Goal: Task Accomplishment & Management: Manage account settings

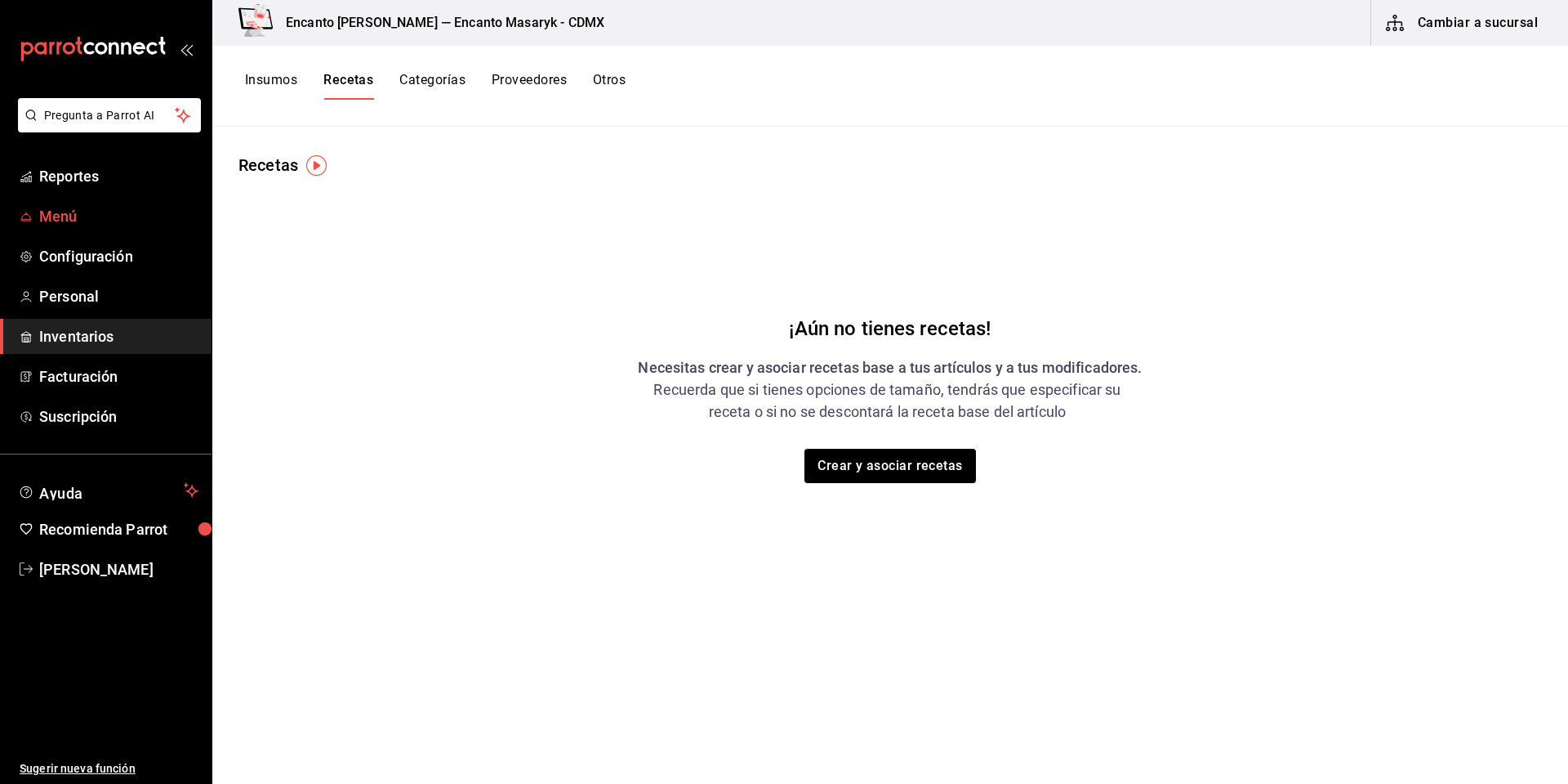
click at [67, 224] on span "Menú" at bounding box center [119, 216] width 159 height 22
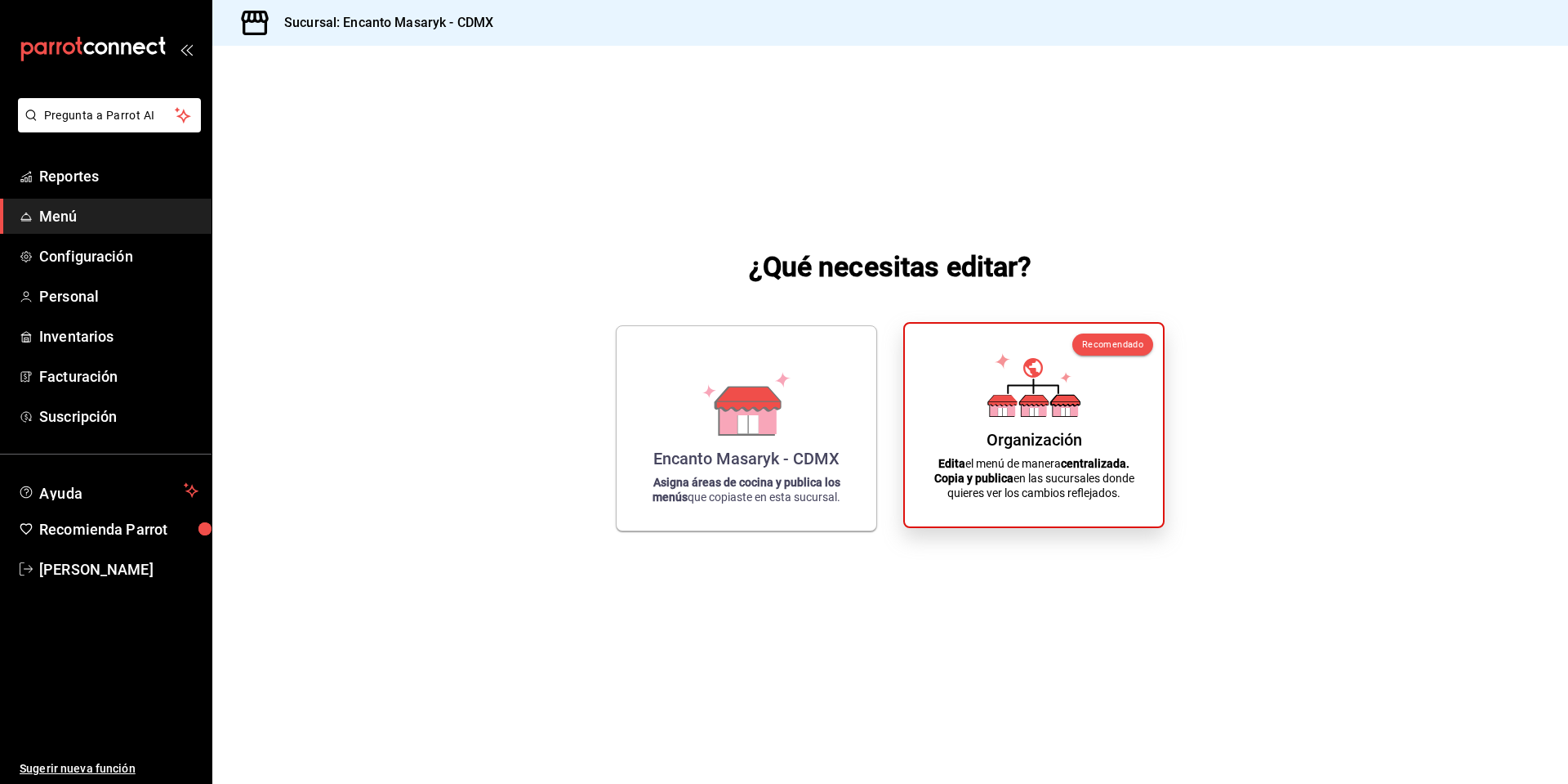
click at [1037, 421] on div "Organización Edita el menú de manera centralizada. Copia y publica en las sucur…" at bounding box center [1034, 425] width 219 height 177
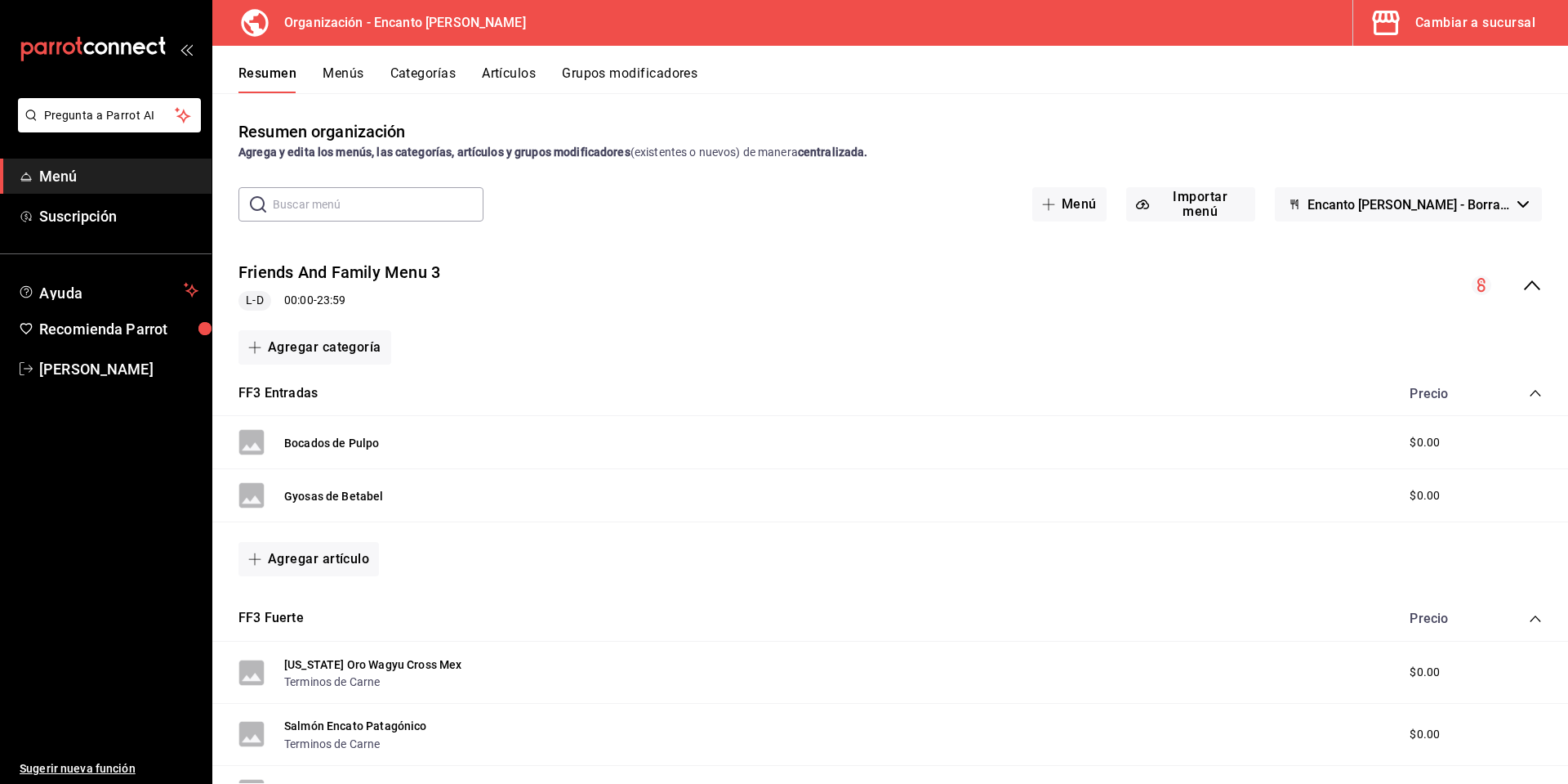
click at [1455, 33] on div "Cambiar a sucursal" at bounding box center [1475, 23] width 120 height 23
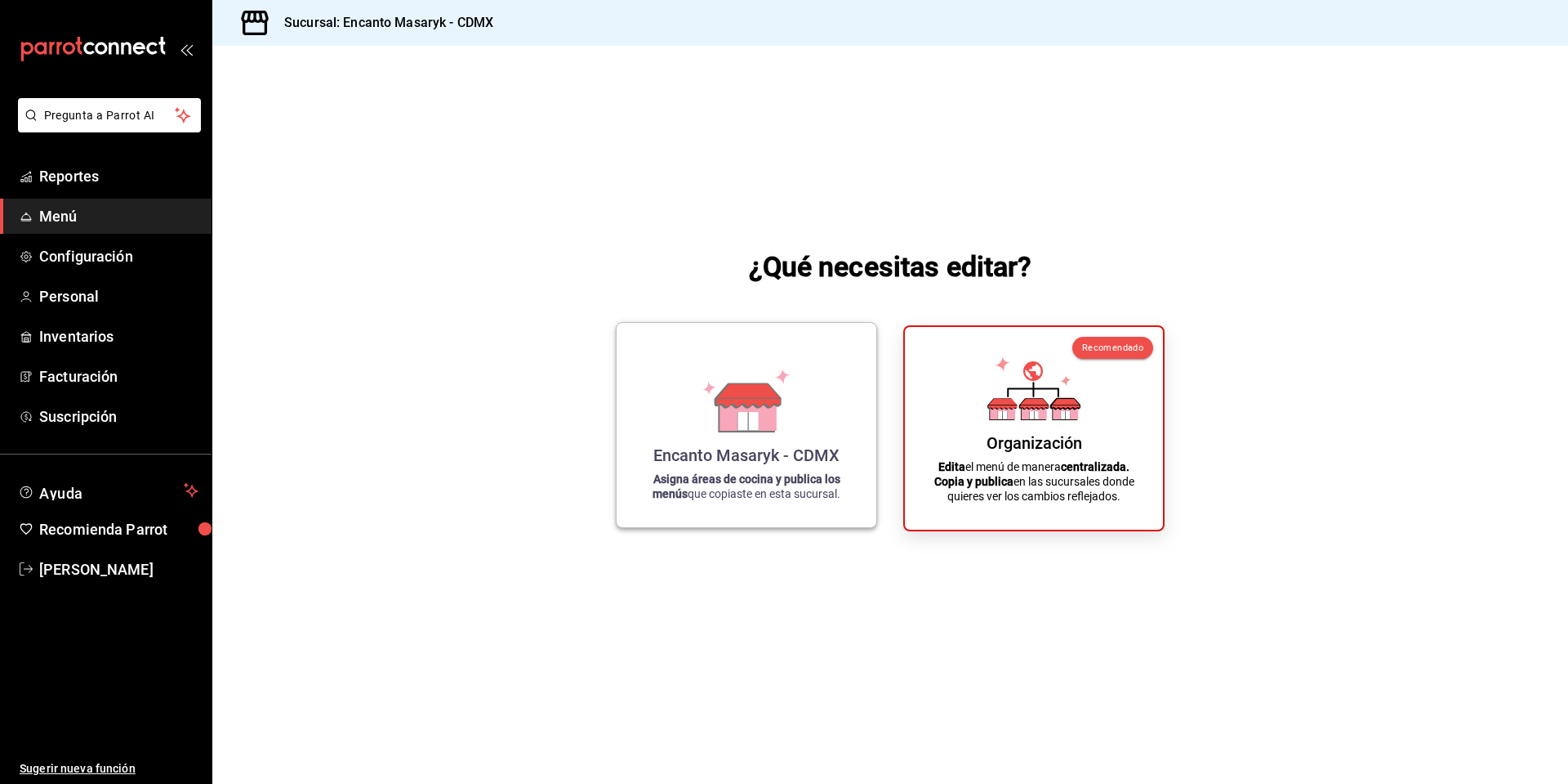
click at [761, 414] on icon at bounding box center [747, 413] width 57 height 36
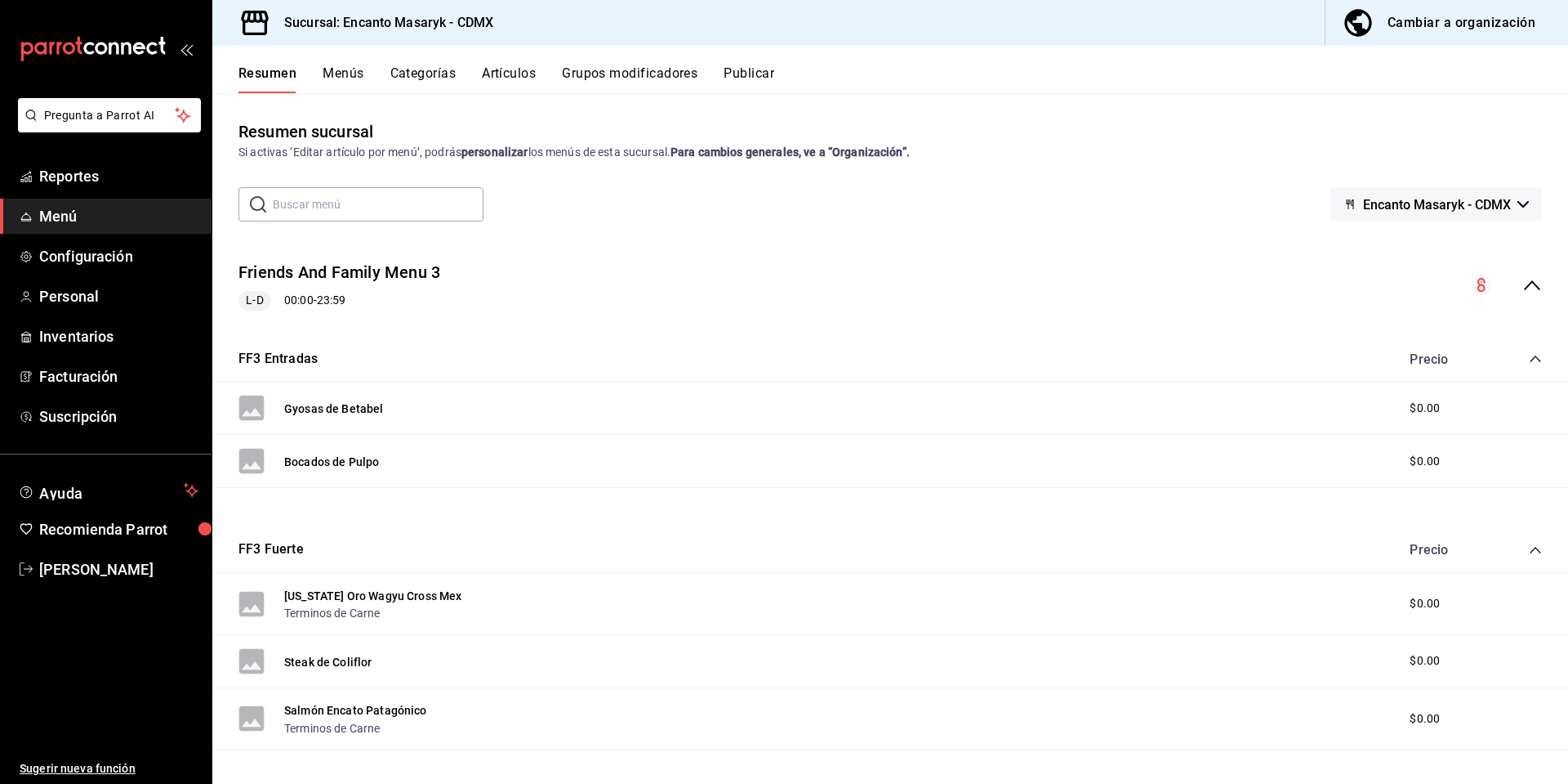
click at [325, 199] on input "text" at bounding box center [378, 204] width 211 height 33
click at [1528, 284] on icon "collapse-menu-row" at bounding box center [1533, 285] width 19 height 19
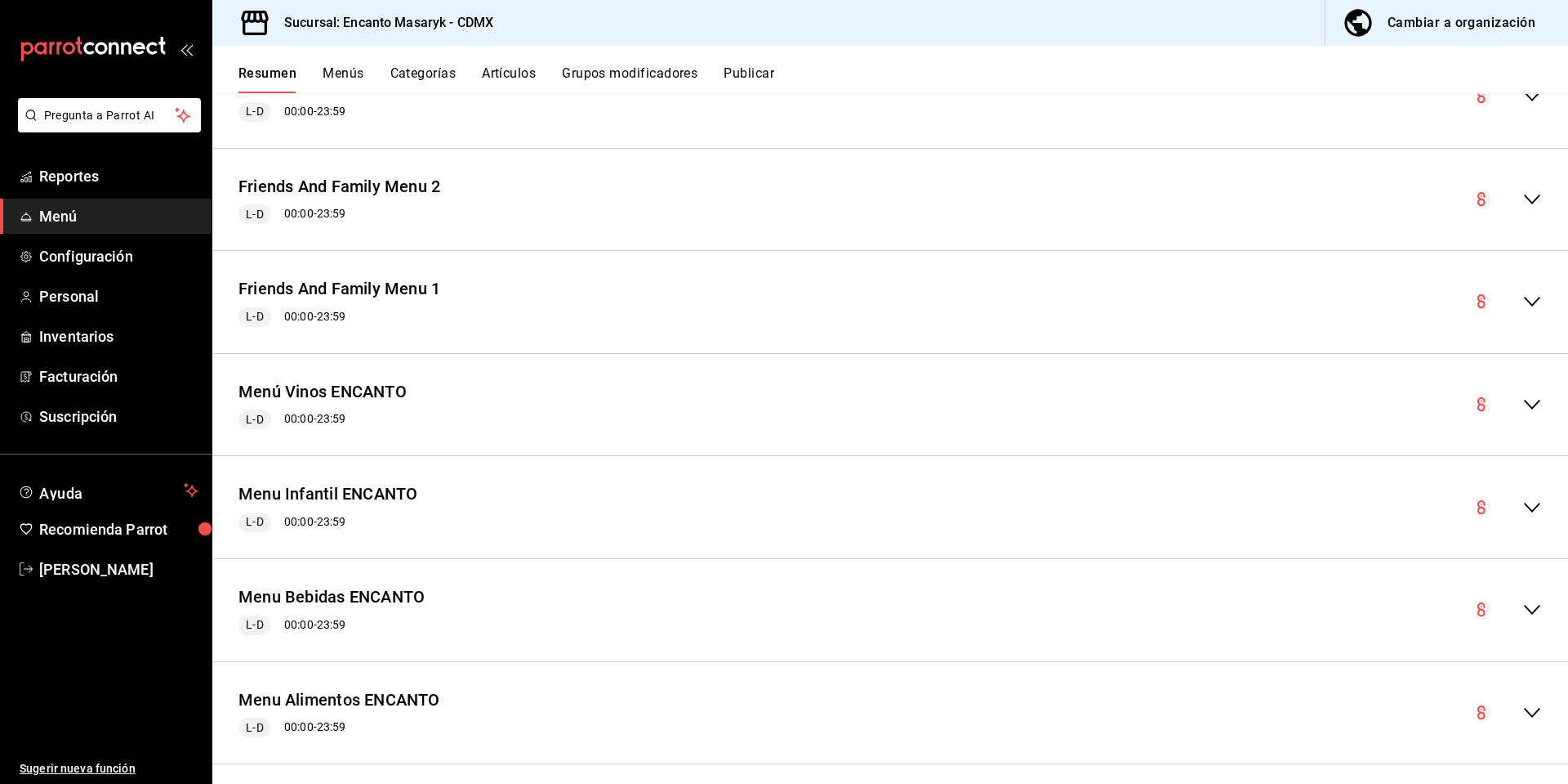
scroll to position [202, 0]
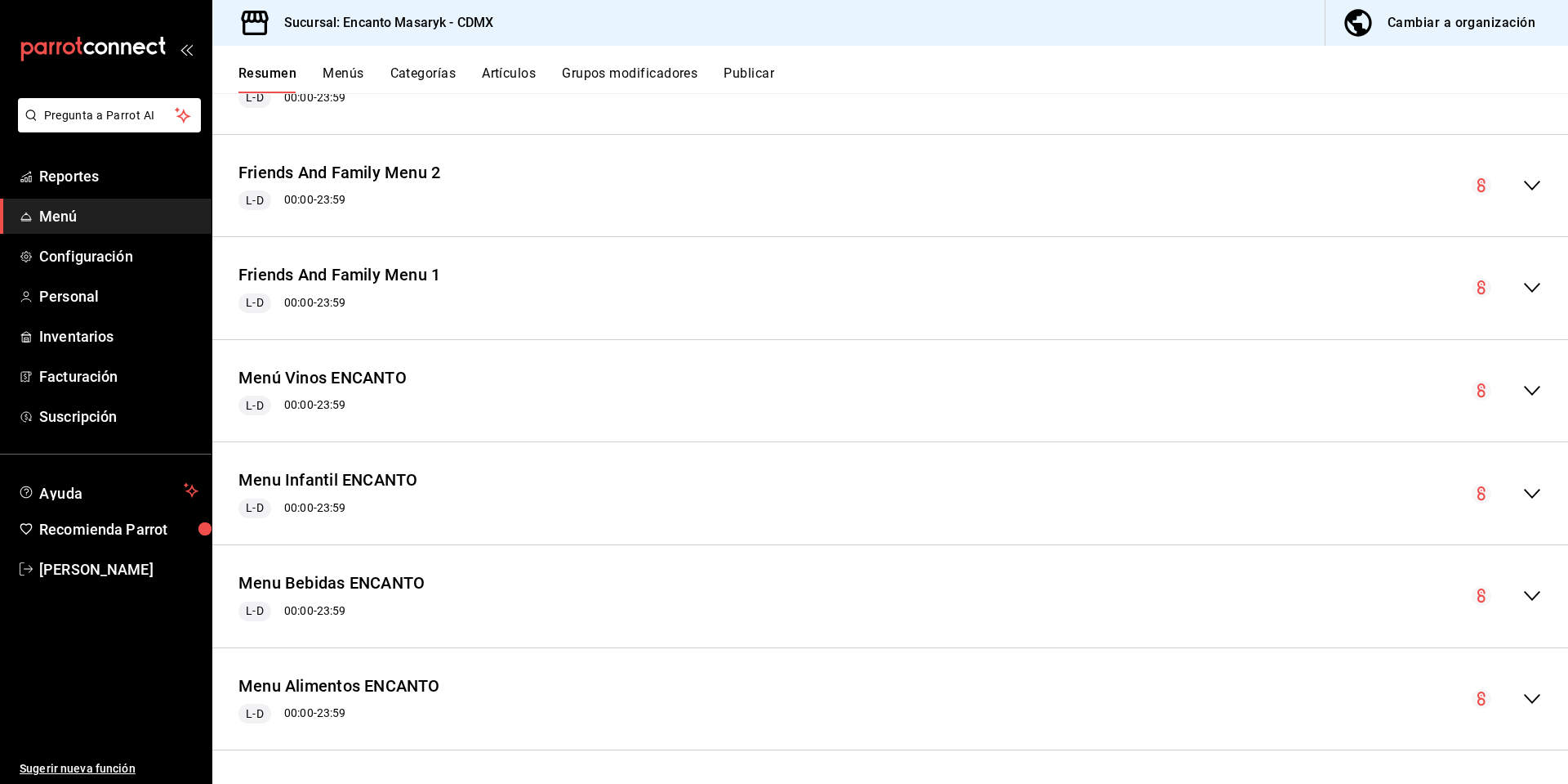
click at [1523, 700] on icon "collapse-menu-row" at bounding box center [1533, 699] width 19 height 19
click at [1523, 697] on icon "collapse-menu-row" at bounding box center [1533, 699] width 19 height 19
click at [127, 164] on link "Reportes" at bounding box center [105, 176] width 212 height 36
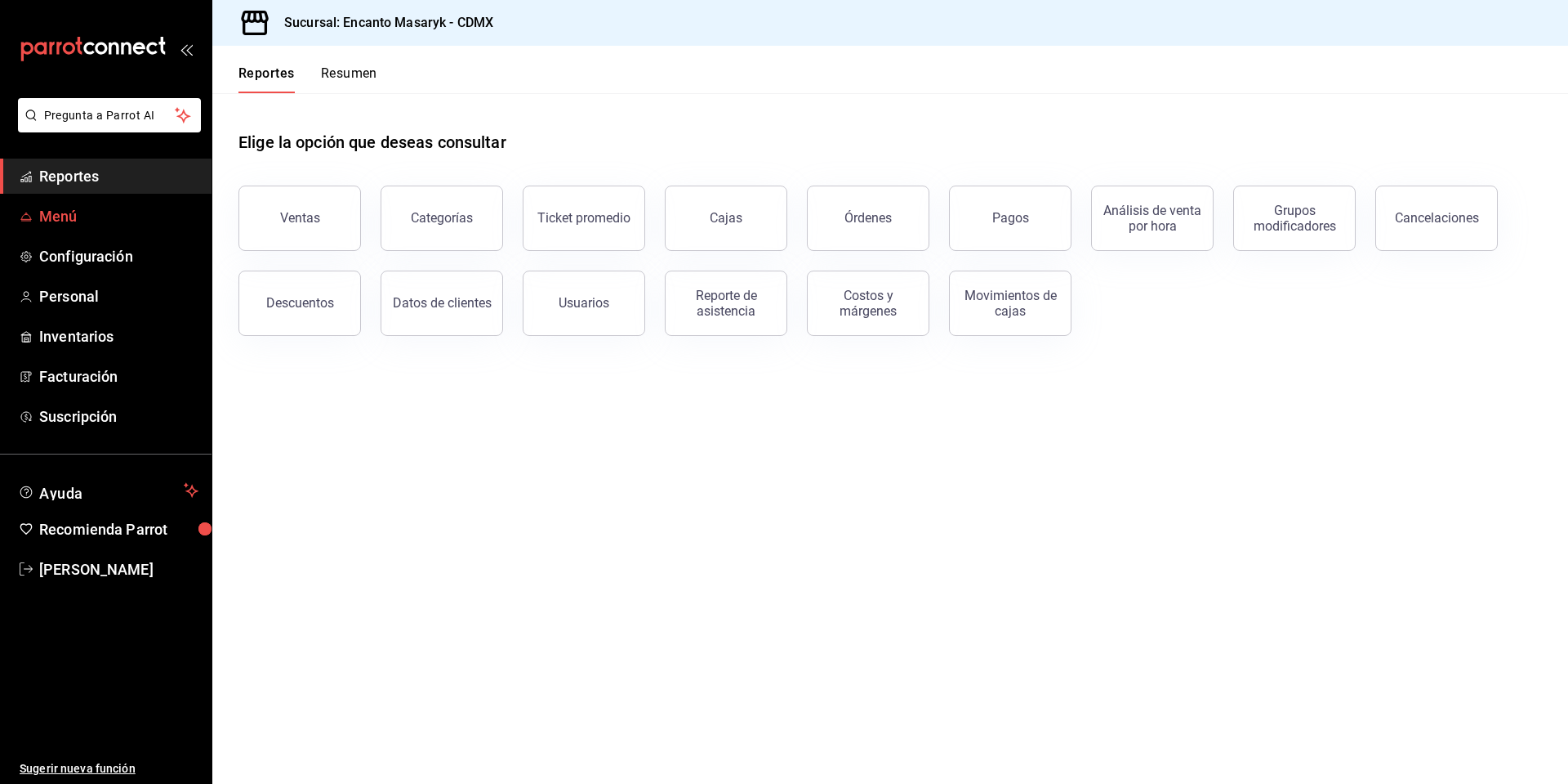
click at [78, 226] on span "Menú" at bounding box center [119, 216] width 159 height 22
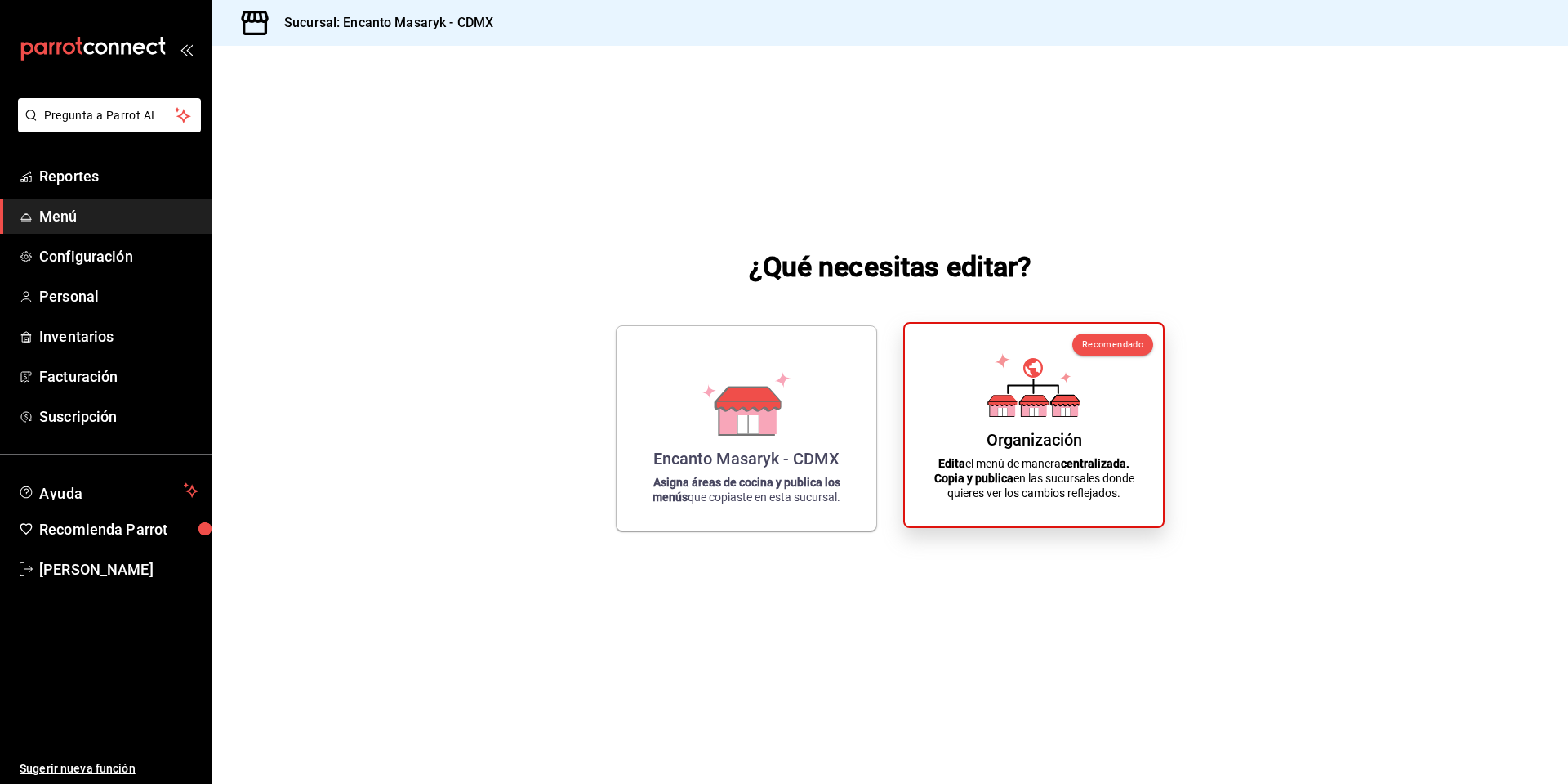
click at [939, 488] on p "Edita el menú de manera centralizada. Copia y publica en las sucursales donde q…" at bounding box center [1034, 478] width 219 height 44
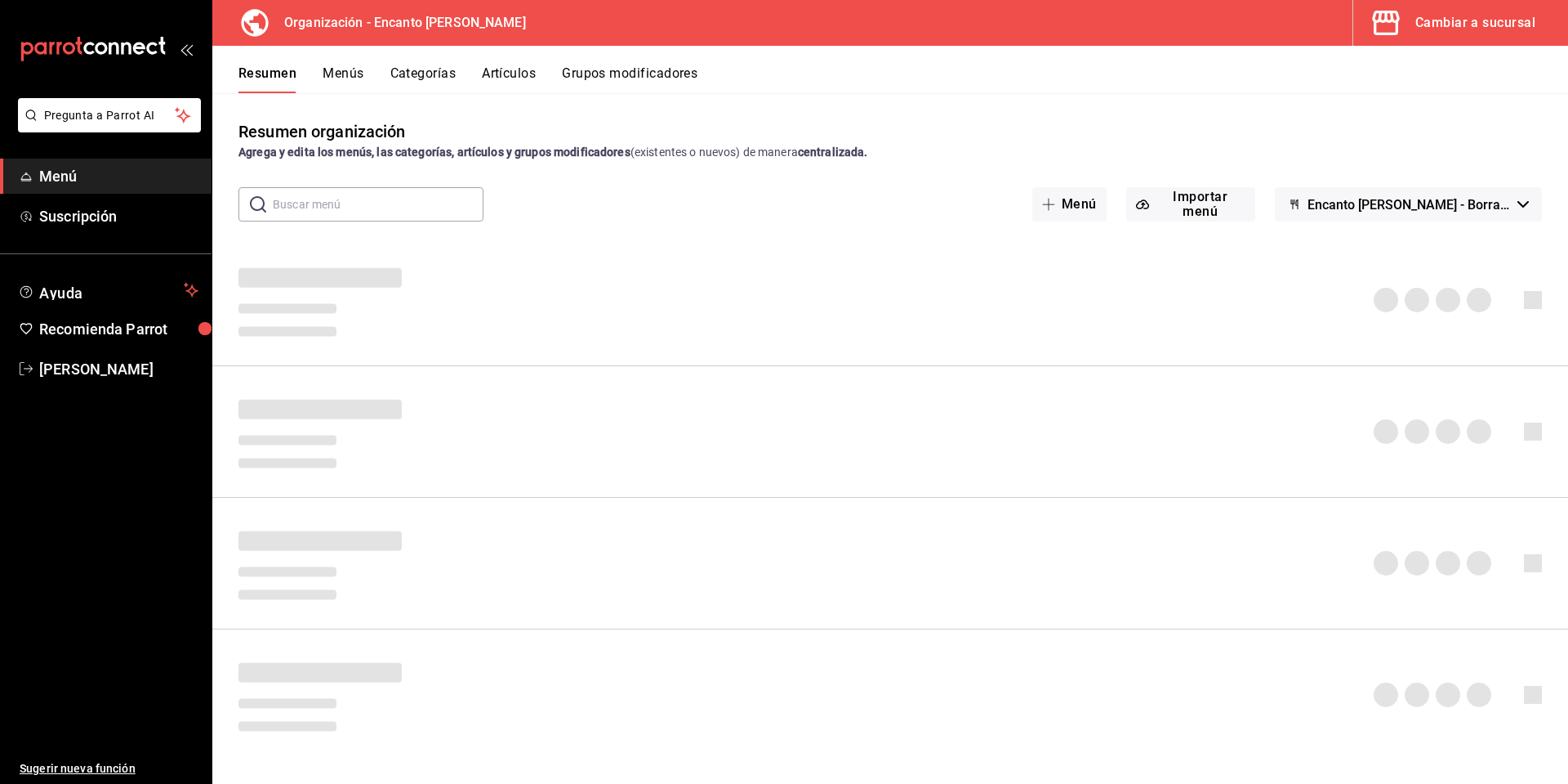
click at [400, 202] on input "text" at bounding box center [378, 204] width 211 height 33
type input "p"
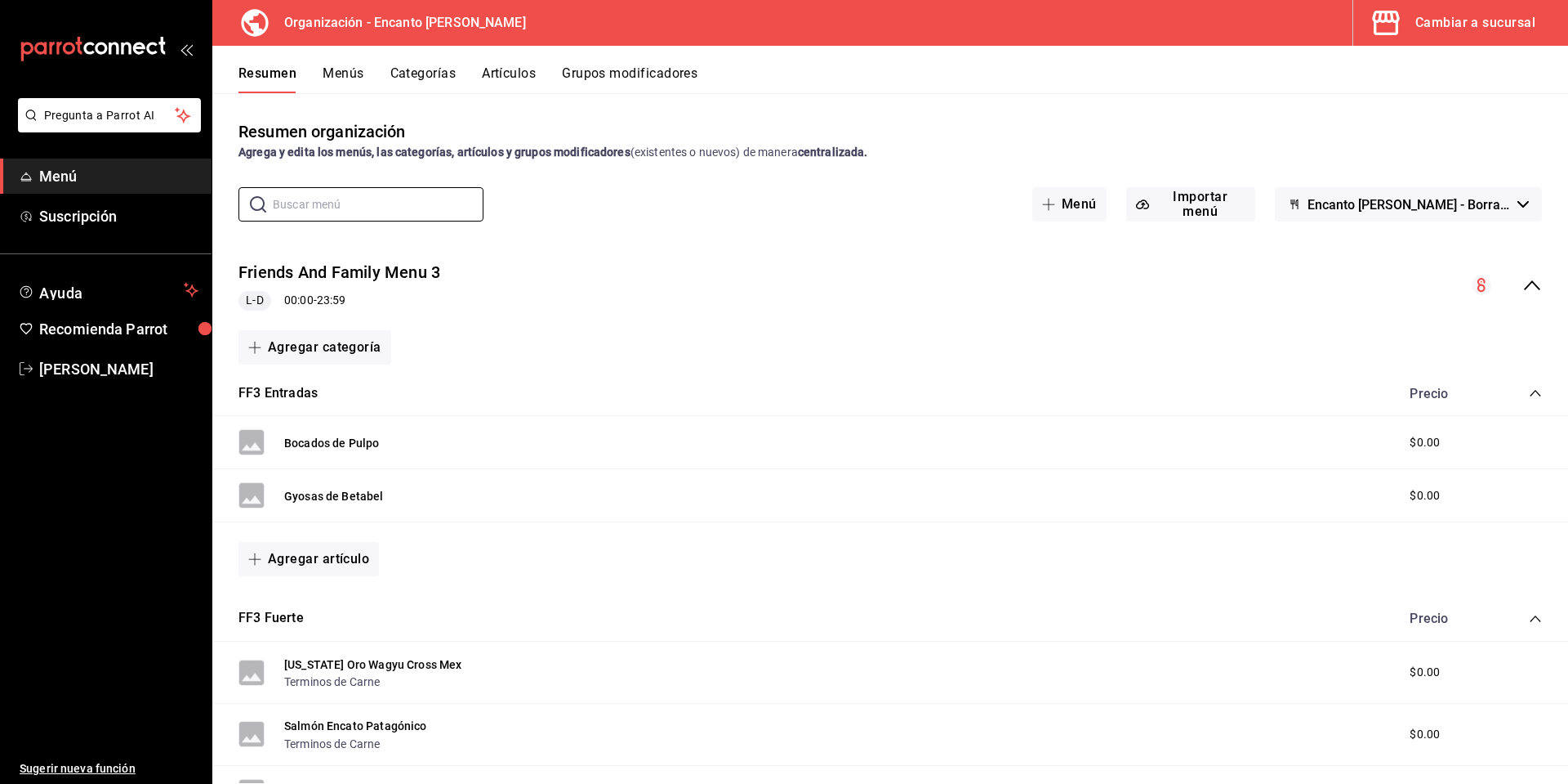
click at [521, 75] on button "Artículos" at bounding box center [508, 79] width 54 height 28
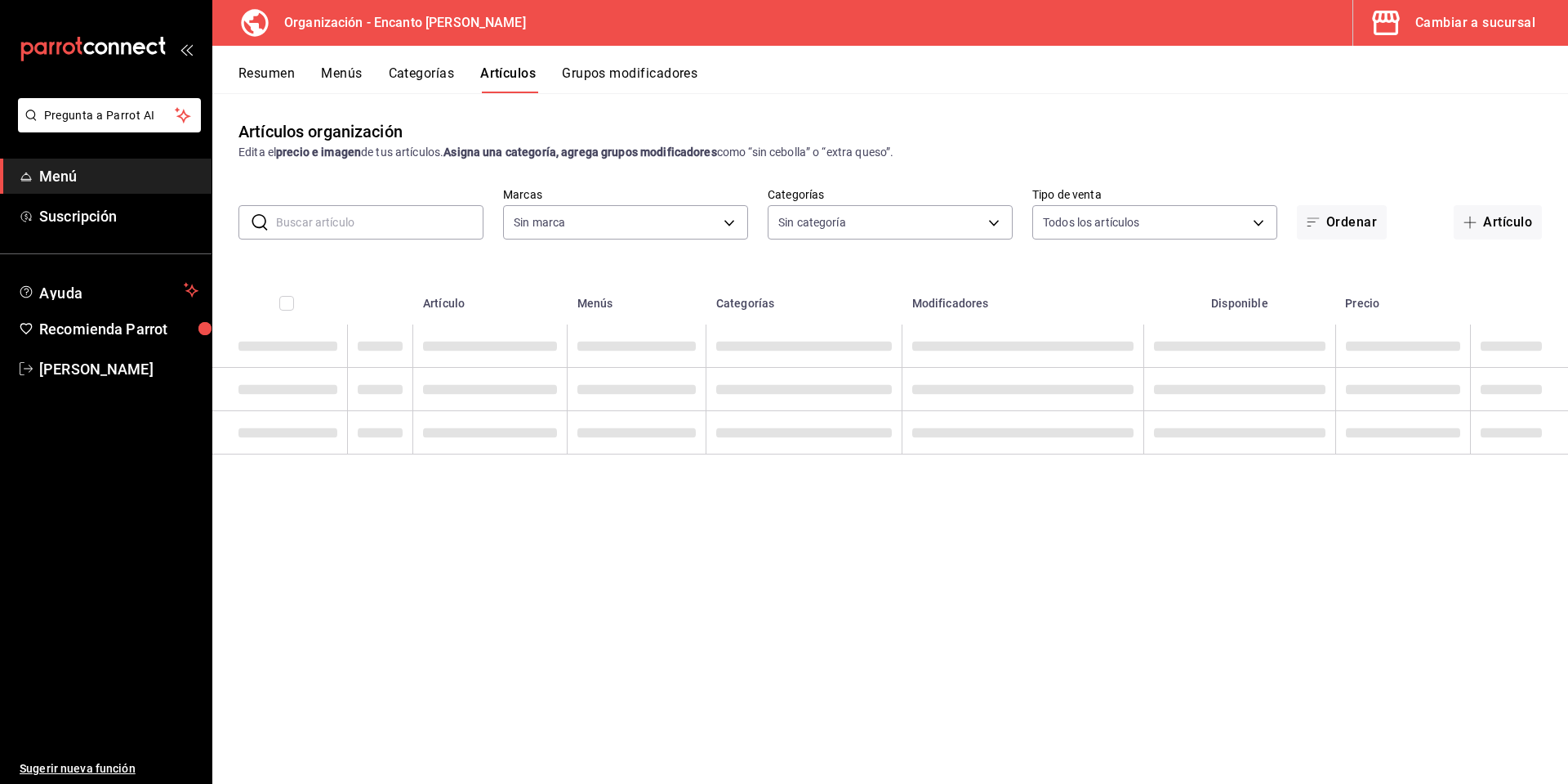
type input "c481bb78-10fa-47ce-ac99-feac7239b02e"
click at [363, 226] on input "text" at bounding box center [380, 223] width 207 height 33
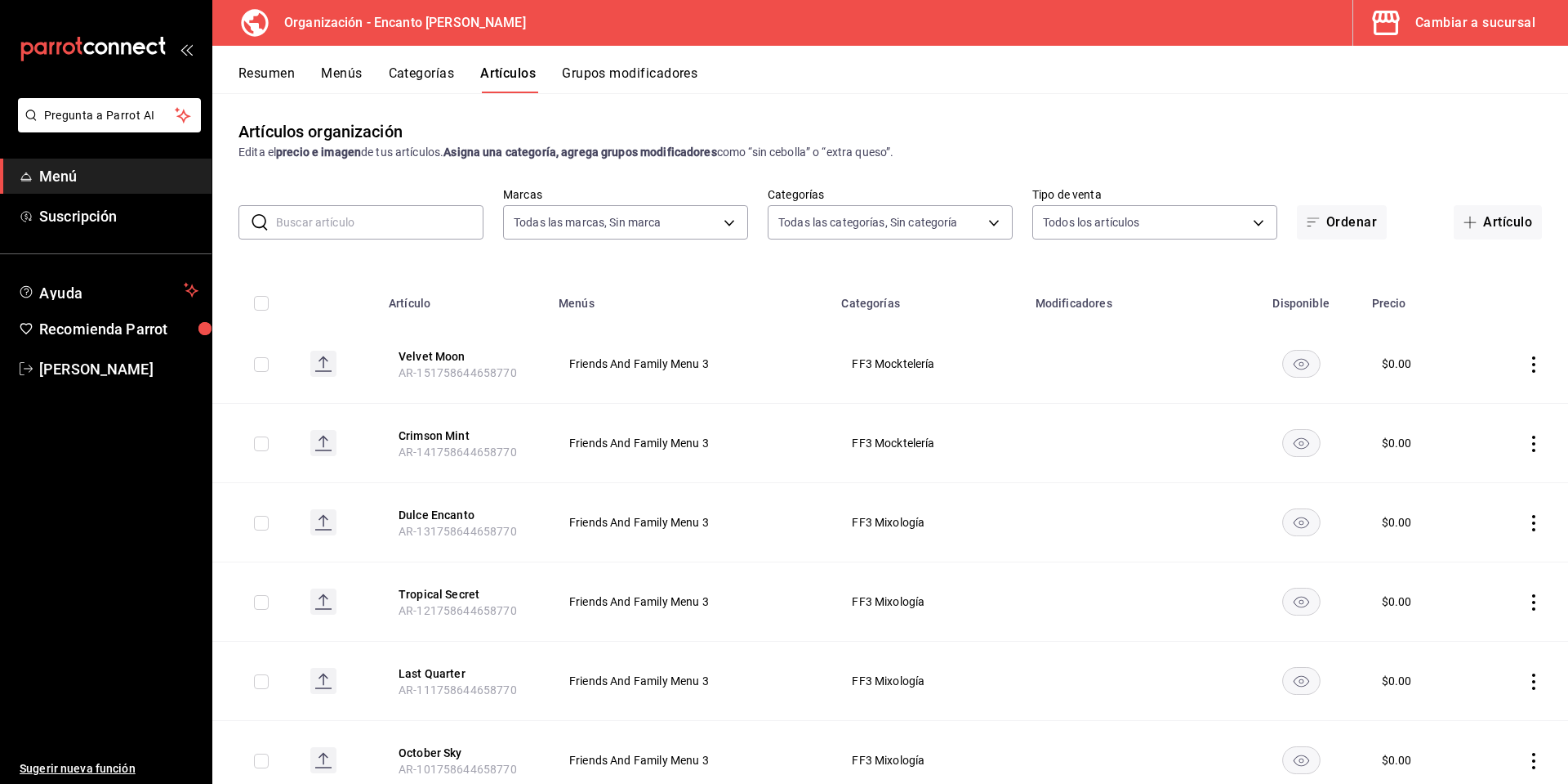
type input "391ac66a-73e2-4fc9-987f-87640ab1791c,85c21b45-b97f-4757-9ac7-55ced508f126,3c7f6…"
type input "pollo"
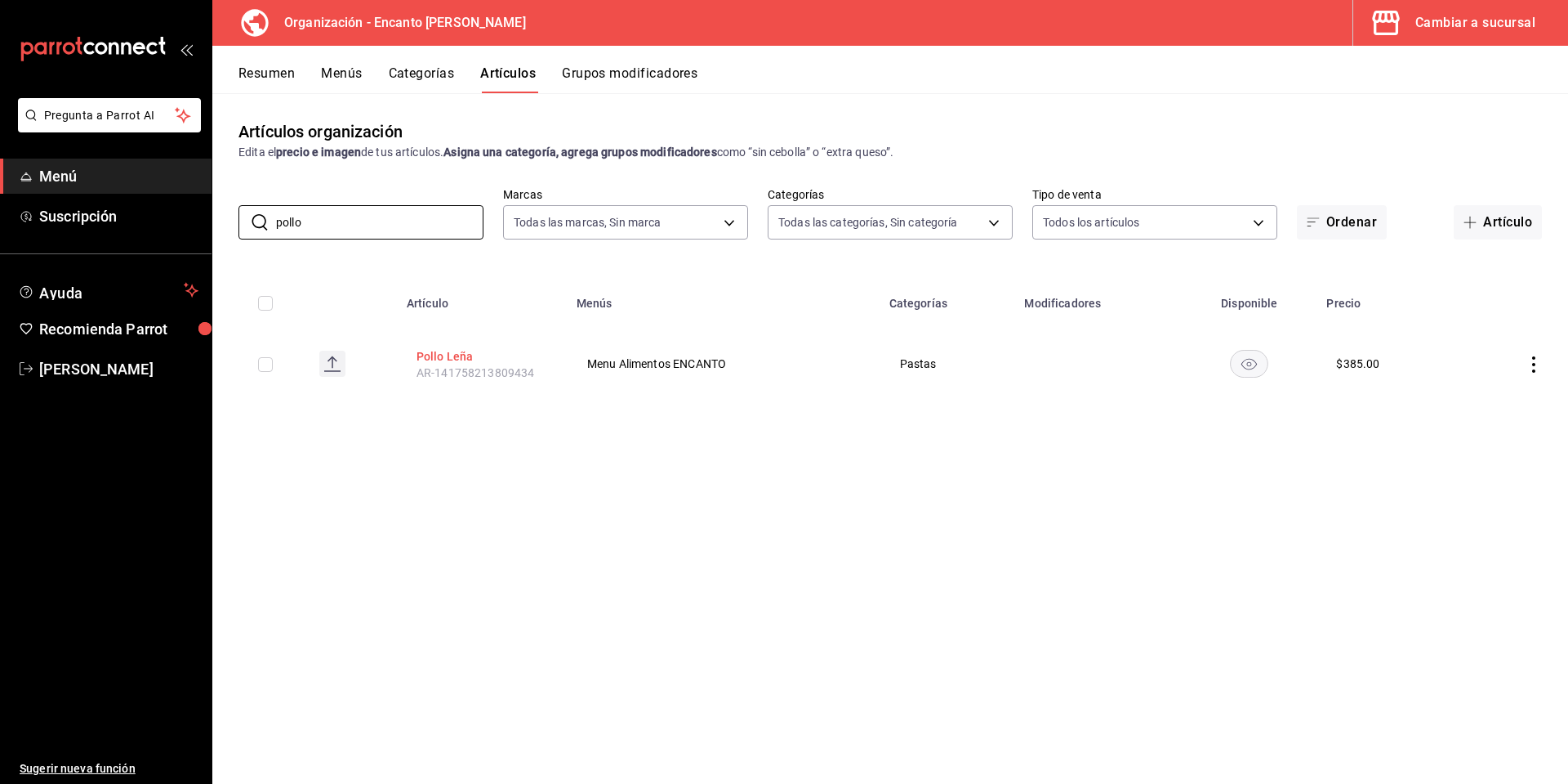
click at [456, 355] on button "Pollo Leña" at bounding box center [481, 356] width 130 height 16
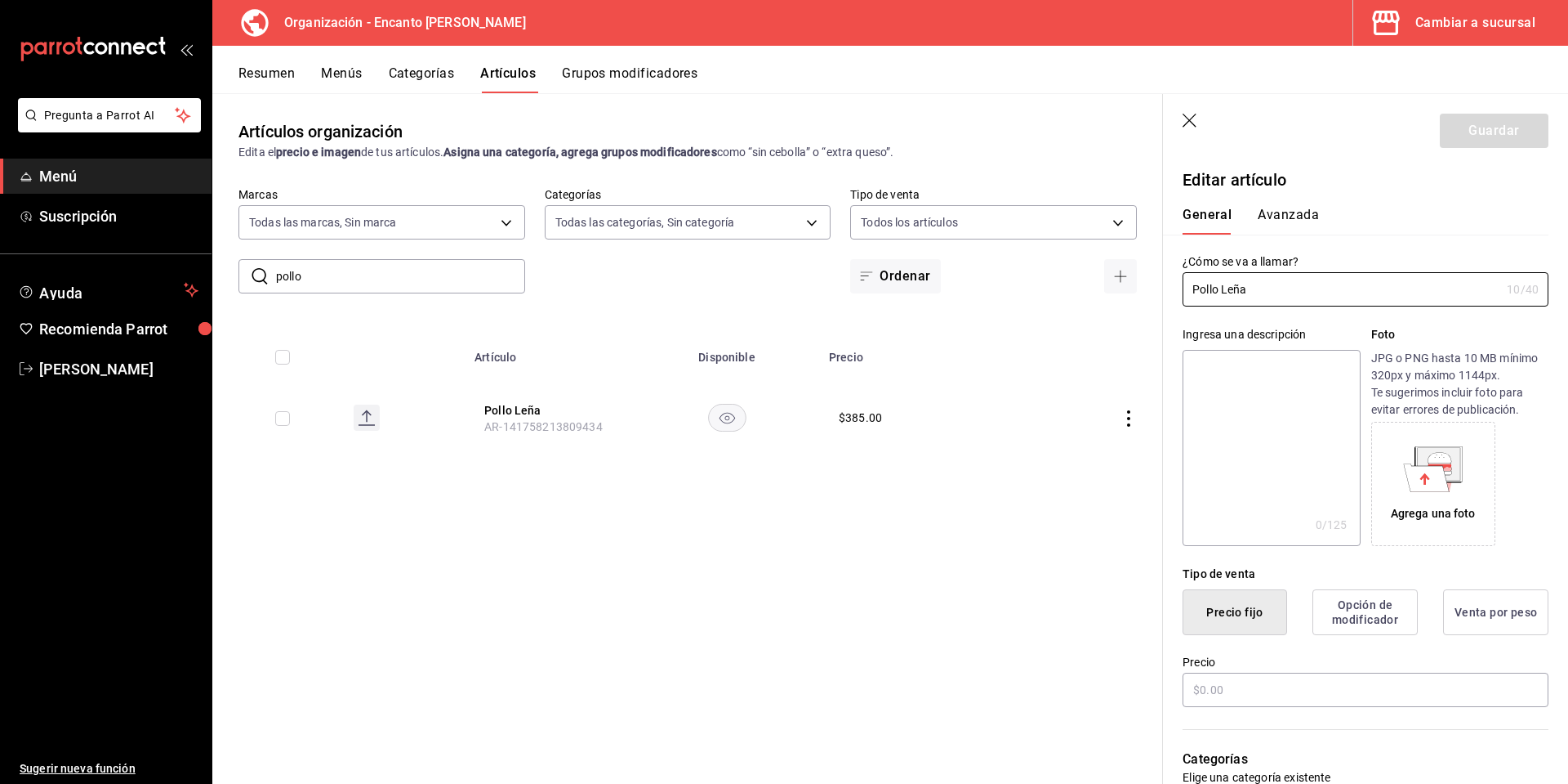
type input "$385.00"
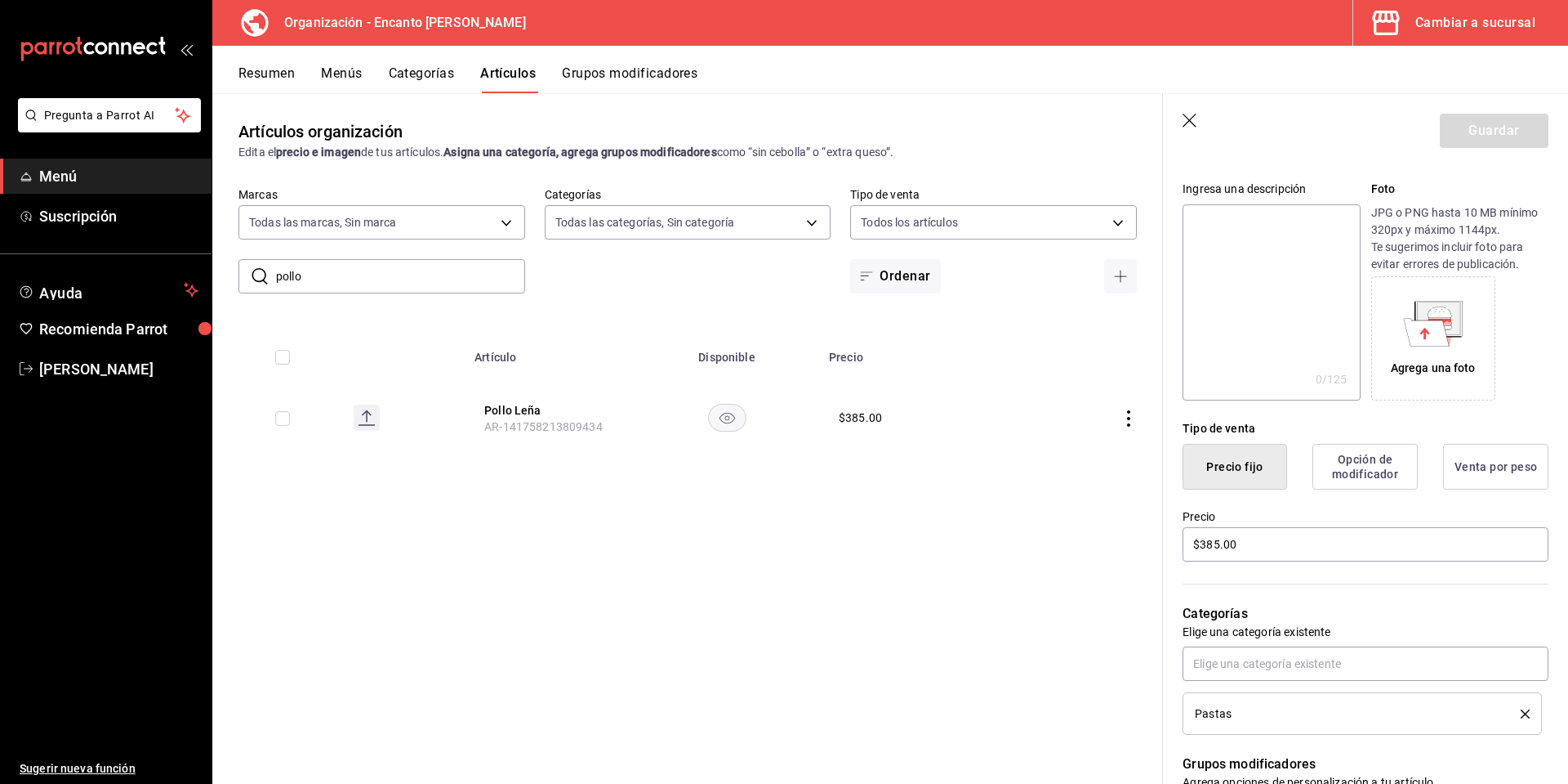
scroll to position [246, 0]
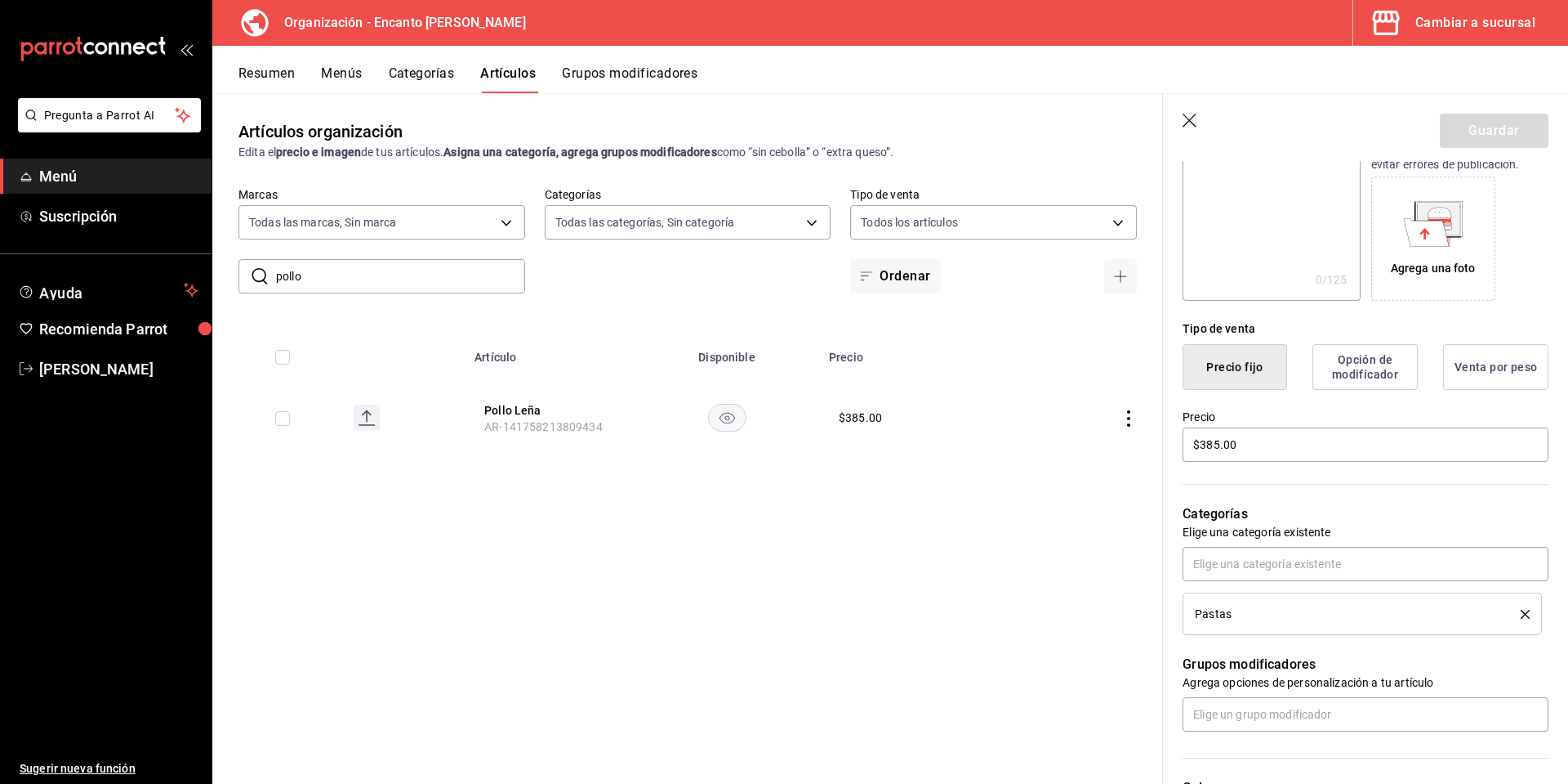
click at [1307, 610] on div "Pastas" at bounding box center [1346, 614] width 301 height 12
click at [1509, 614] on button "delete" at bounding box center [1519, 613] width 20 height 9
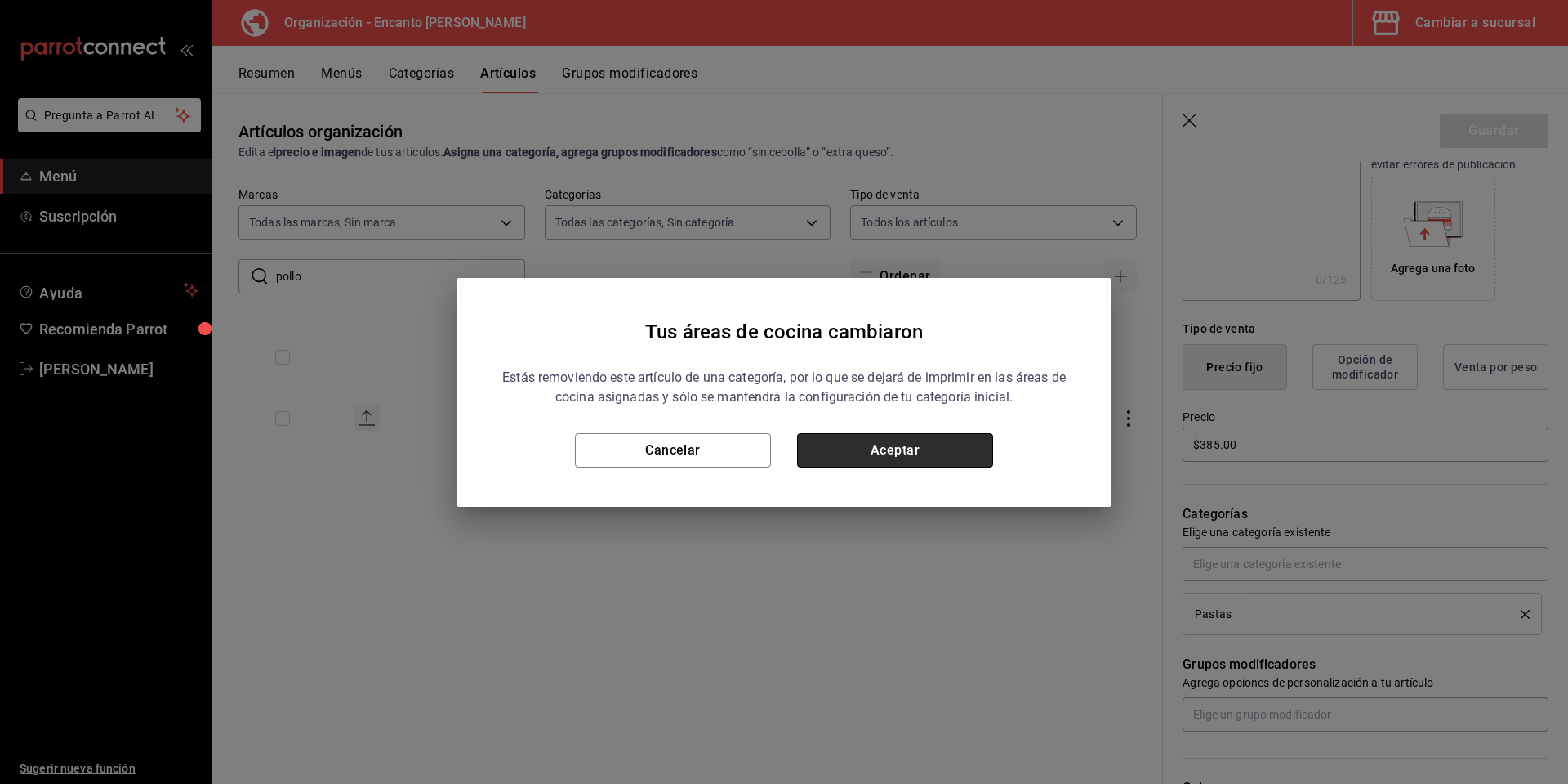
click at [948, 449] on button "Aceptar" at bounding box center [895, 450] width 196 height 35
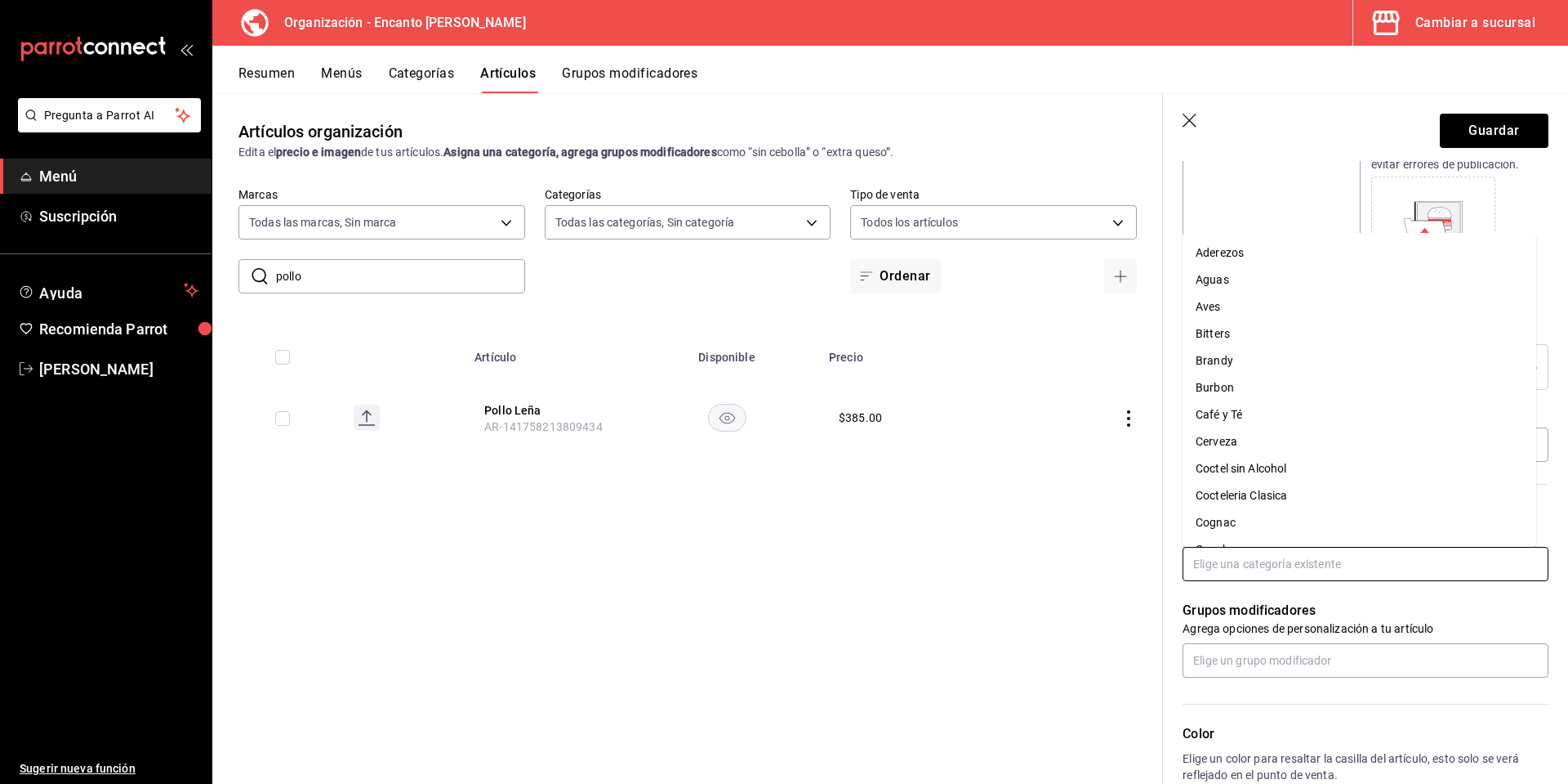
click at [1236, 560] on input "text" at bounding box center [1366, 564] width 366 height 35
click at [1251, 305] on li "Aves" at bounding box center [1359, 307] width 354 height 27
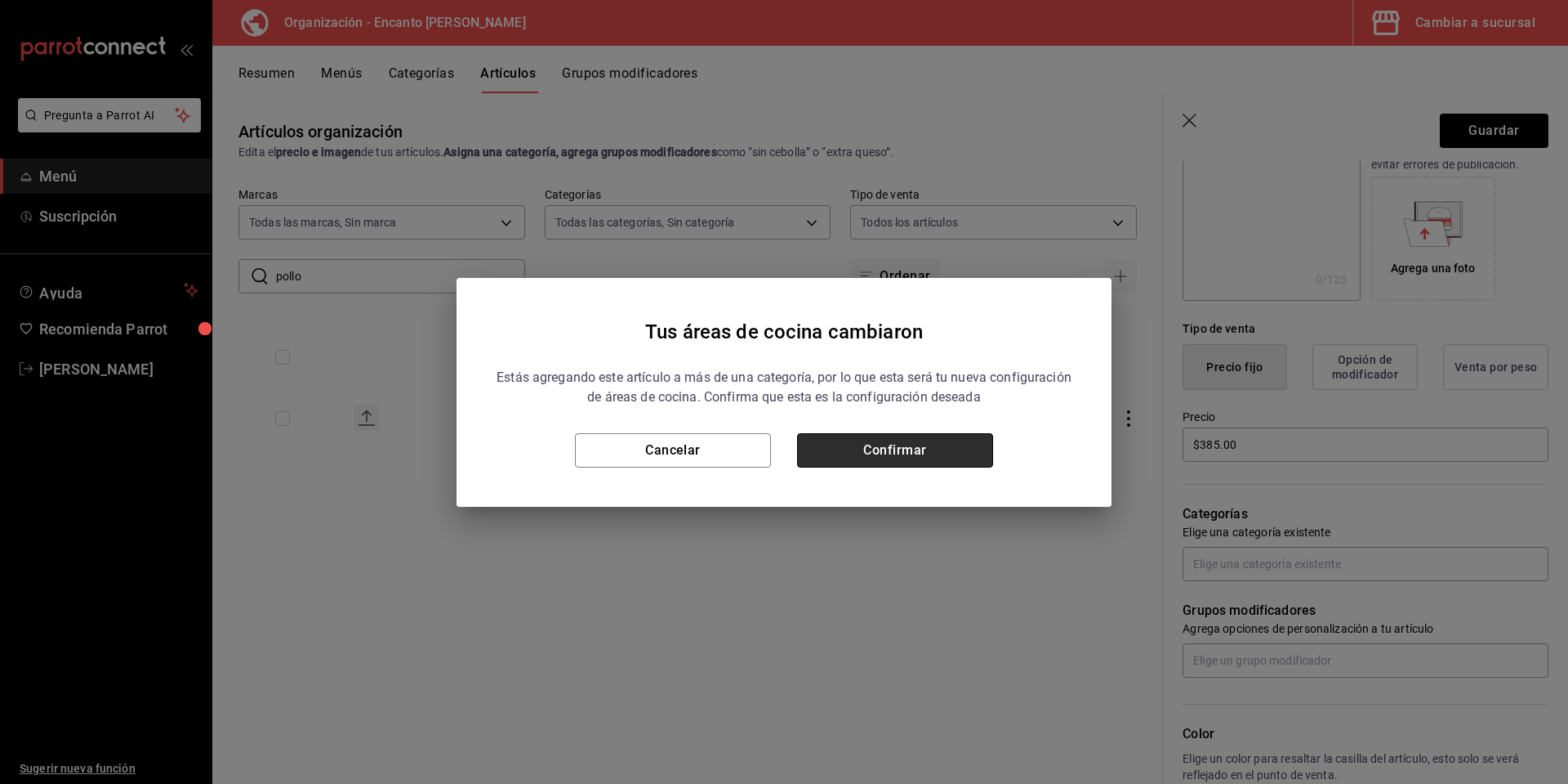
click at [926, 452] on button "Confirmar" at bounding box center [895, 450] width 196 height 35
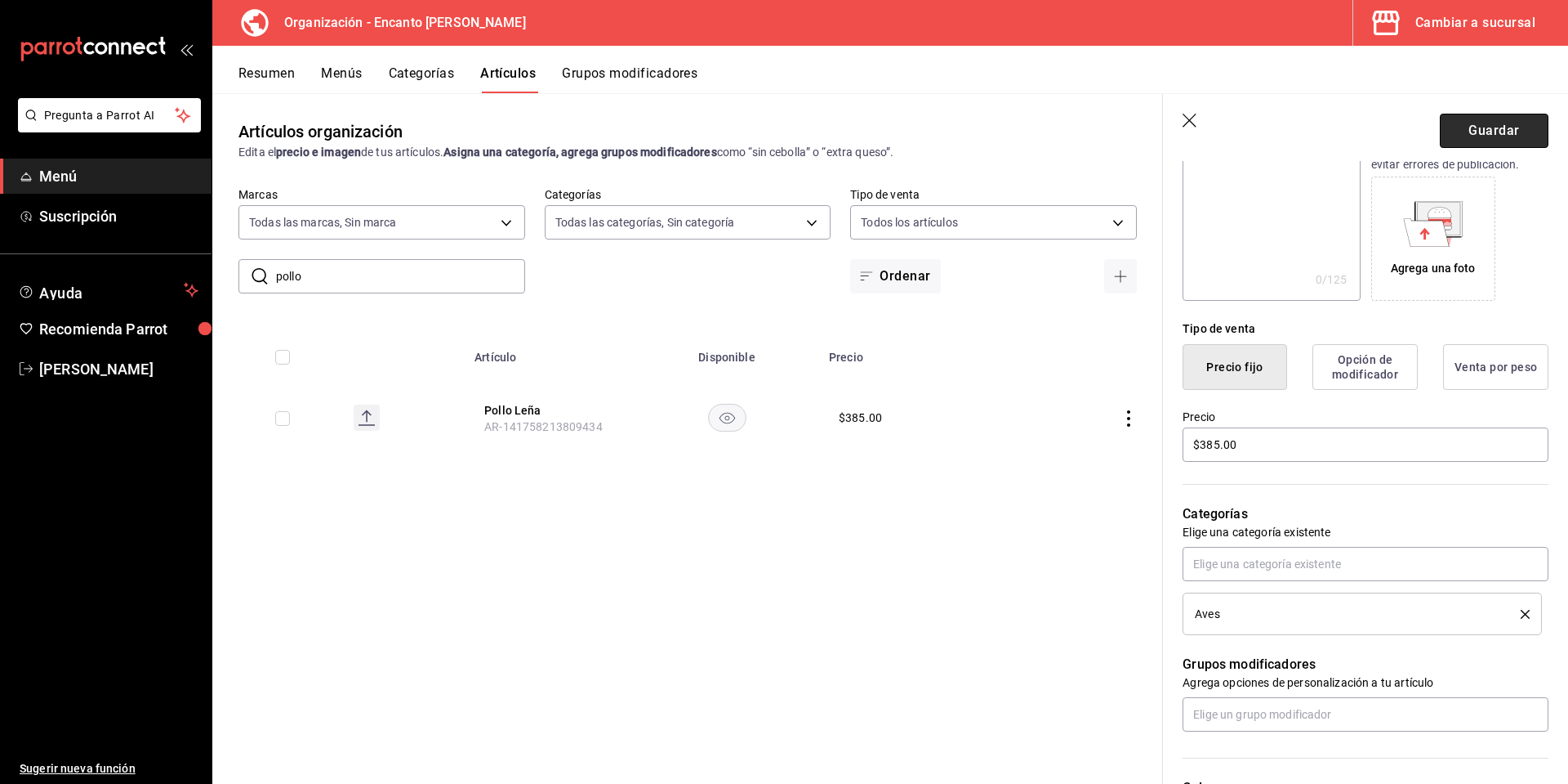
click at [1450, 126] on button "Guardar" at bounding box center [1494, 131] width 108 height 35
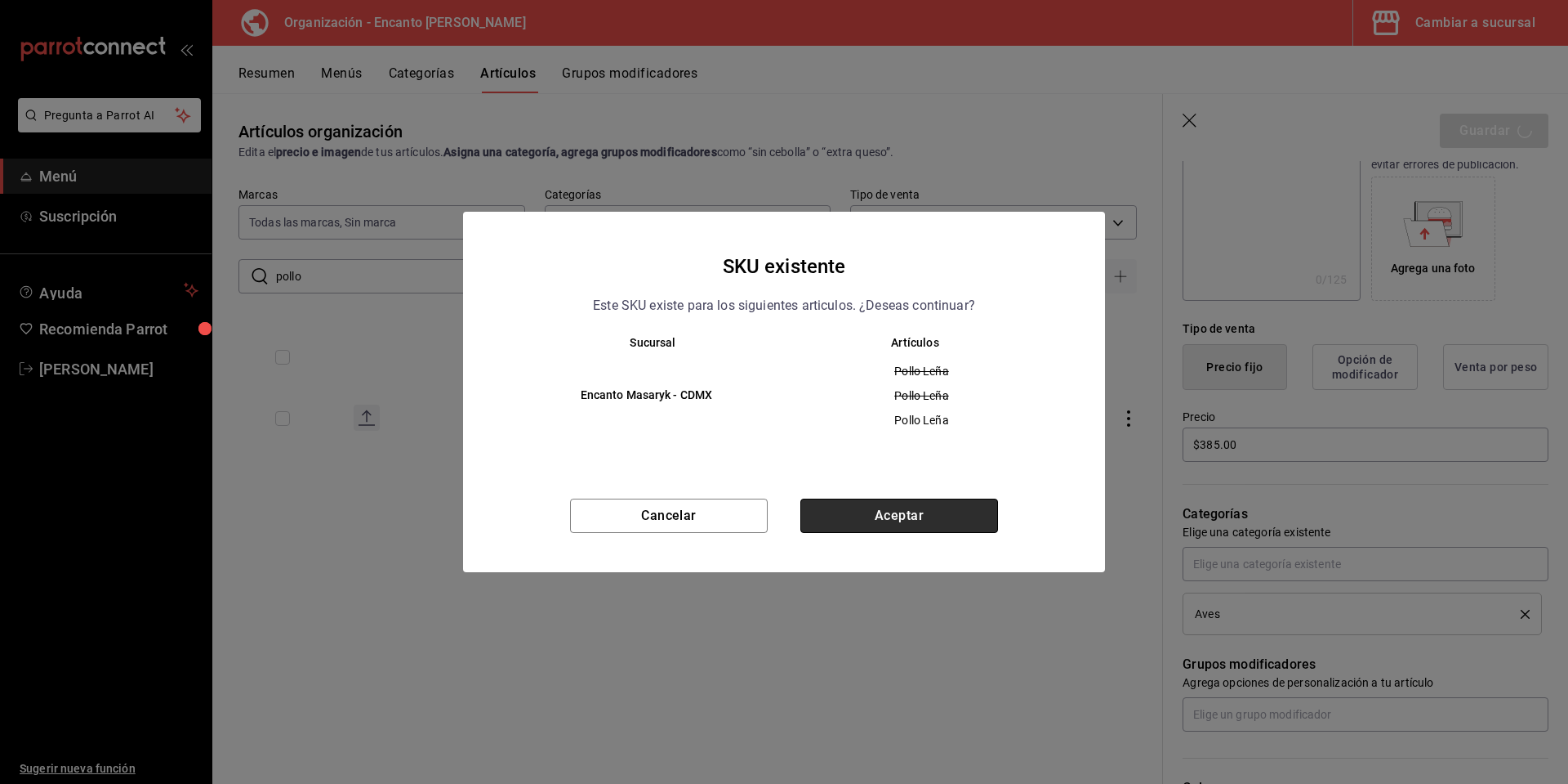
click at [873, 521] on button "Aceptar" at bounding box center [900, 516] width 198 height 35
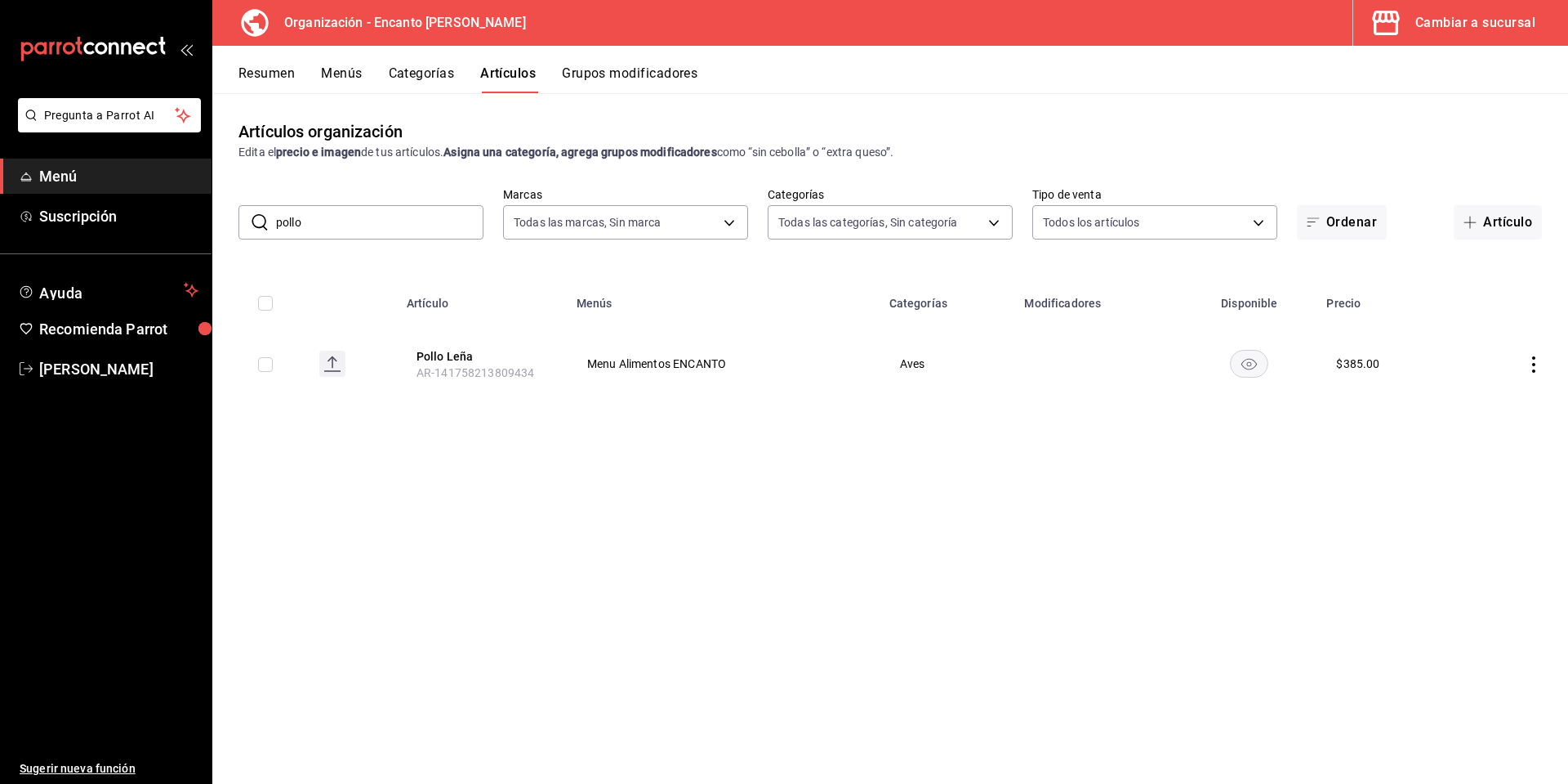
click at [245, 73] on button "Resumen" at bounding box center [267, 79] width 57 height 28
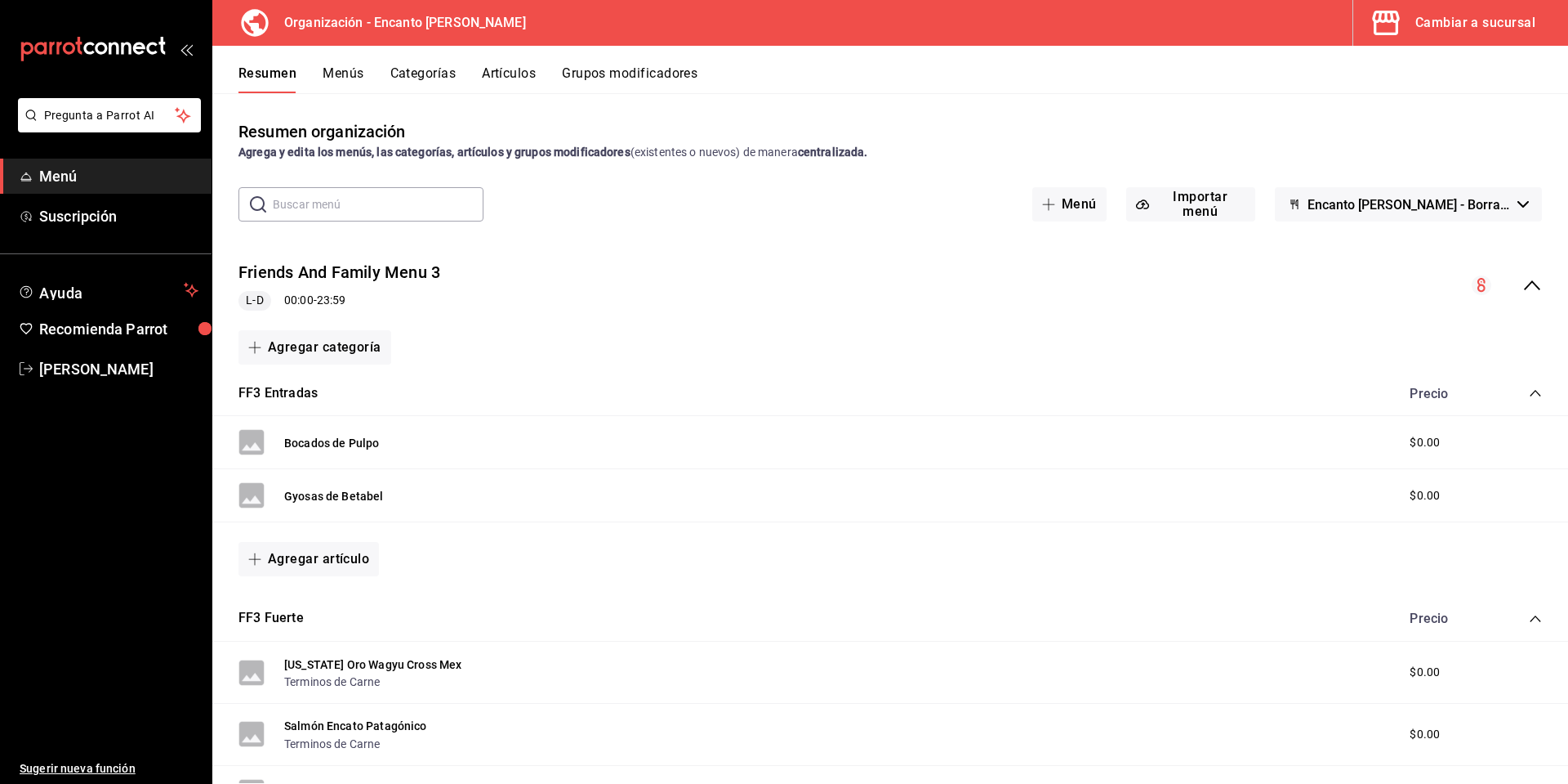
click at [343, 67] on button "Menús" at bounding box center [342, 79] width 41 height 28
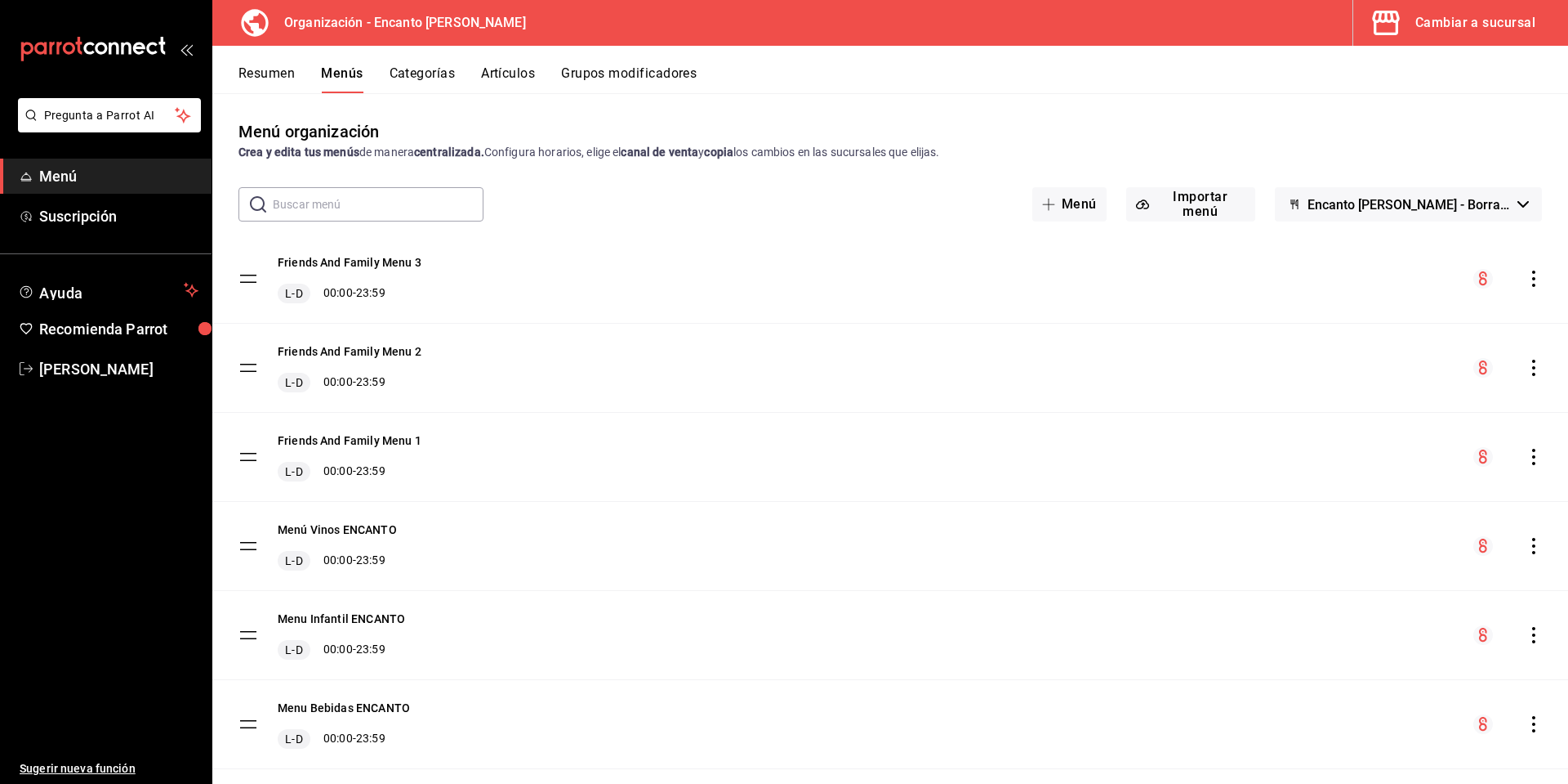
scroll to position [121, 0]
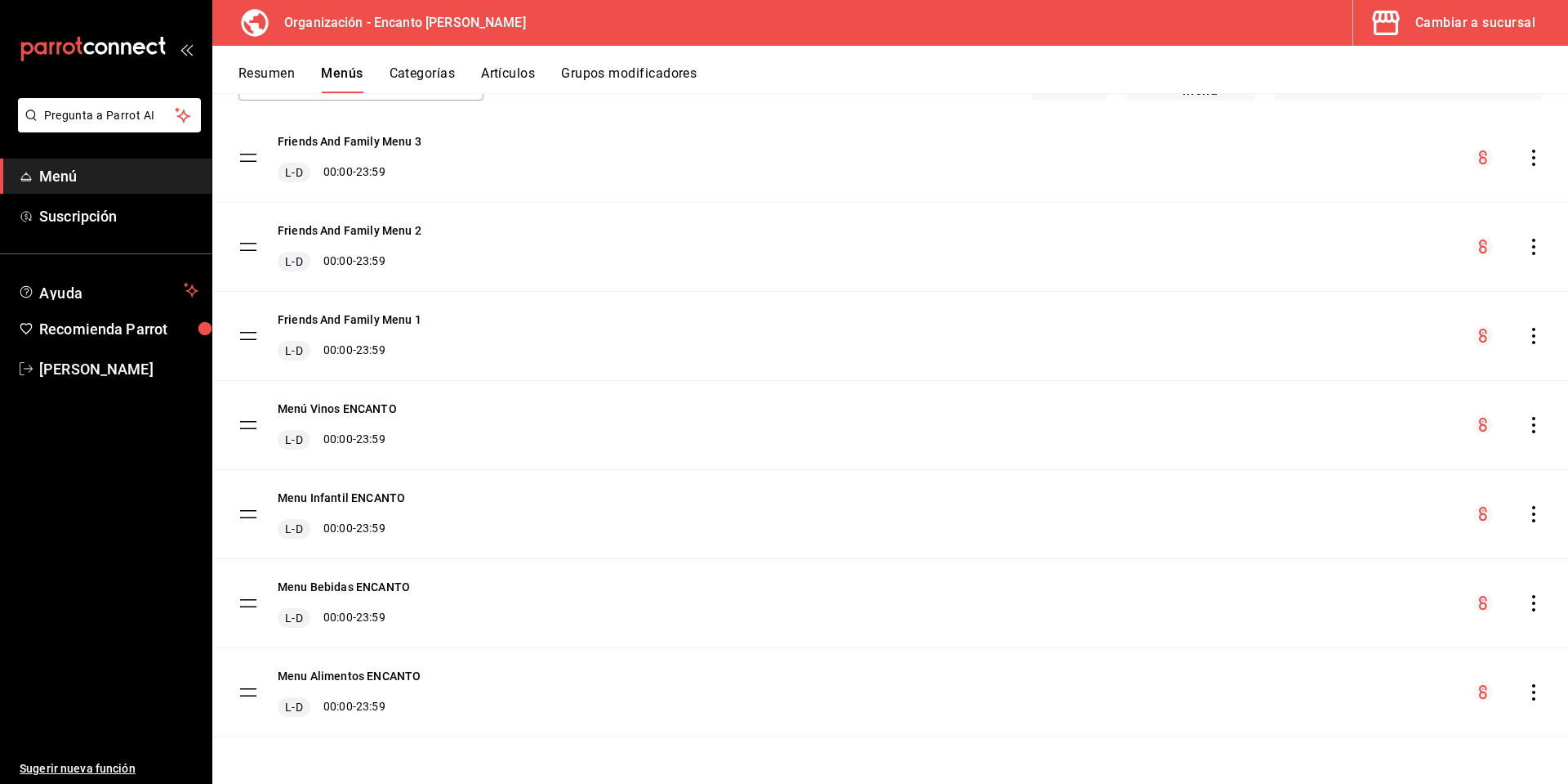
click at [1526, 697] on icon "actions" at bounding box center [1533, 692] width 16 height 16
click at [1374, 653] on li "Copiar en otra sucursal" at bounding box center [1378, 640] width 255 height 34
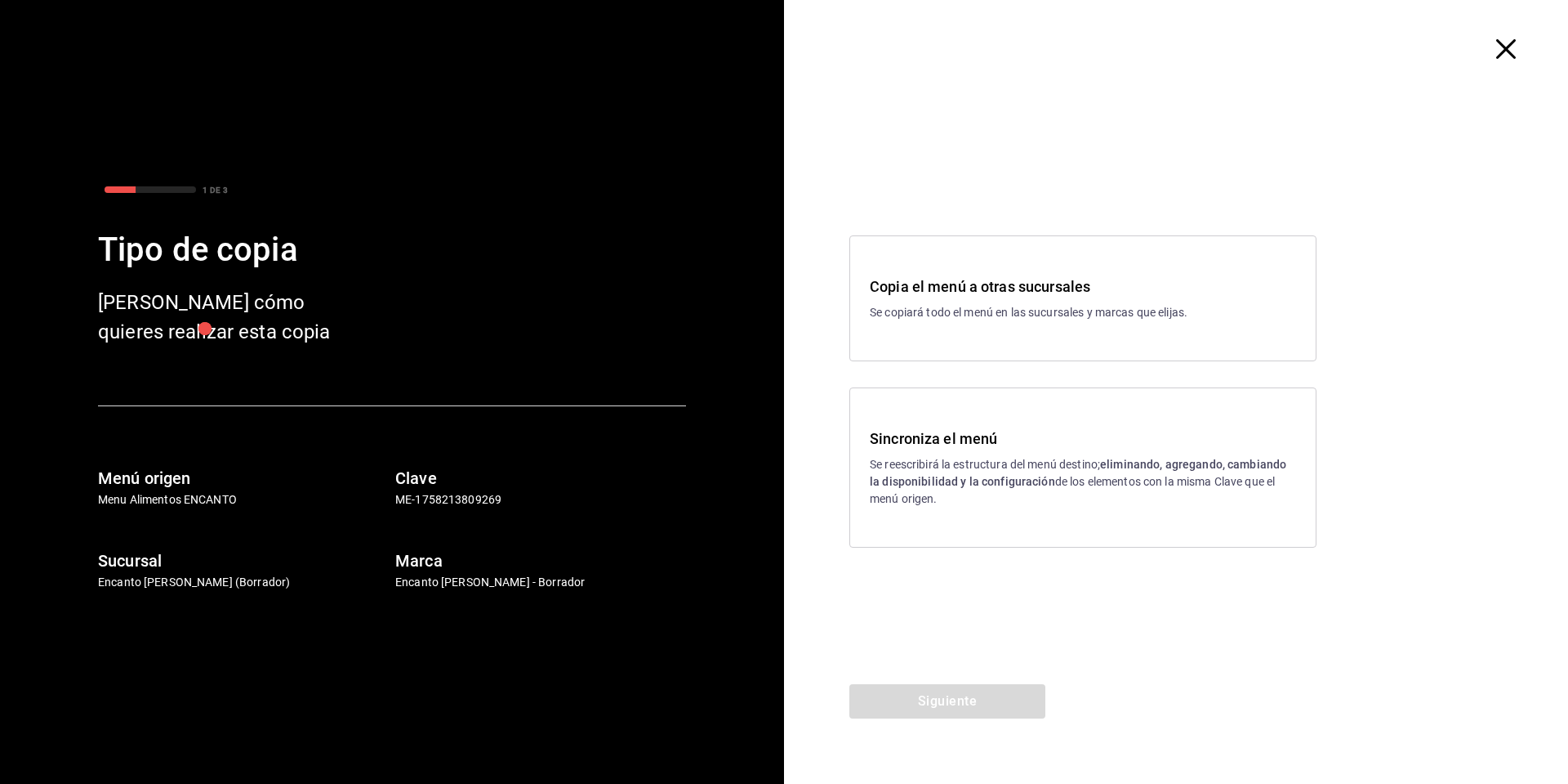
click at [989, 477] on strong "eliminando, agregando, cambiando la disponibilidad y la configuración" at bounding box center [1078, 473] width 416 height 31
click at [939, 330] on div "Copia el menú a otras sucursales Se copiará todo el menú en las sucursales y ma…" at bounding box center [1083, 297] width 467 height 126
click at [983, 688] on button "Siguiente" at bounding box center [948, 701] width 196 height 35
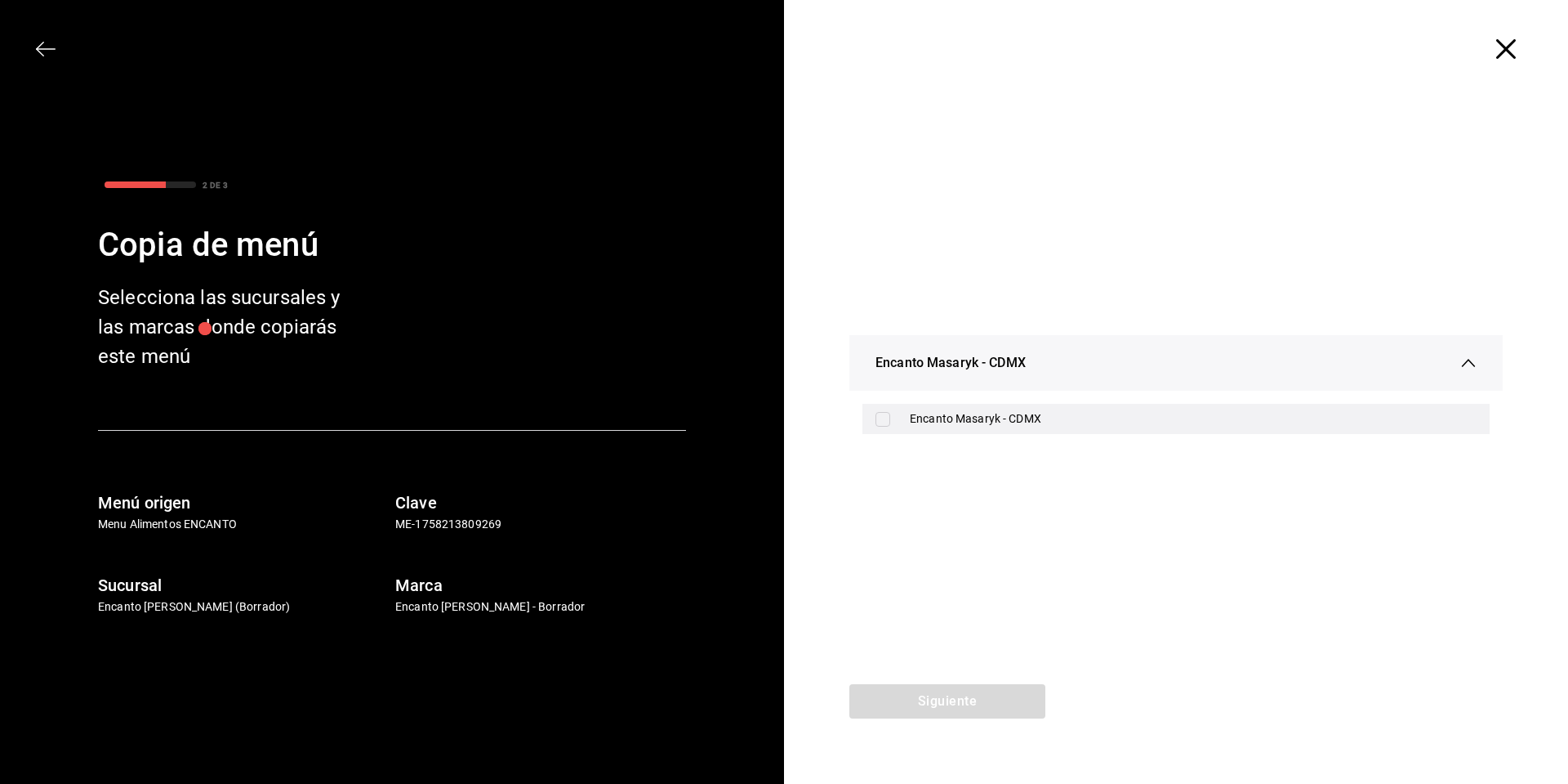
click at [946, 416] on div "Encanto Masaryk - CDMX" at bounding box center [1193, 419] width 567 height 17
checkbox input "true"
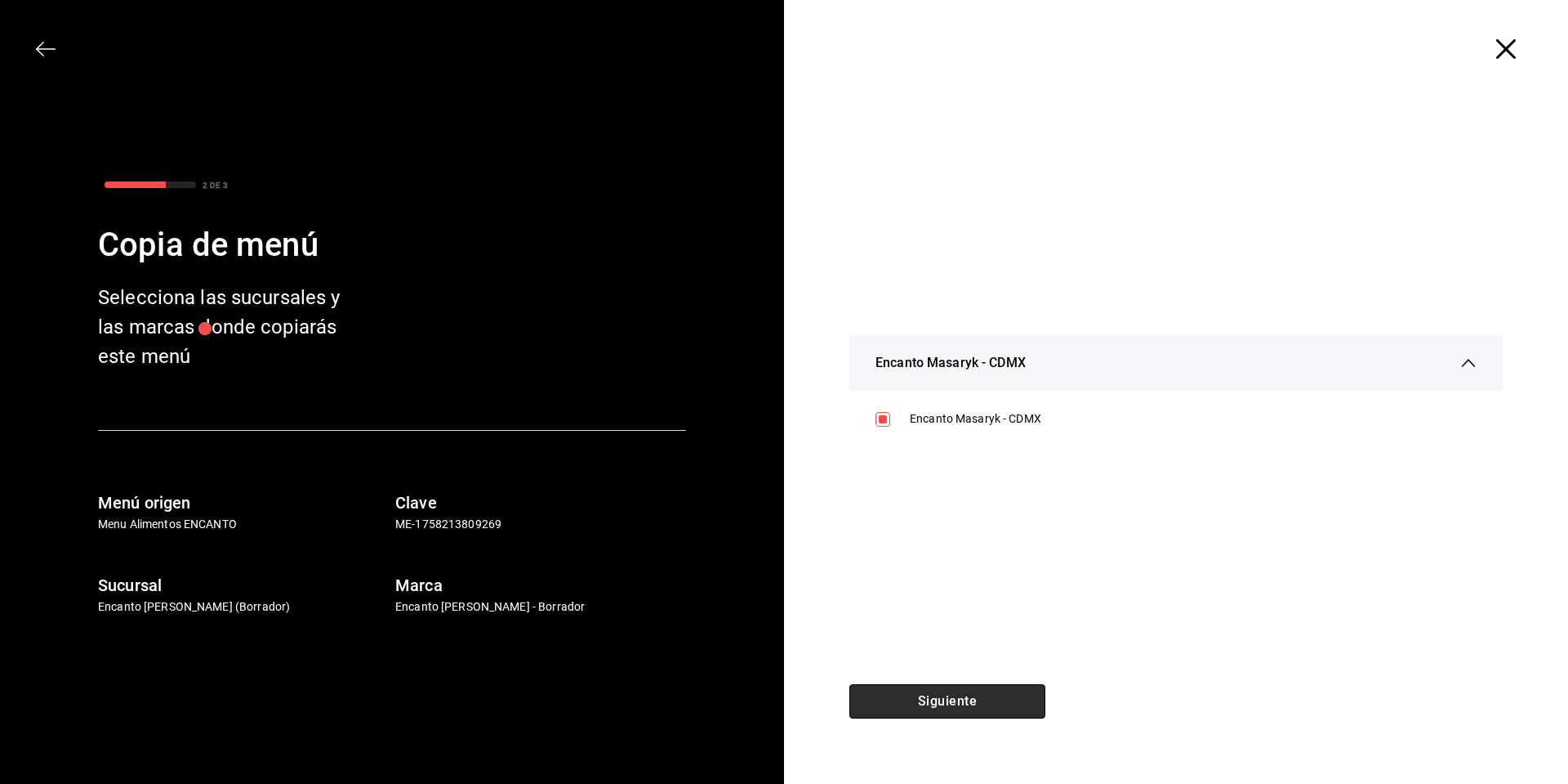
click at [938, 701] on button "Siguiente" at bounding box center [948, 701] width 196 height 35
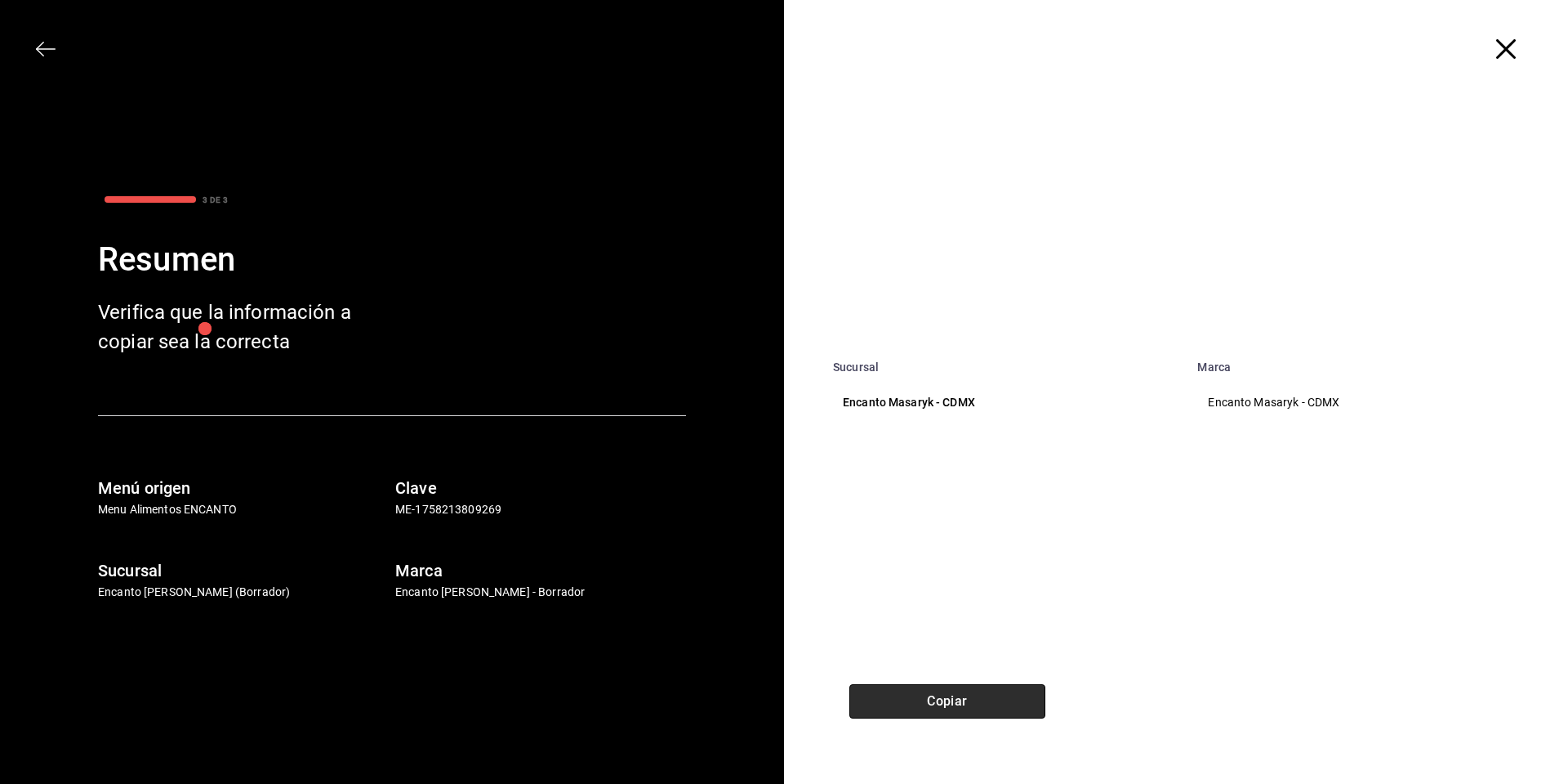
click at [942, 704] on button "Copiar" at bounding box center [948, 701] width 196 height 35
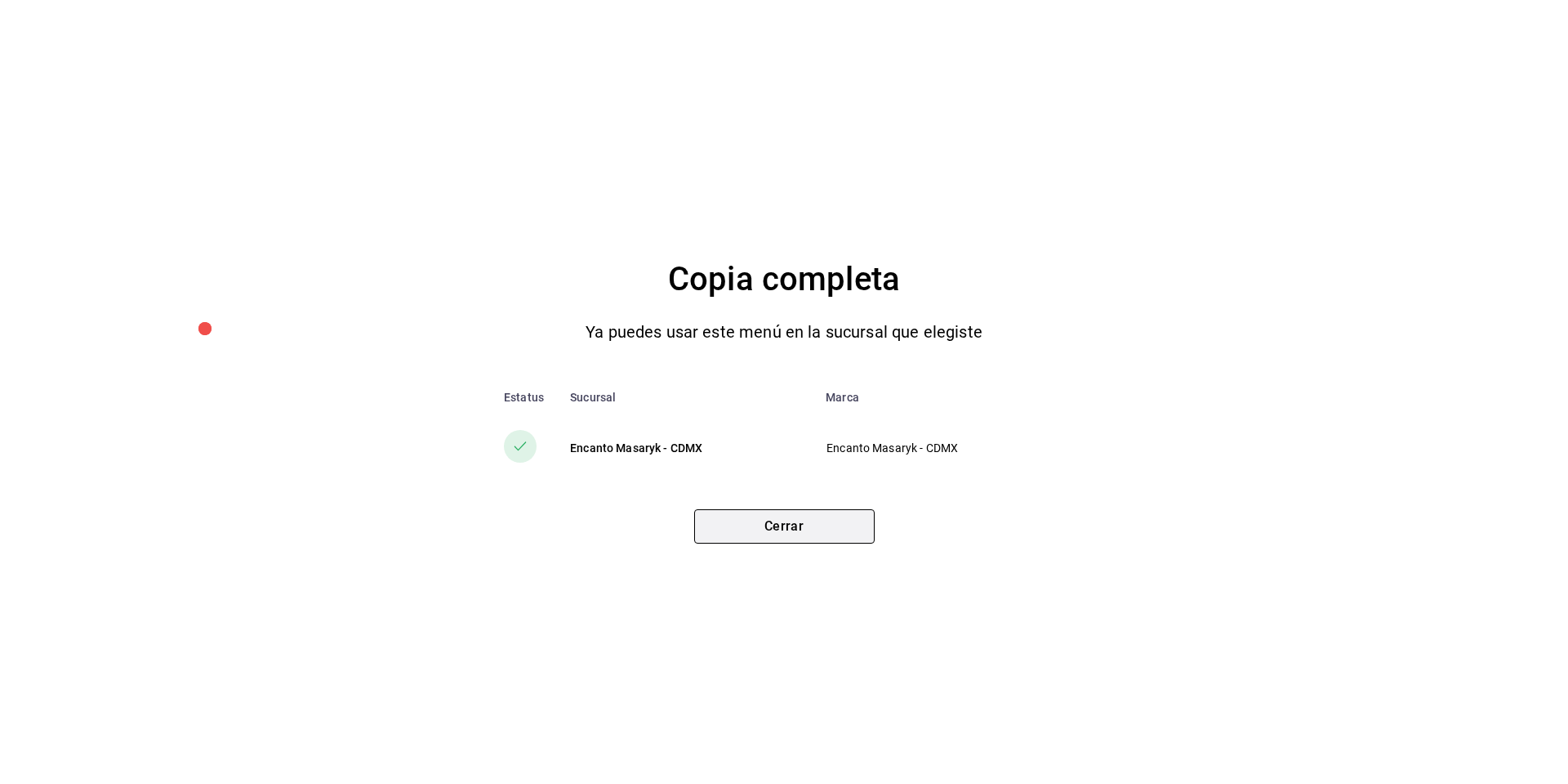
click at [847, 527] on button "Cerrar" at bounding box center [784, 527] width 180 height 35
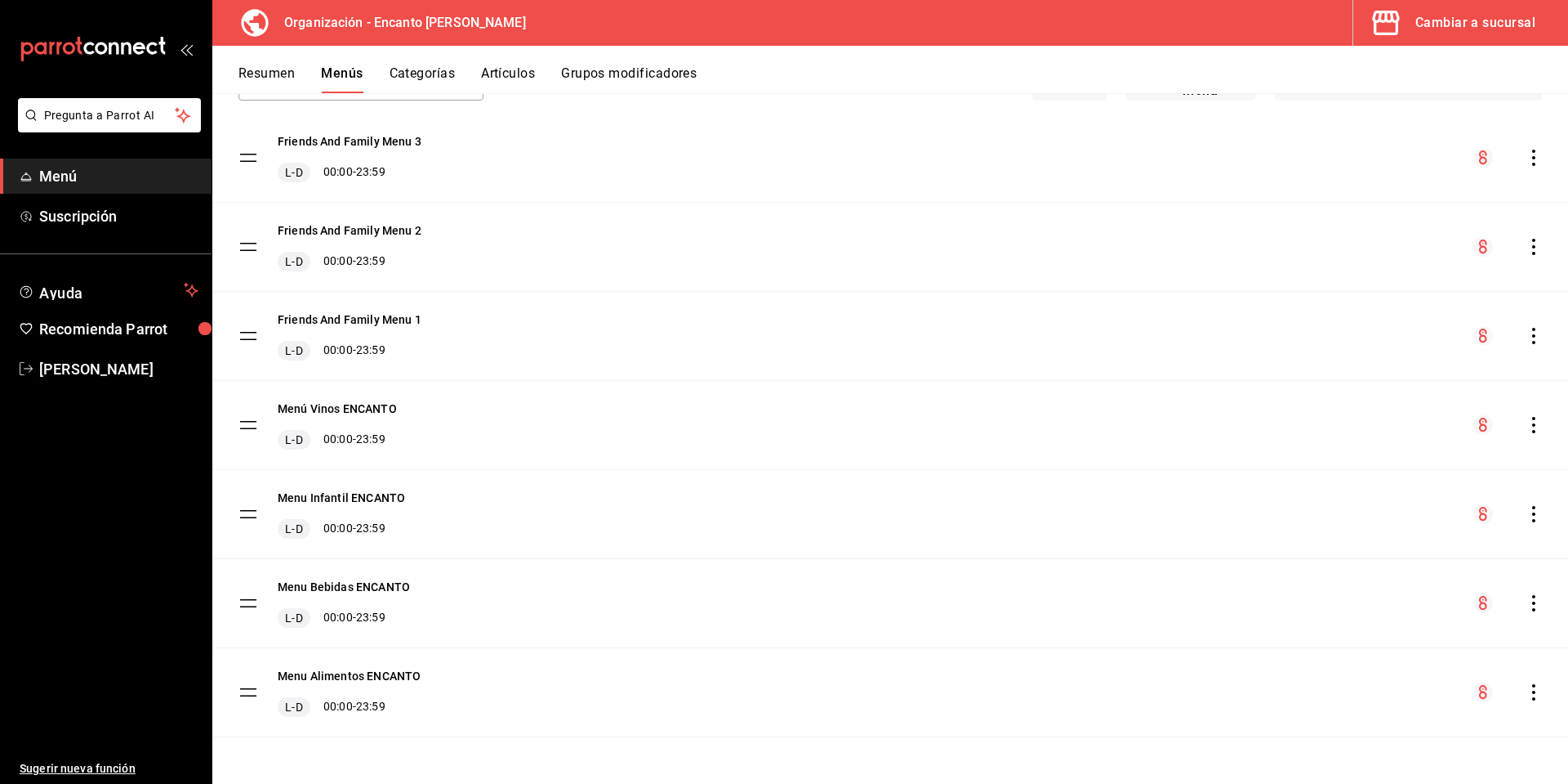
click at [1526, 331] on icon "actions" at bounding box center [1533, 336] width 16 height 16
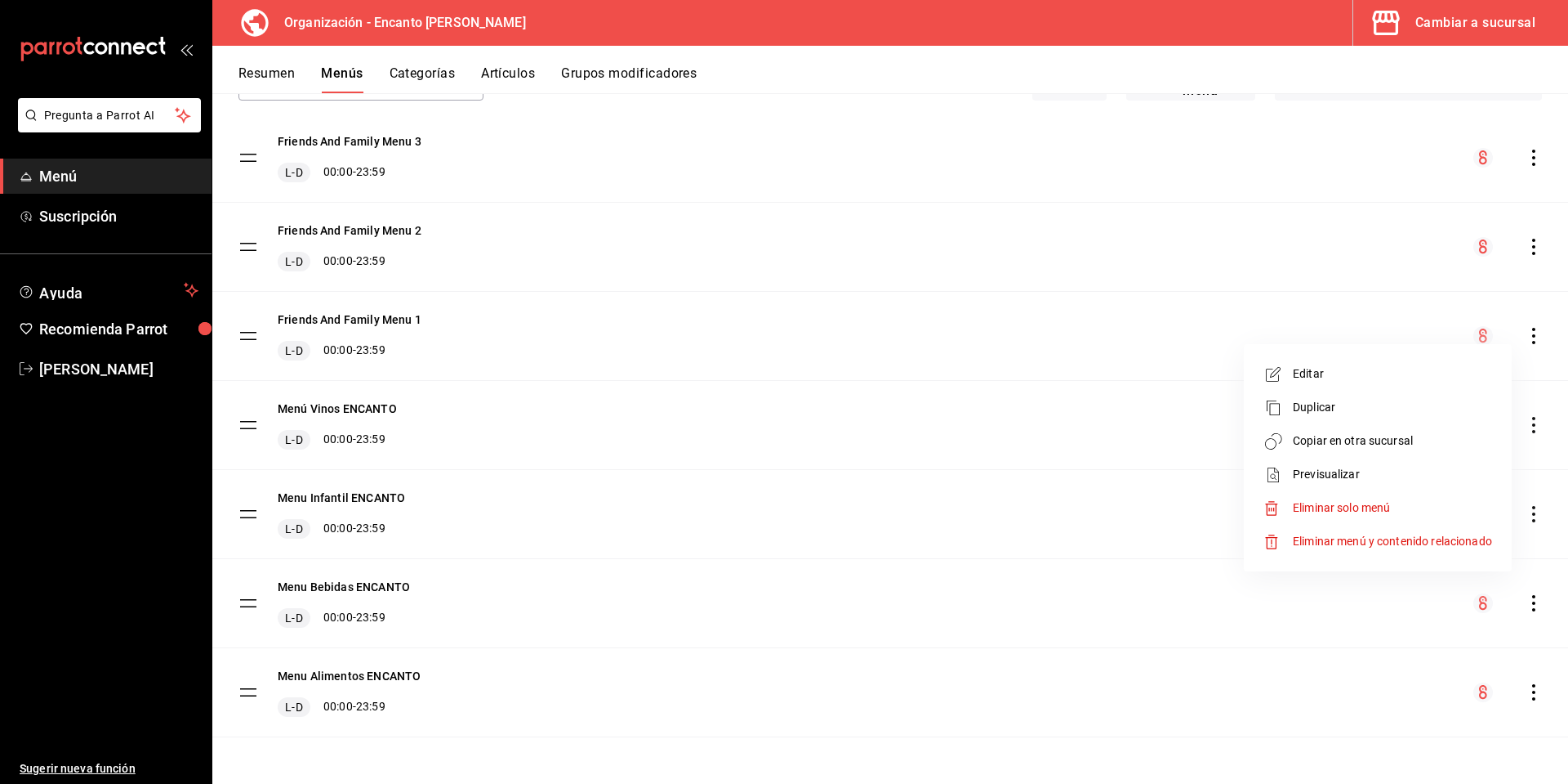
click at [1369, 411] on span "Duplicar" at bounding box center [1392, 408] width 199 height 17
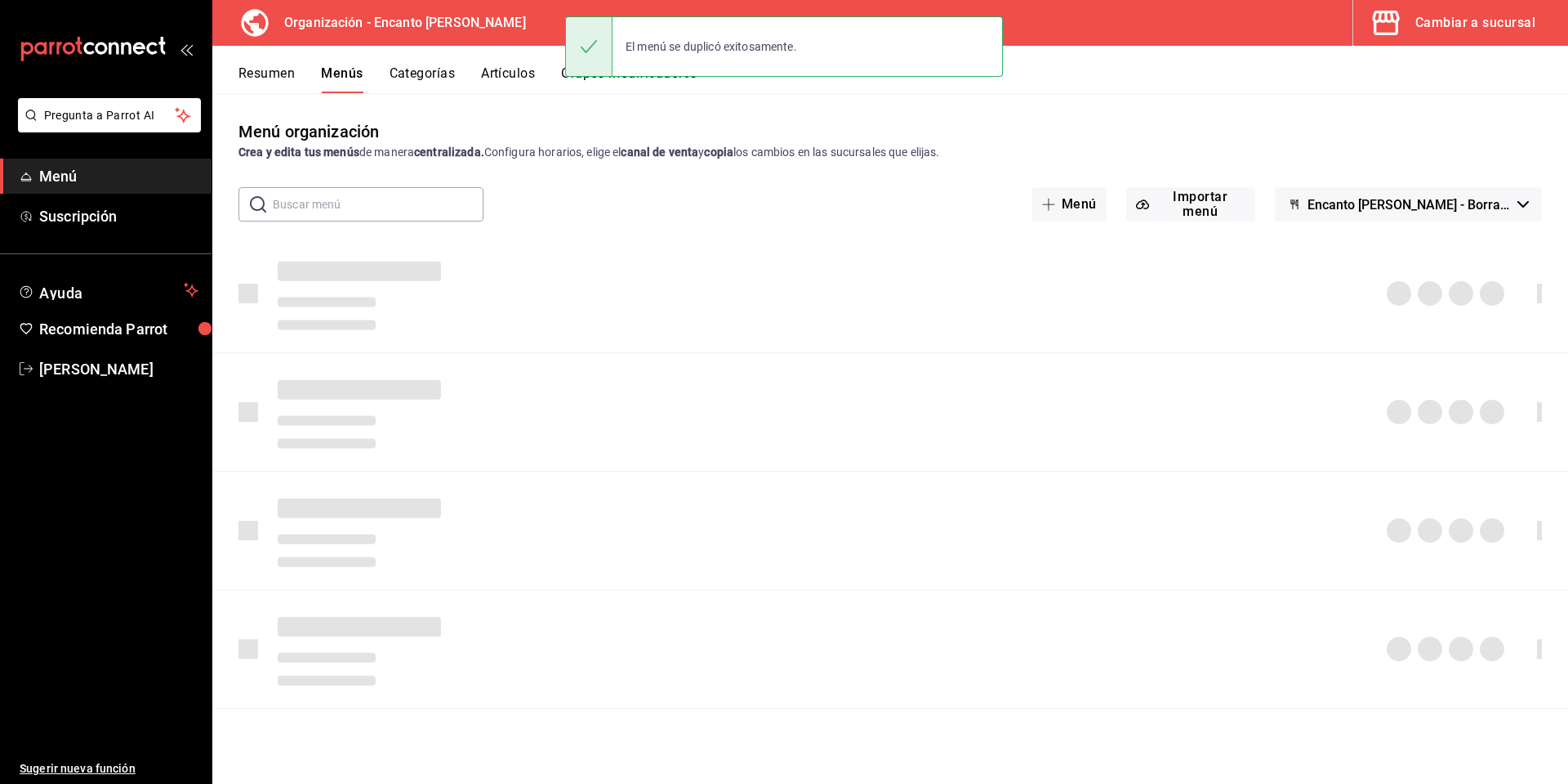
scroll to position [0, 0]
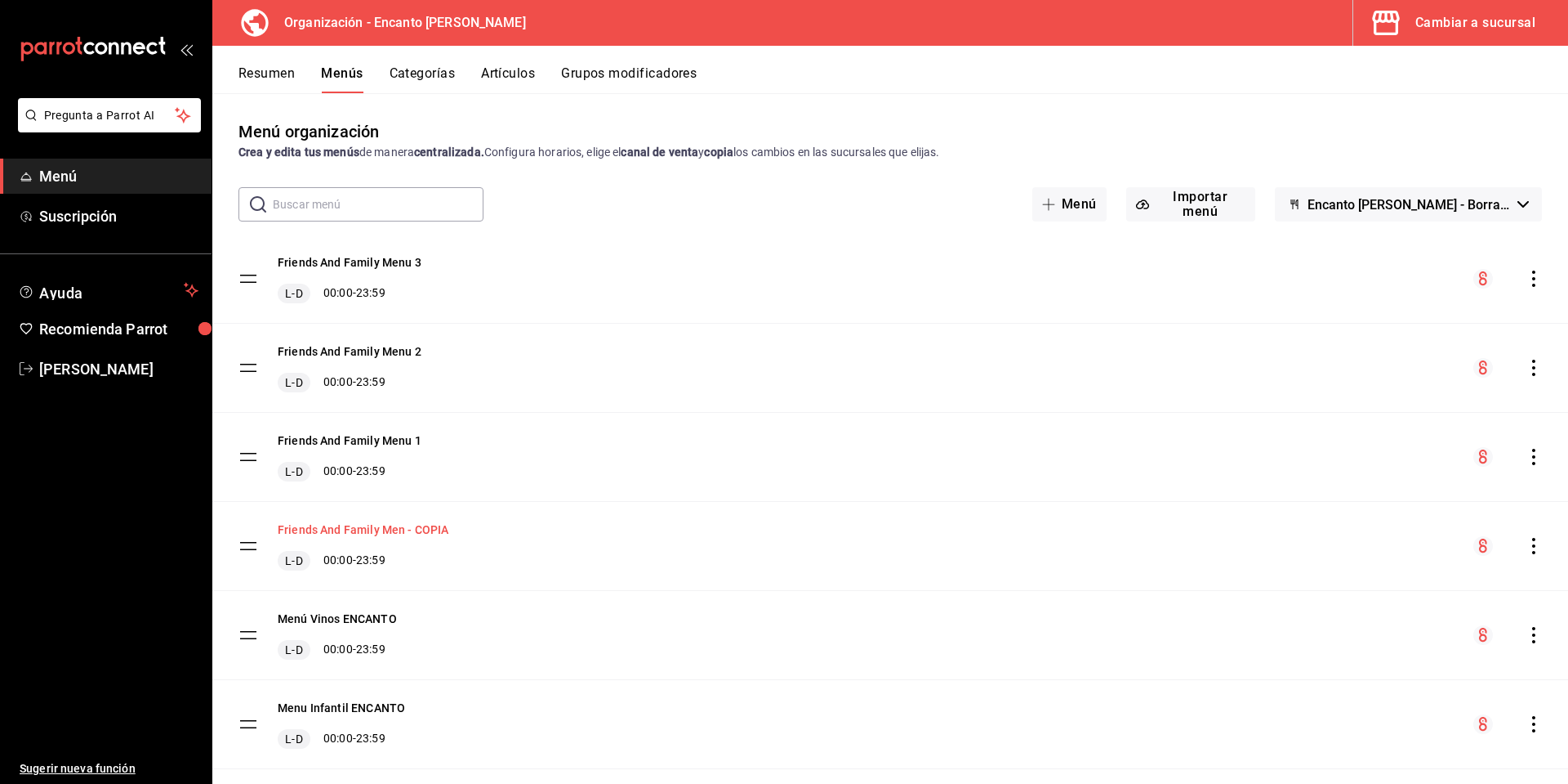
click at [393, 529] on button "Friends And Family Men - COPIA" at bounding box center [363, 529] width 172 height 16
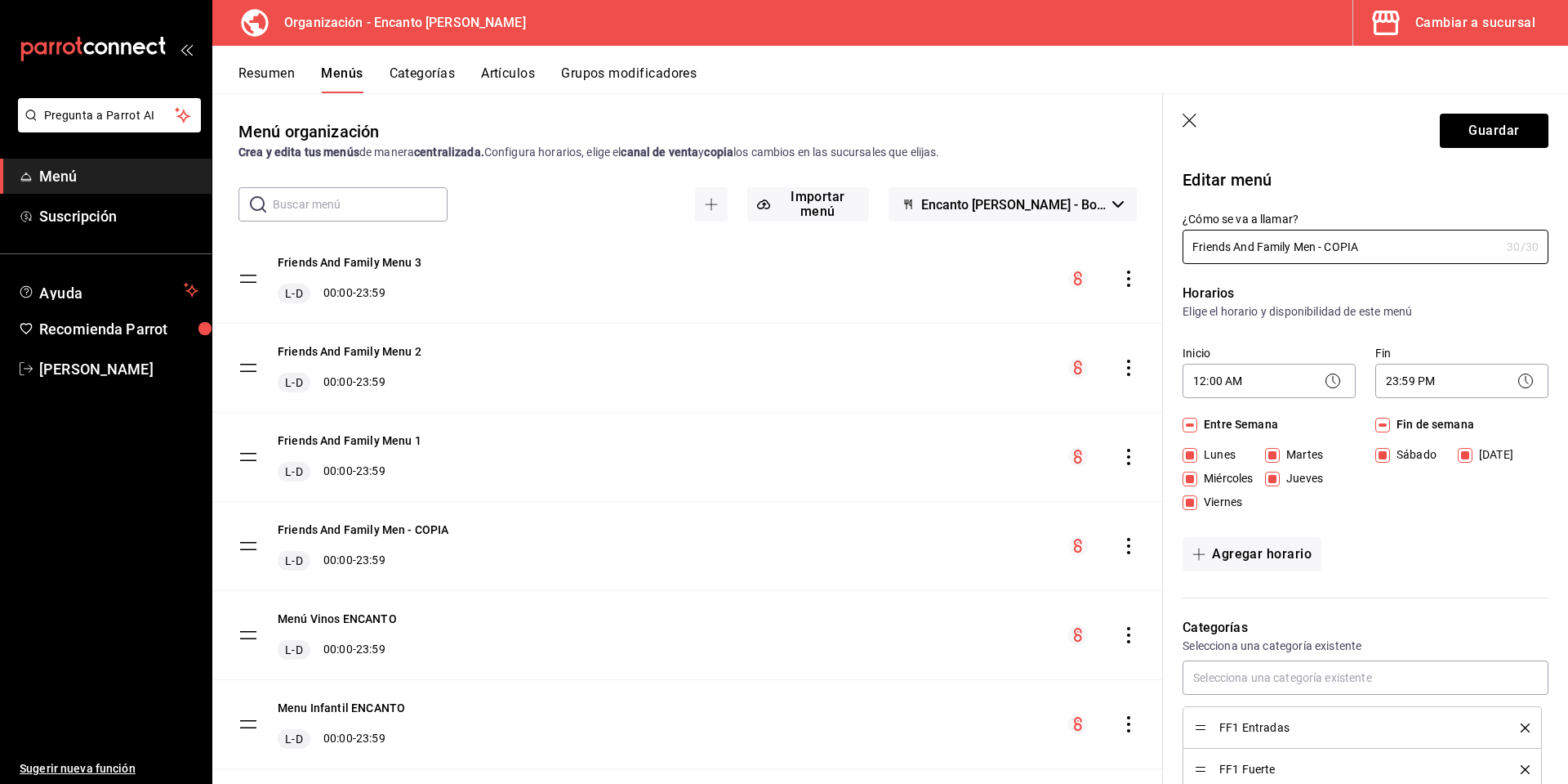
drag, startPoint x: 1370, startPoint y: 246, endPoint x: 1176, endPoint y: 254, distance: 194.2
click at [1176, 255] on div "¿Cómo se va a llamar? Friends And Family Men - COPIA 30 /30 ¿Cómo se va a llama…" at bounding box center [1356, 227] width 386 height 72
click at [1405, 250] on input "Friends And Family" at bounding box center [1341, 247] width 317 height 33
type input "Friends And Family Cava"
click at [1458, 119] on button "Guardar" at bounding box center [1494, 131] width 108 height 35
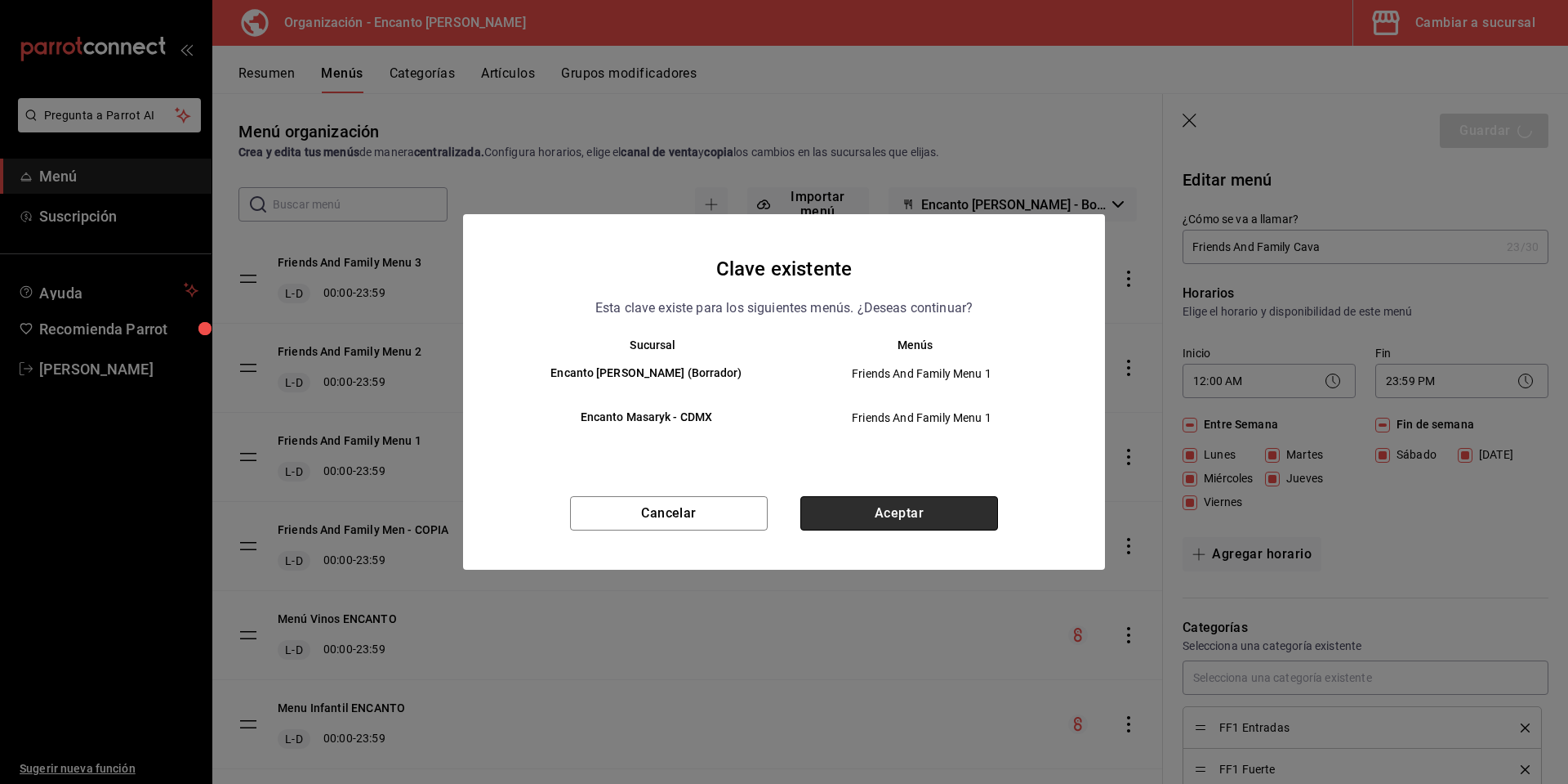
click at [862, 510] on button "Aceptar" at bounding box center [900, 513] width 198 height 35
checkbox input "false"
type input "1758829867958"
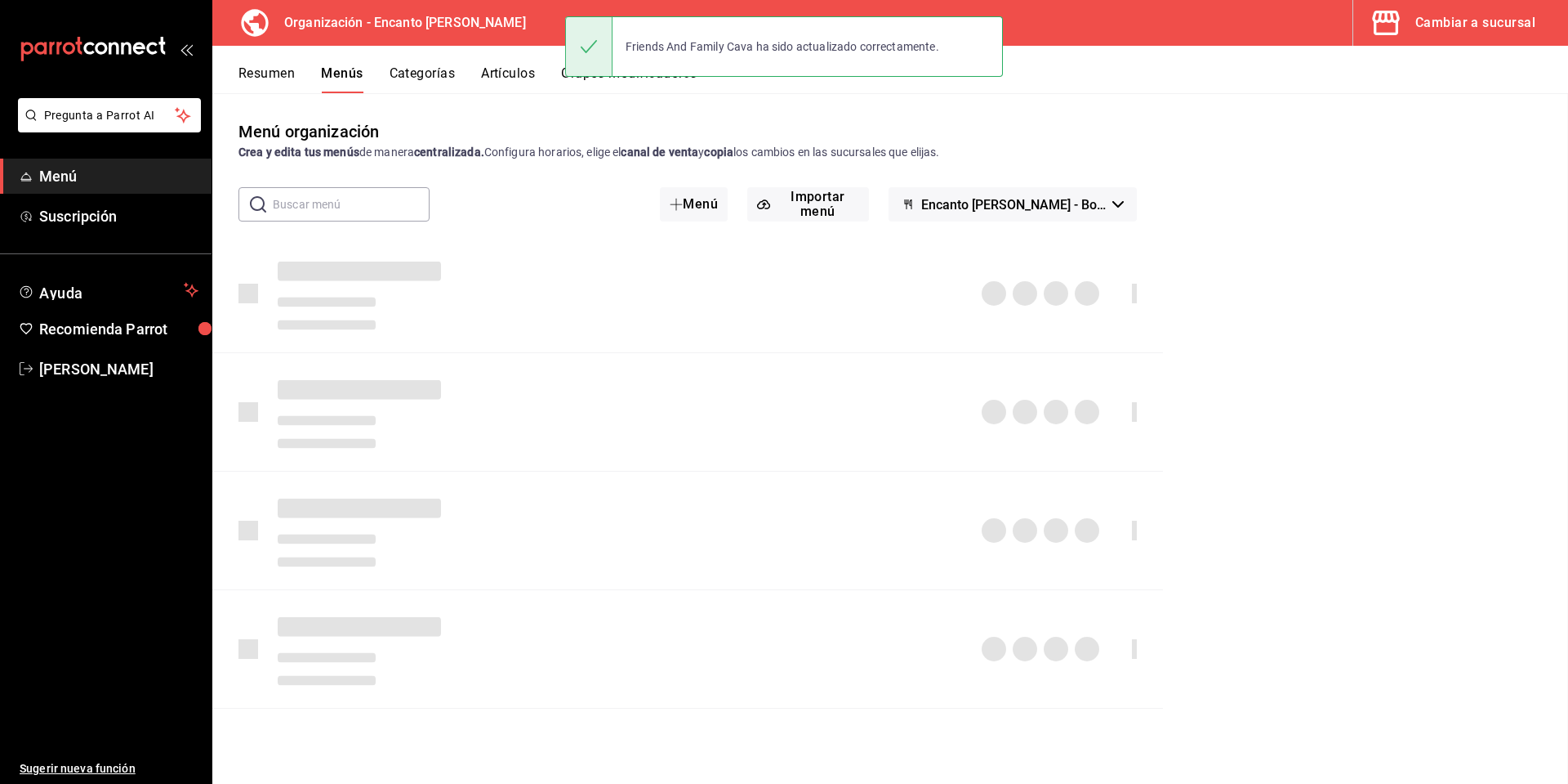
checkbox input "false"
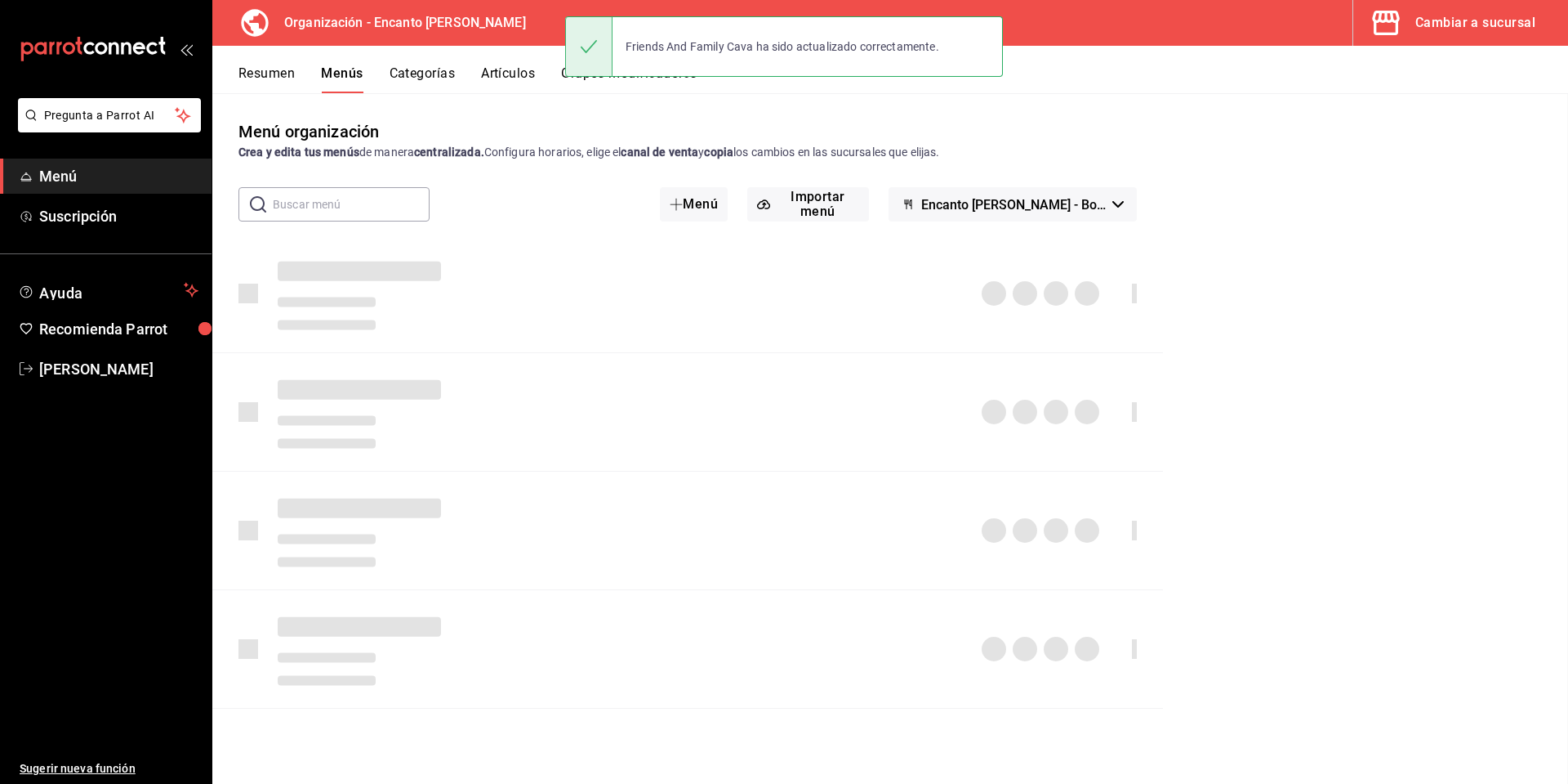
checkbox input "false"
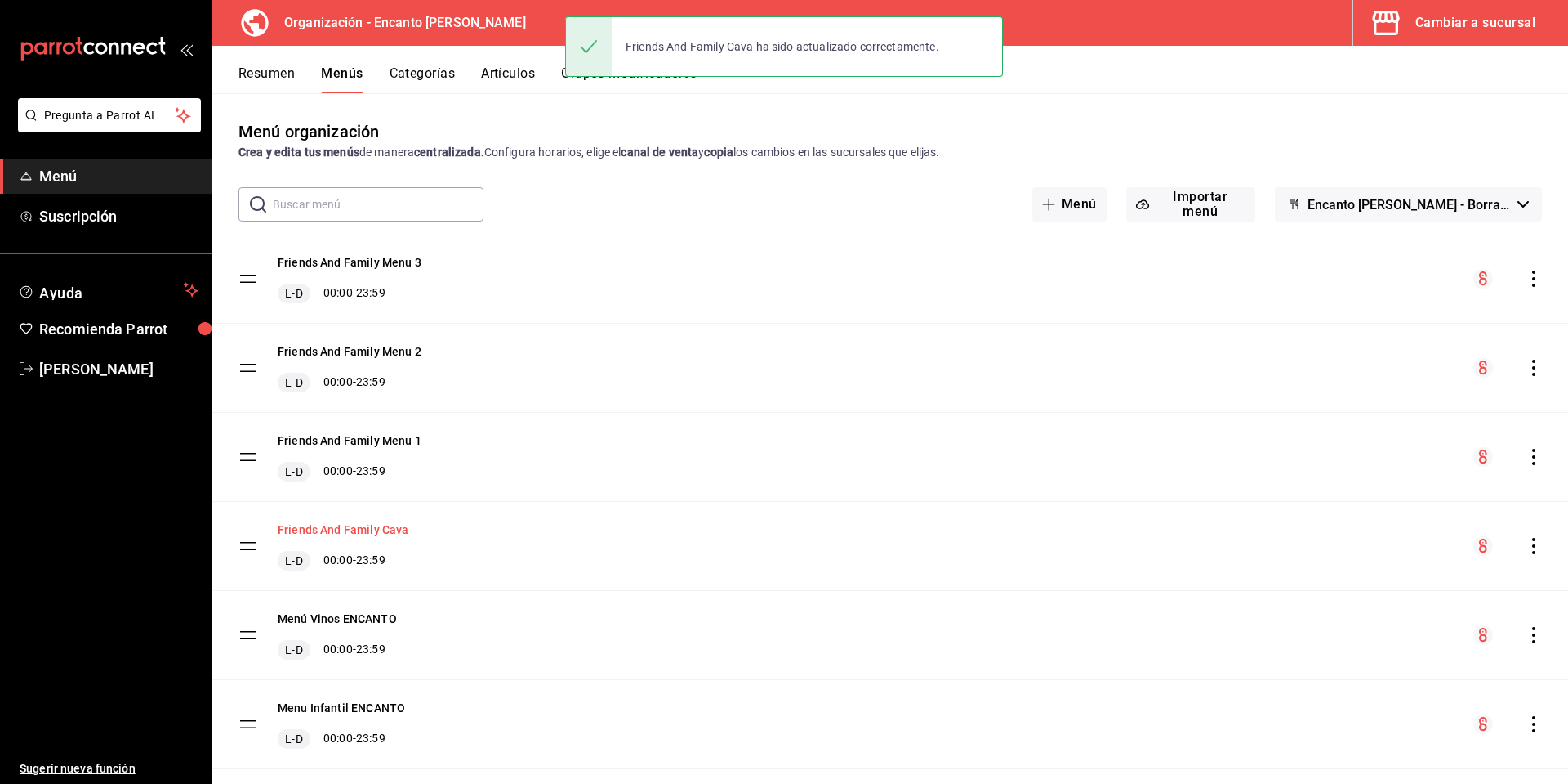
click at [359, 531] on button "Friends And Family Cava" at bounding box center [343, 529] width 130 height 16
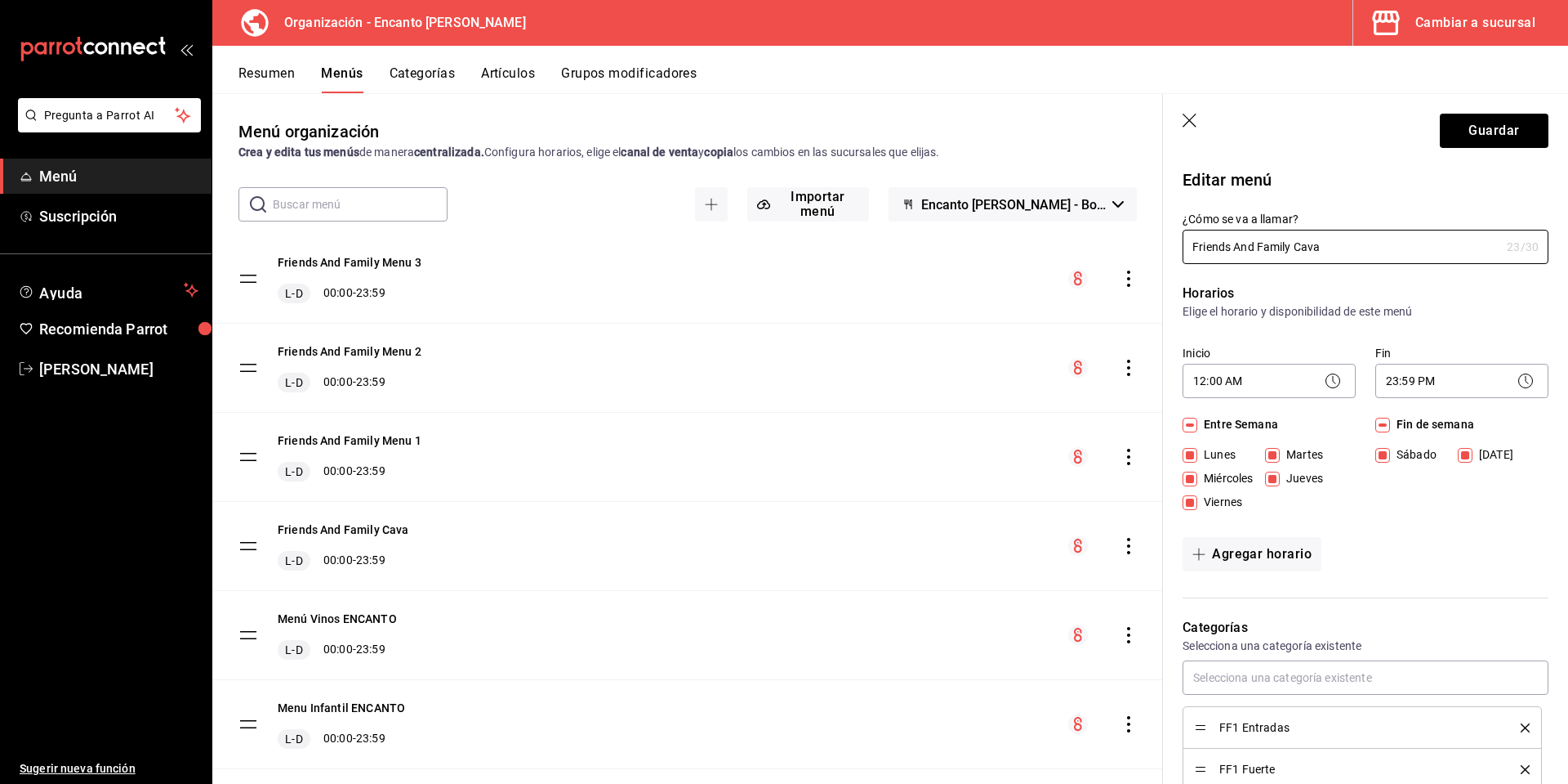
click at [277, 69] on button "Resumen" at bounding box center [267, 79] width 57 height 28
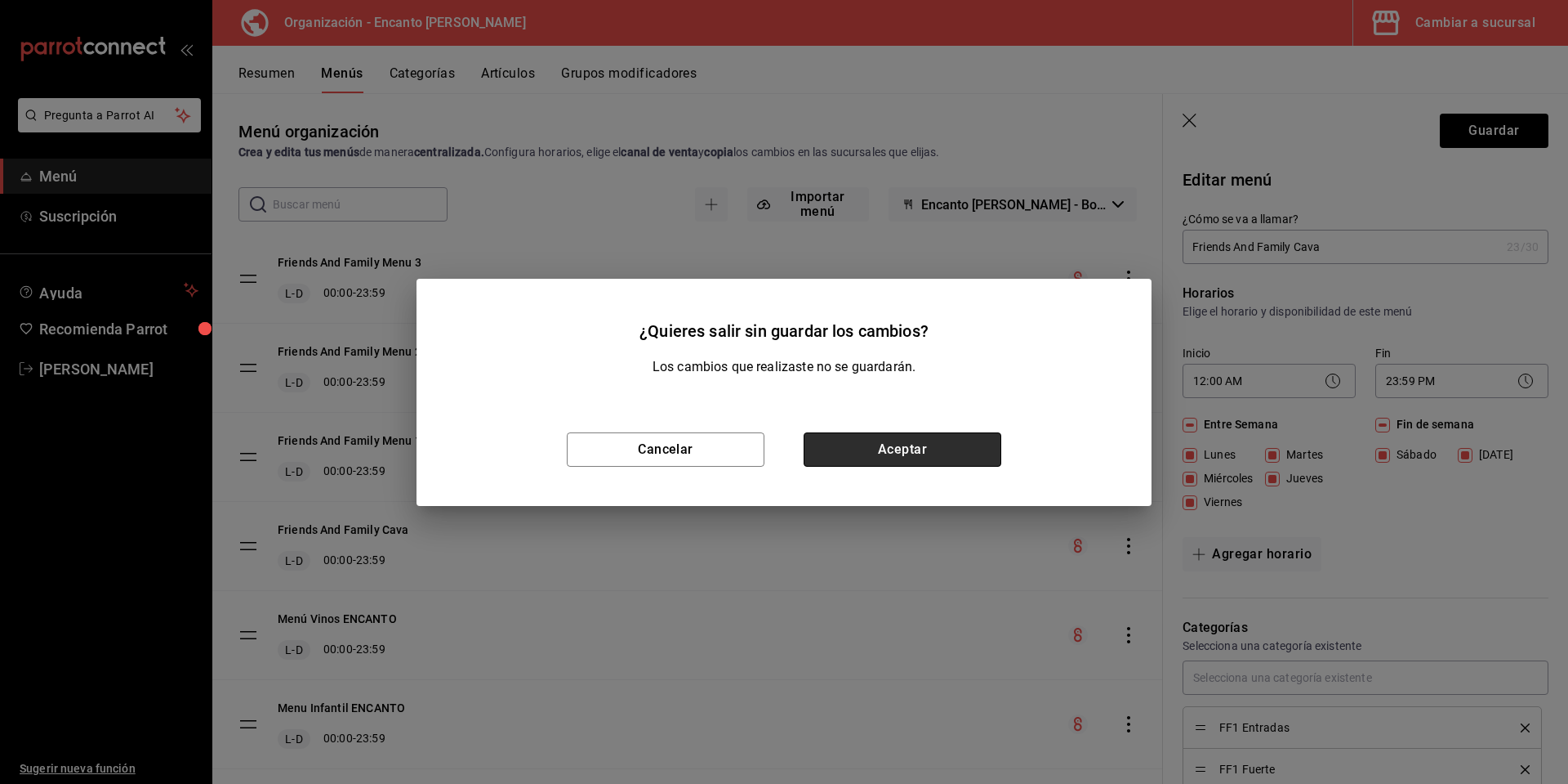
click at [971, 456] on button "Aceptar" at bounding box center [902, 450] width 198 height 35
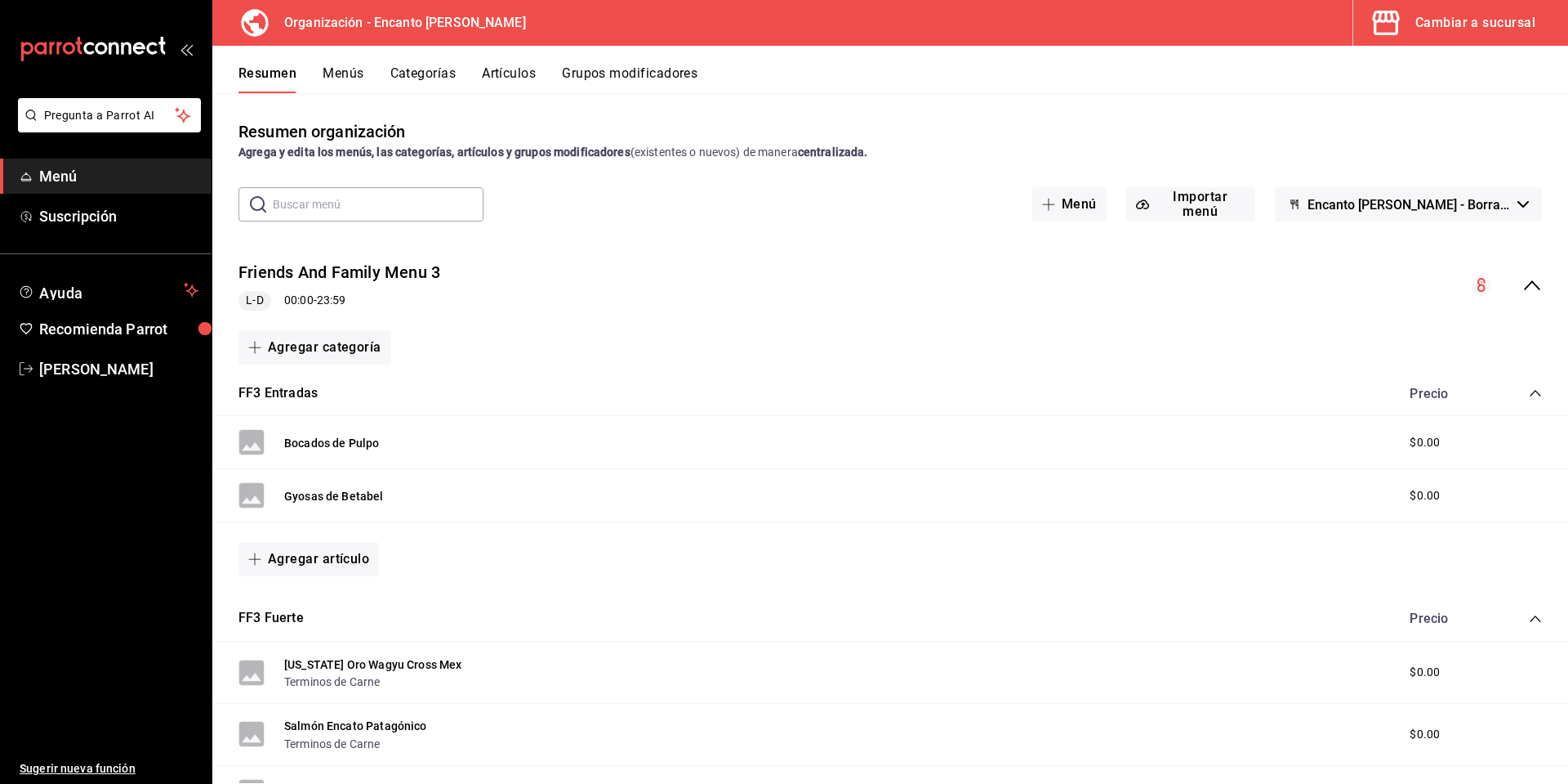
click at [1525, 289] on icon "collapse-menu-row" at bounding box center [1533, 285] width 19 height 19
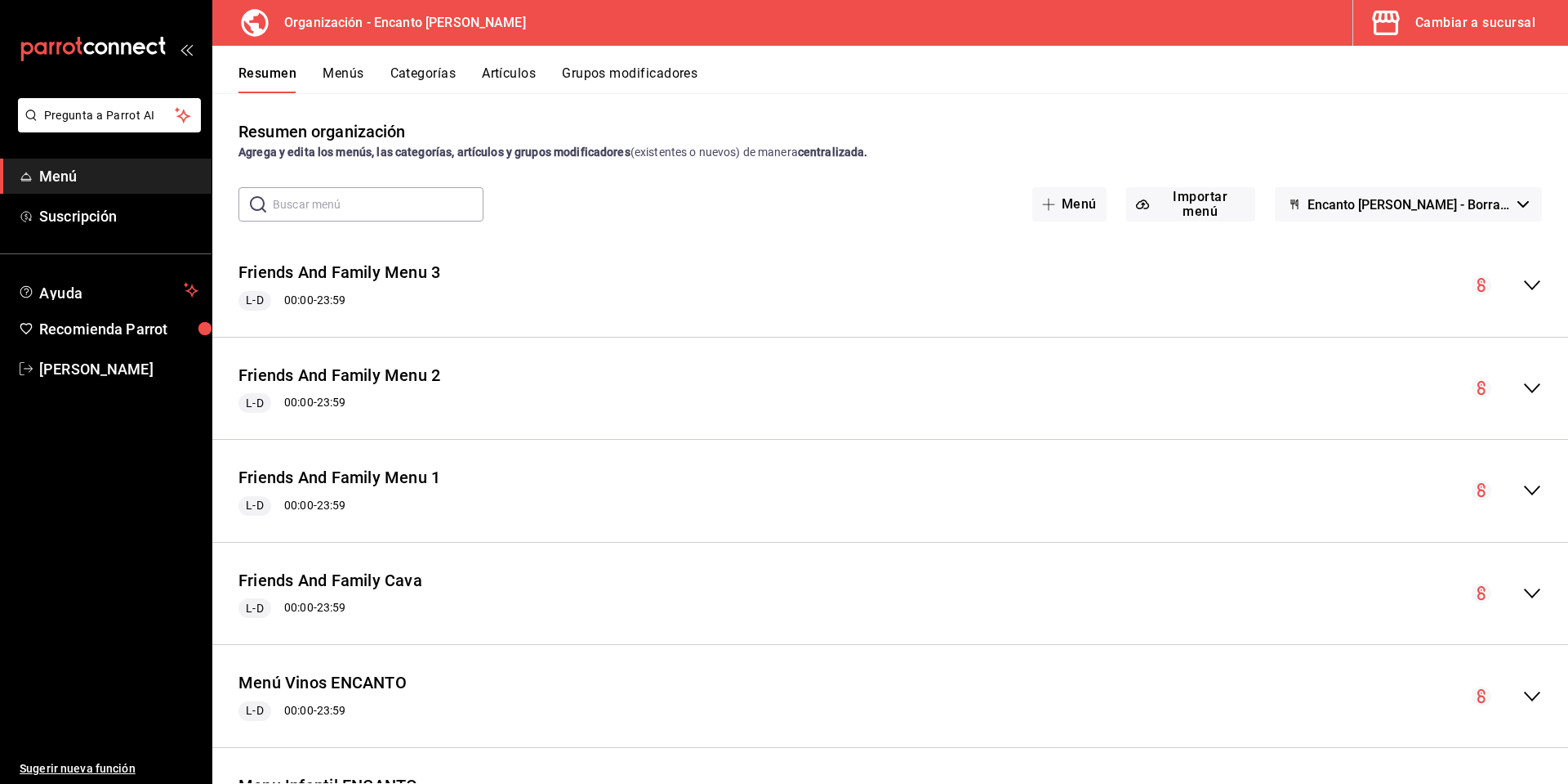
click at [1523, 595] on icon "collapse-menu-row" at bounding box center [1533, 593] width 19 height 19
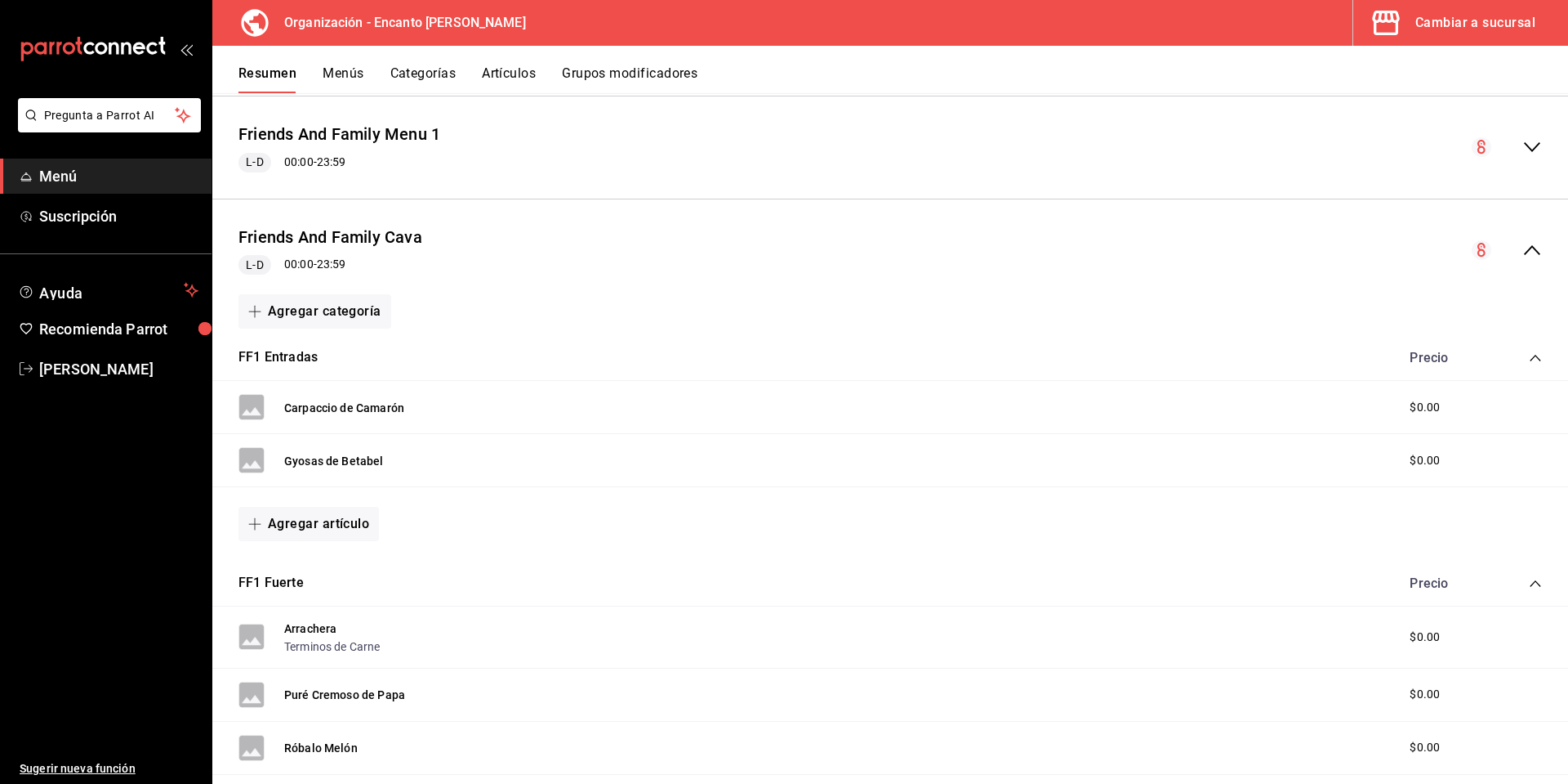
scroll to position [409, 0]
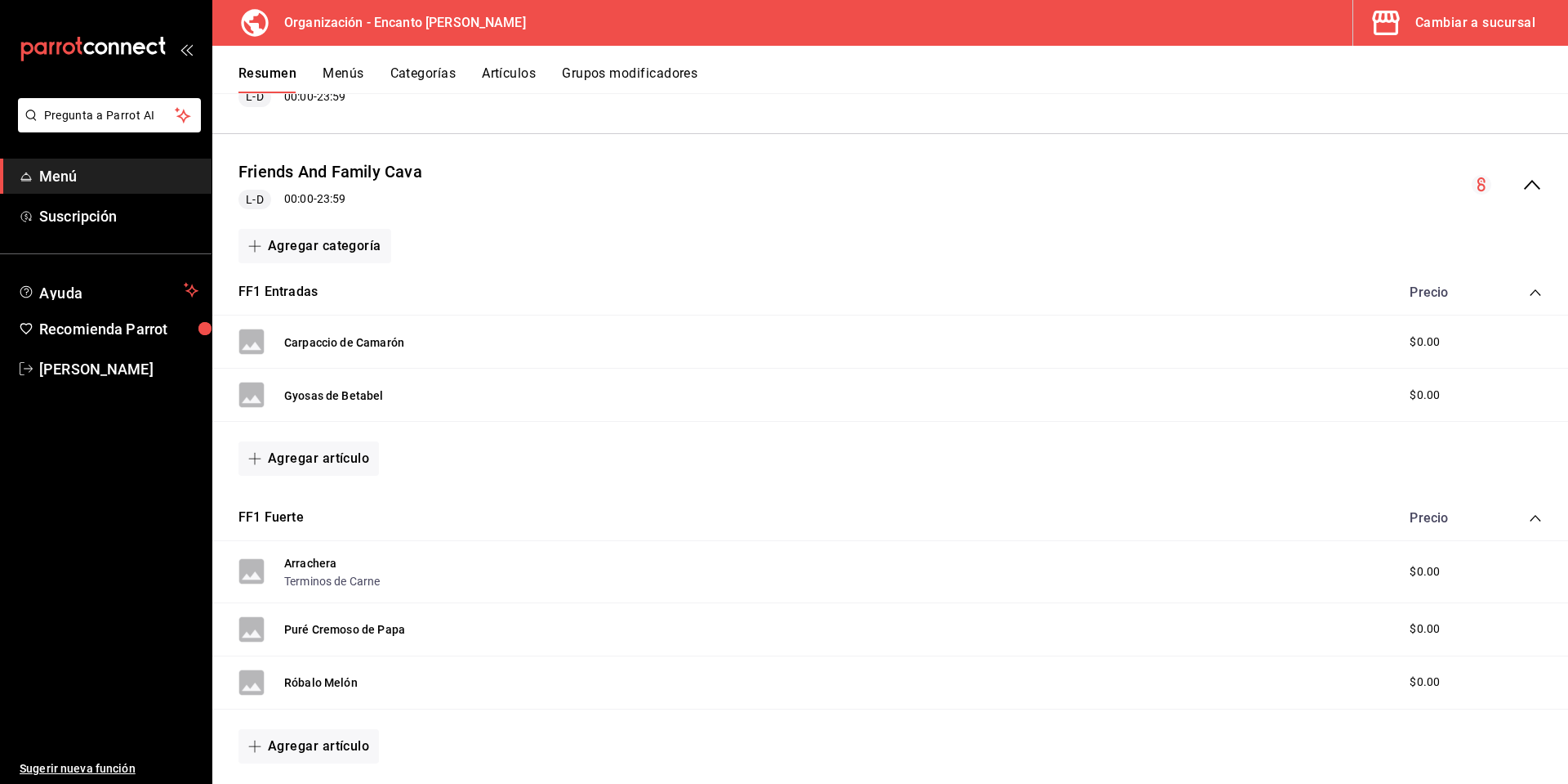
click at [1515, 294] on div "Precio" at bounding box center [1467, 292] width 149 height 15
click at [1529, 292] on icon "collapse-category-row" at bounding box center [1535, 293] width 13 height 13
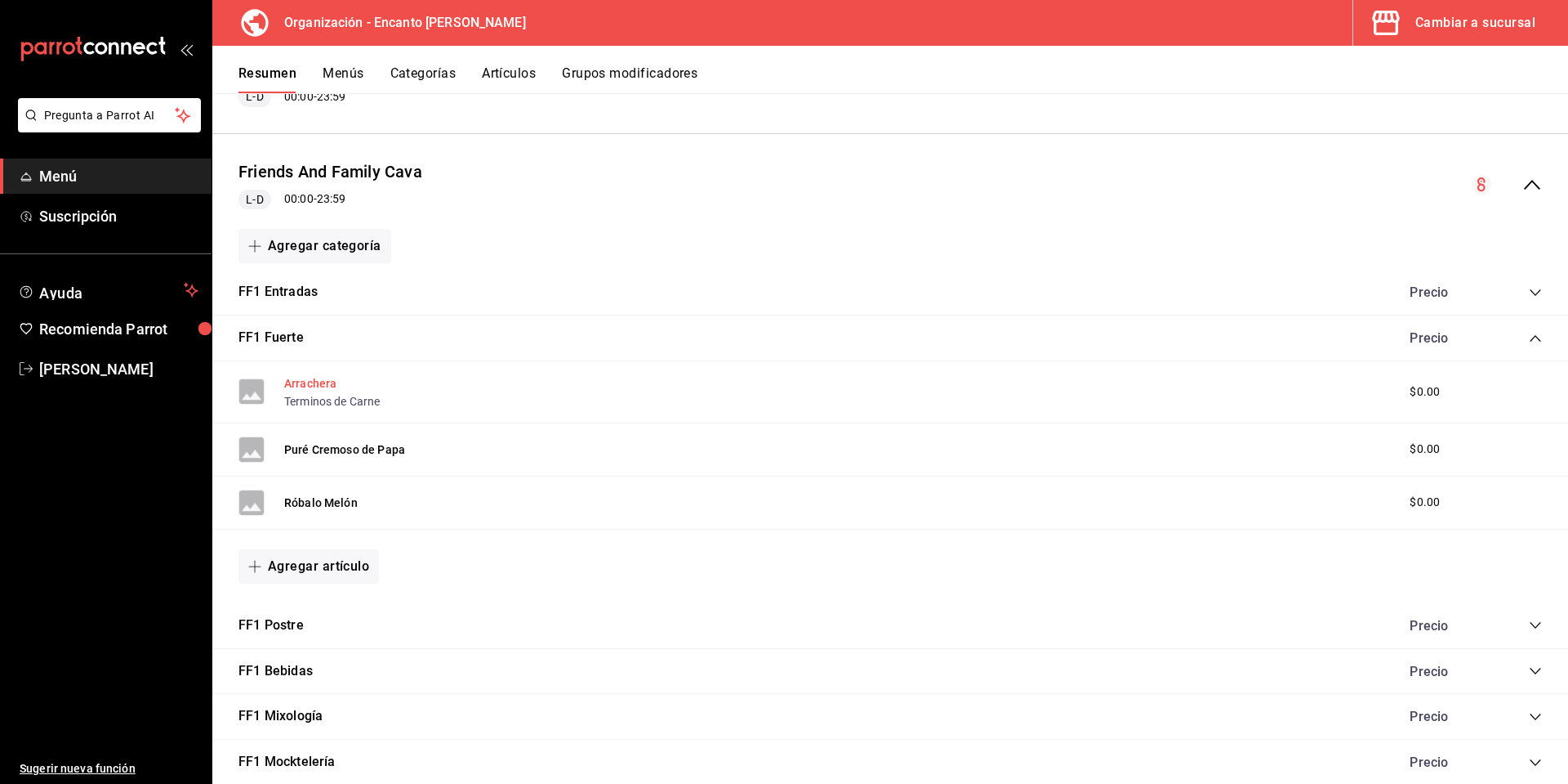
click at [306, 381] on button "Arrachera" at bounding box center [310, 383] width 53 height 16
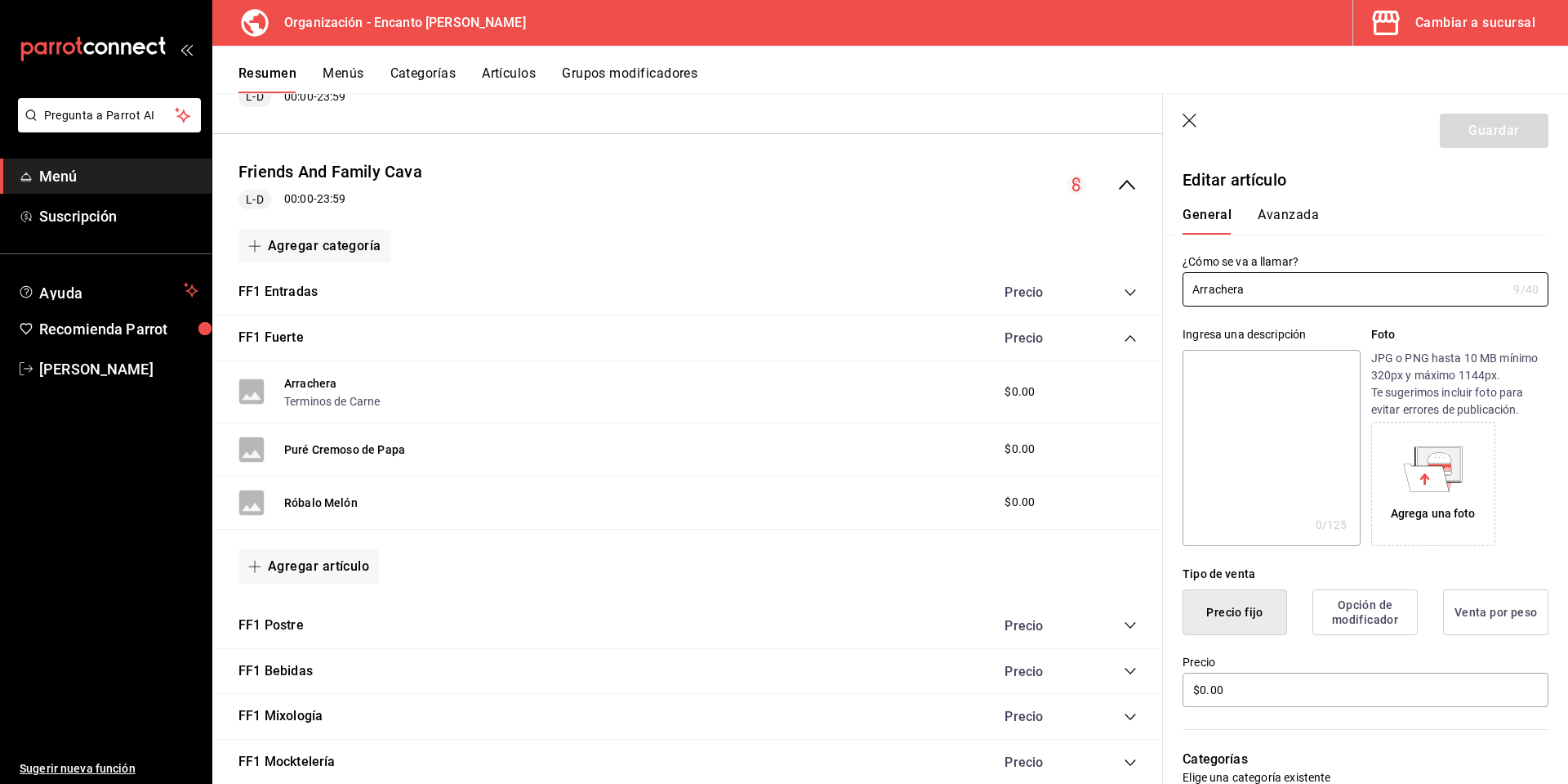
drag, startPoint x: 1265, startPoint y: 296, endPoint x: 1164, endPoint y: 296, distance: 101.0
click at [1164, 296] on div "¿Cómo se va a llamar? Arrachera 9 /40 ¿Cómo se va a llamar?" at bounding box center [1356, 270] width 386 height 72
type input "[US_STATE] Oro"
click at [1462, 134] on button "Guardar" at bounding box center [1494, 131] width 108 height 35
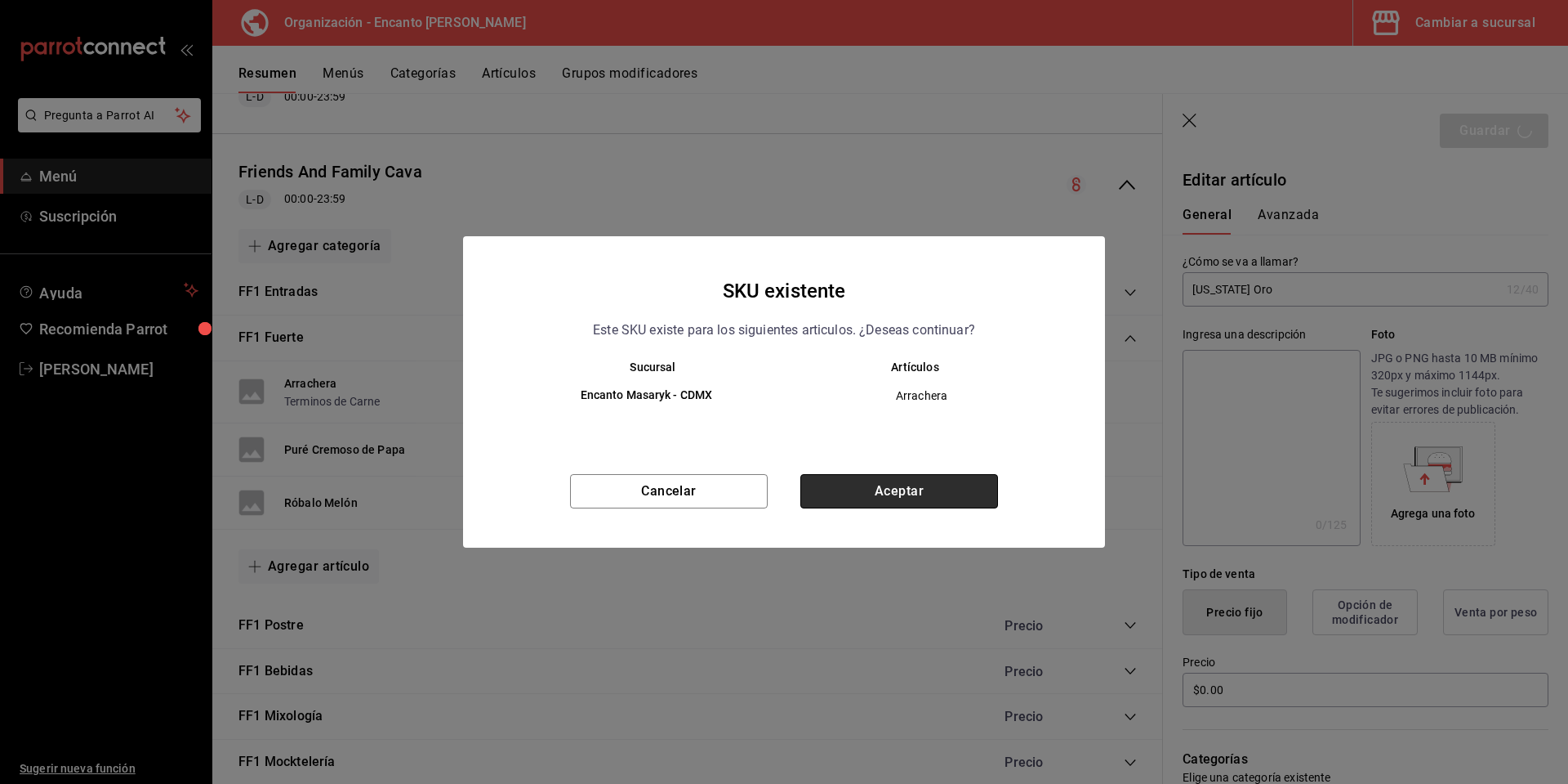
click at [949, 491] on button "Aceptar" at bounding box center [900, 491] width 198 height 35
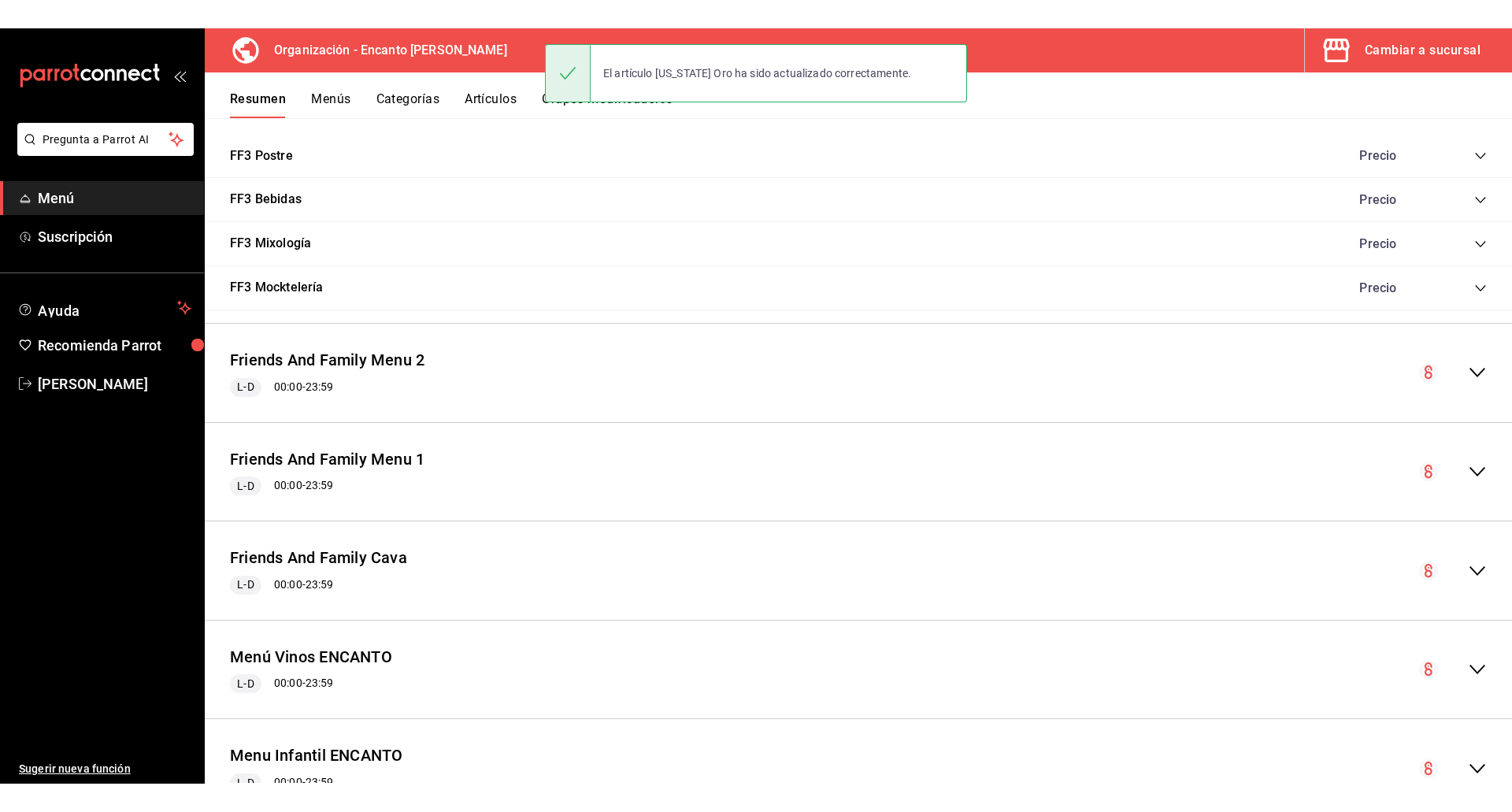
scroll to position [1018, 0]
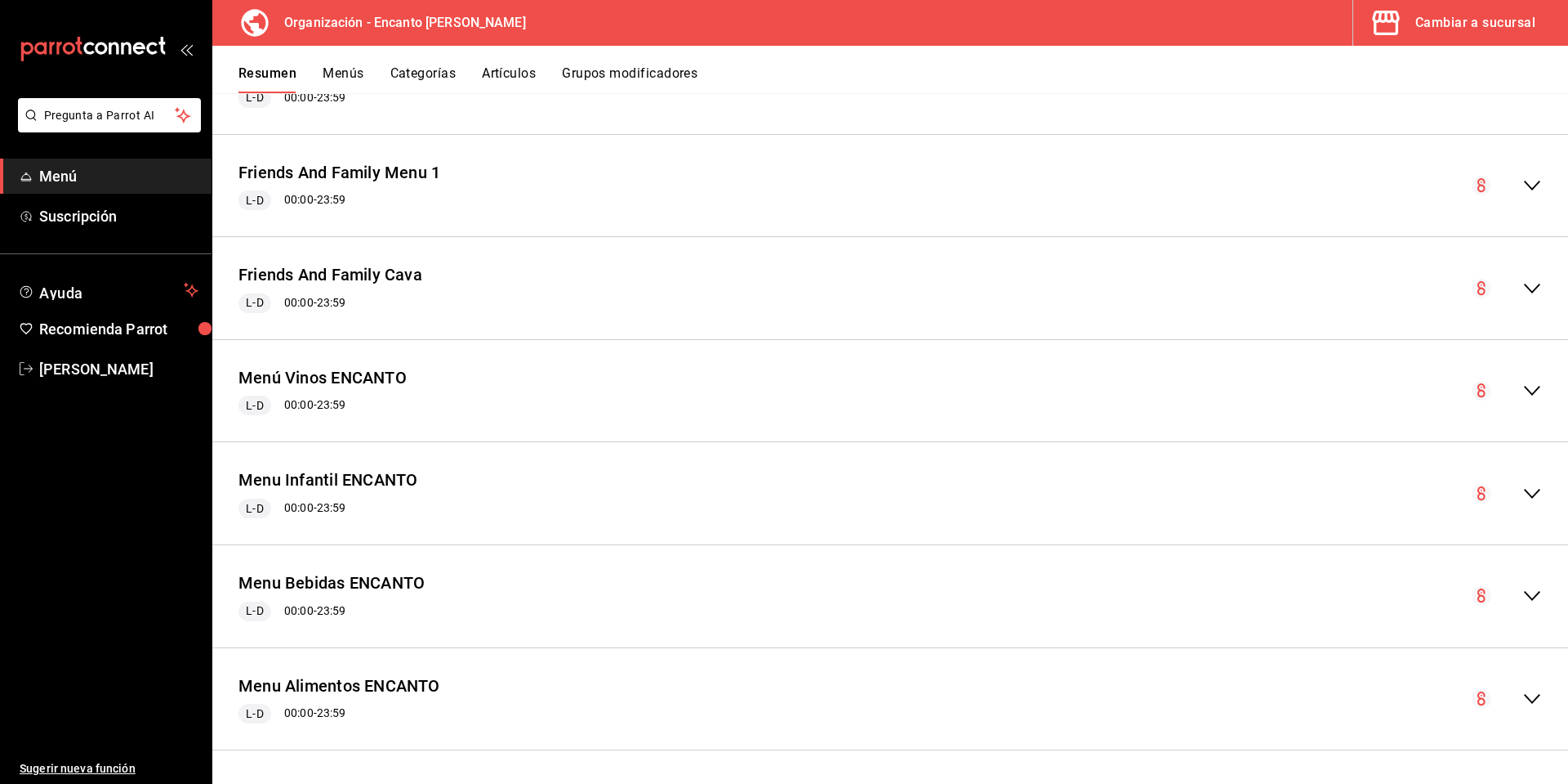
click at [353, 72] on button "Menús" at bounding box center [342, 79] width 41 height 28
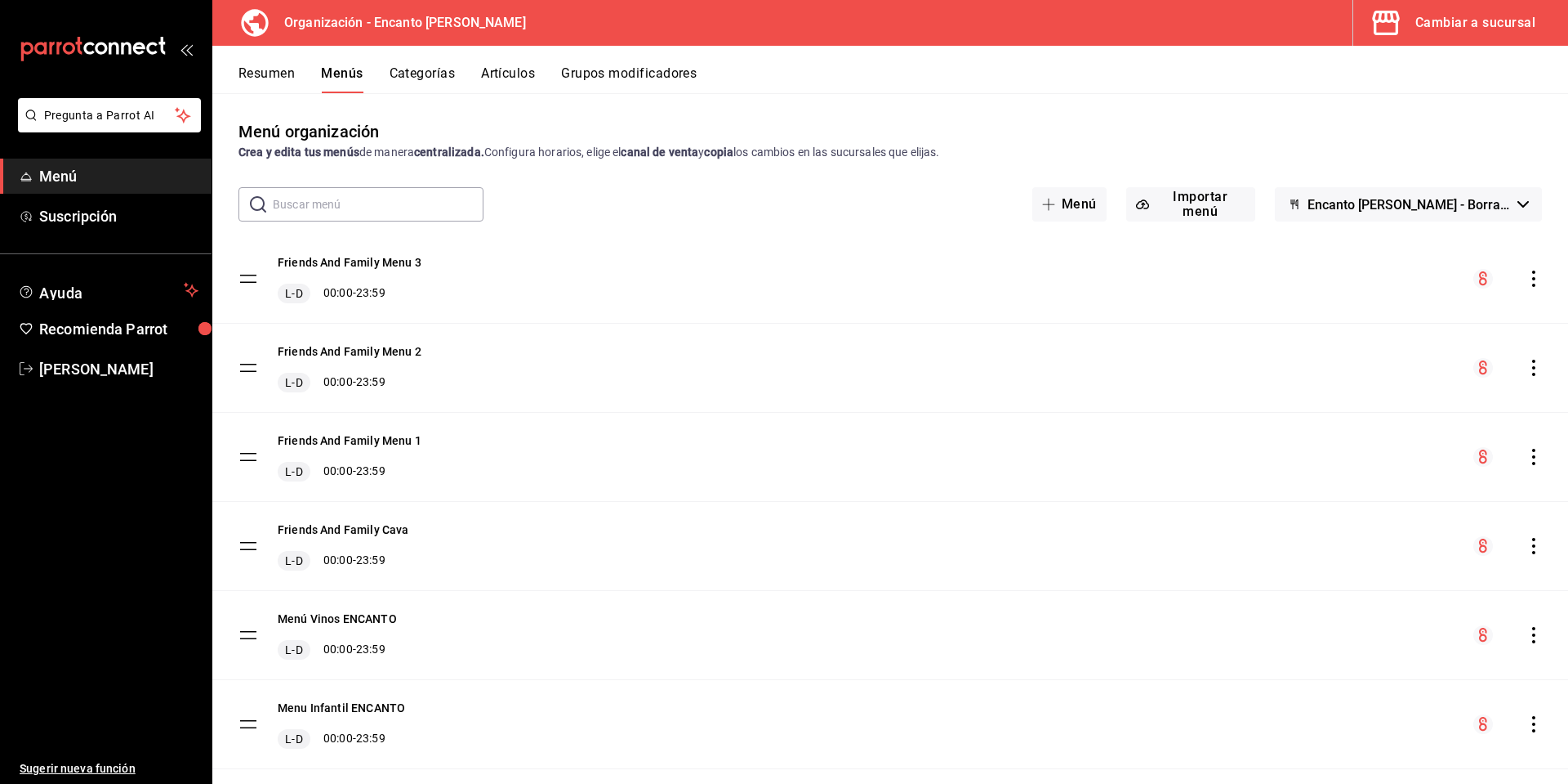
click at [1526, 546] on icon "actions" at bounding box center [1533, 545] width 16 height 16
click at [1367, 643] on span "Copiar en otra sucursal" at bounding box center [1392, 640] width 199 height 17
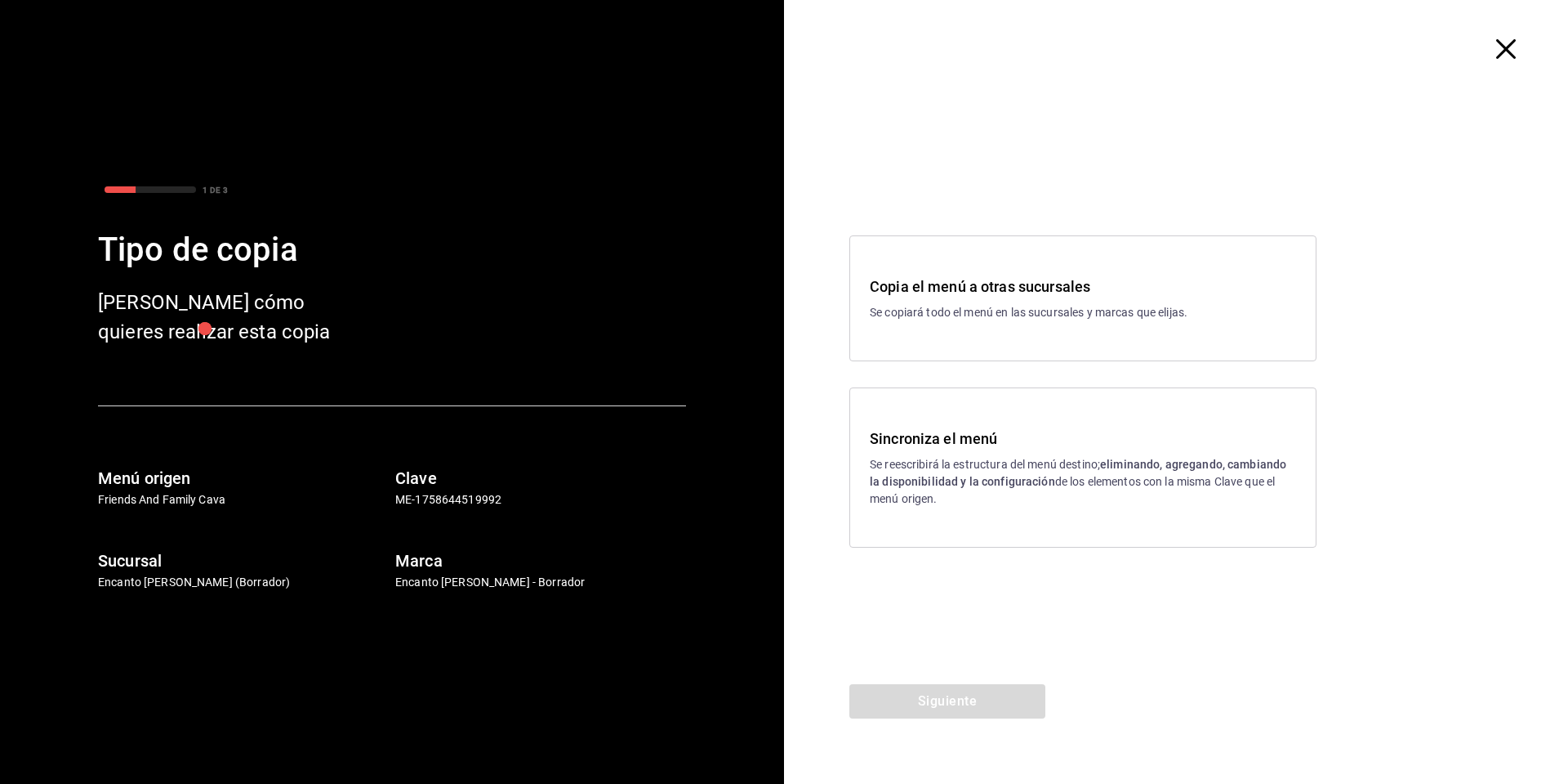
click at [1030, 320] on p "Se copiará todo el menú en las sucursales y marcas que elijas." at bounding box center [1083, 313] width 427 height 17
click at [897, 698] on button "Siguiente" at bounding box center [948, 701] width 196 height 35
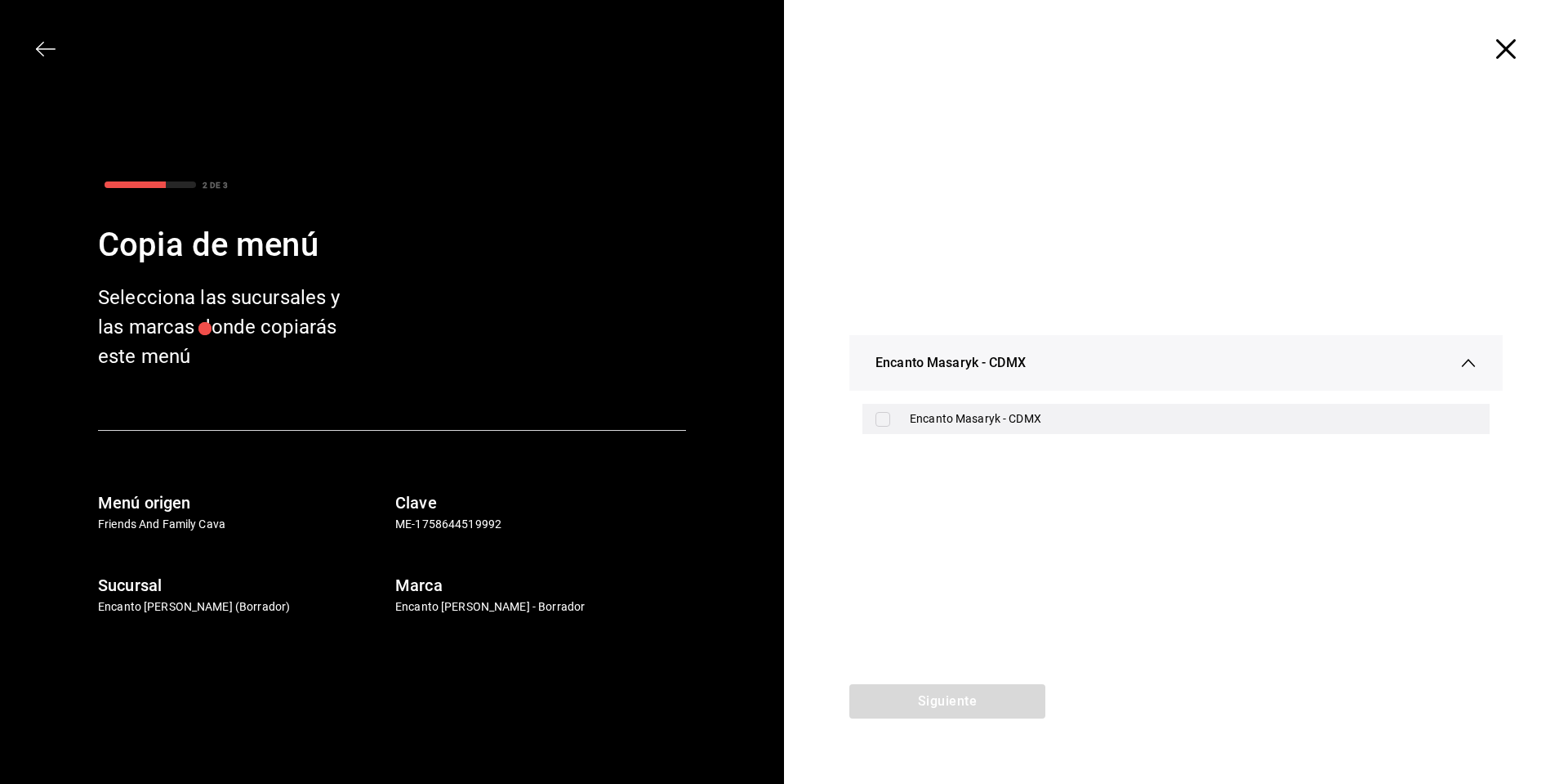
click at [928, 419] on div "Encanto Masaryk - CDMX" at bounding box center [1193, 419] width 567 height 17
checkbox input "true"
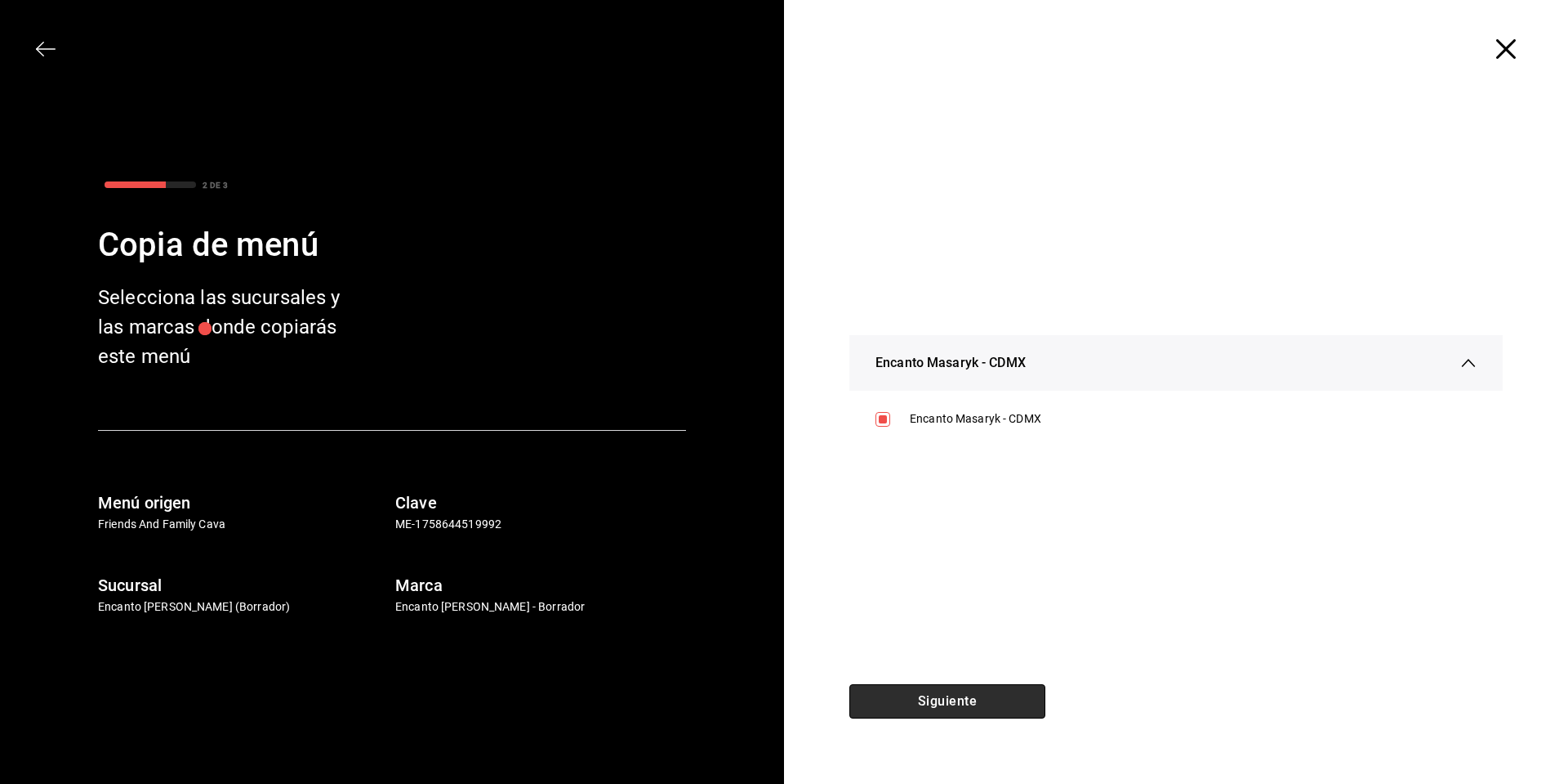
click at [988, 708] on button "Siguiente" at bounding box center [948, 701] width 196 height 35
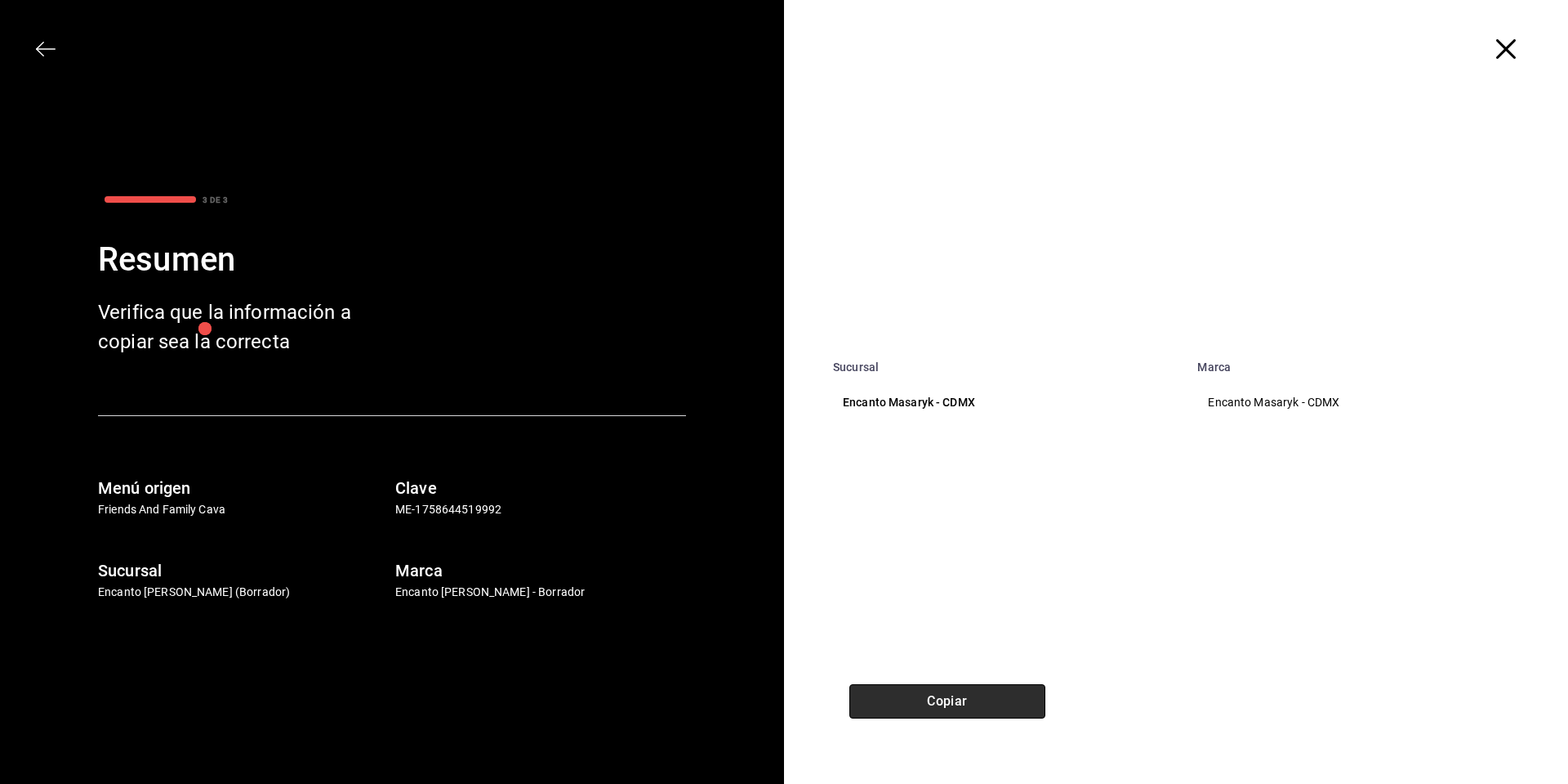
click at [988, 708] on button "Copiar" at bounding box center [948, 701] width 196 height 35
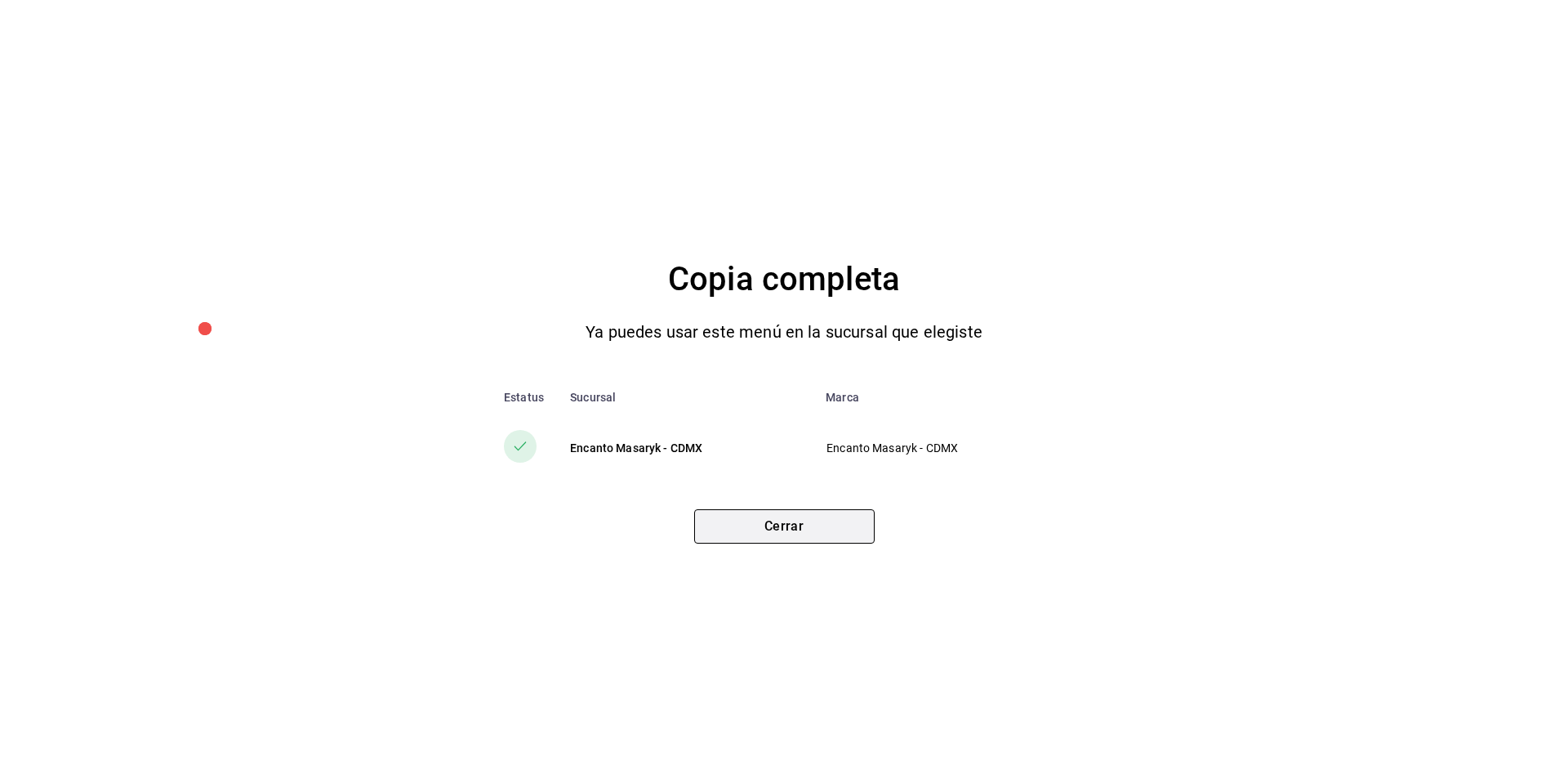
click at [809, 519] on button "Cerrar" at bounding box center [784, 527] width 180 height 35
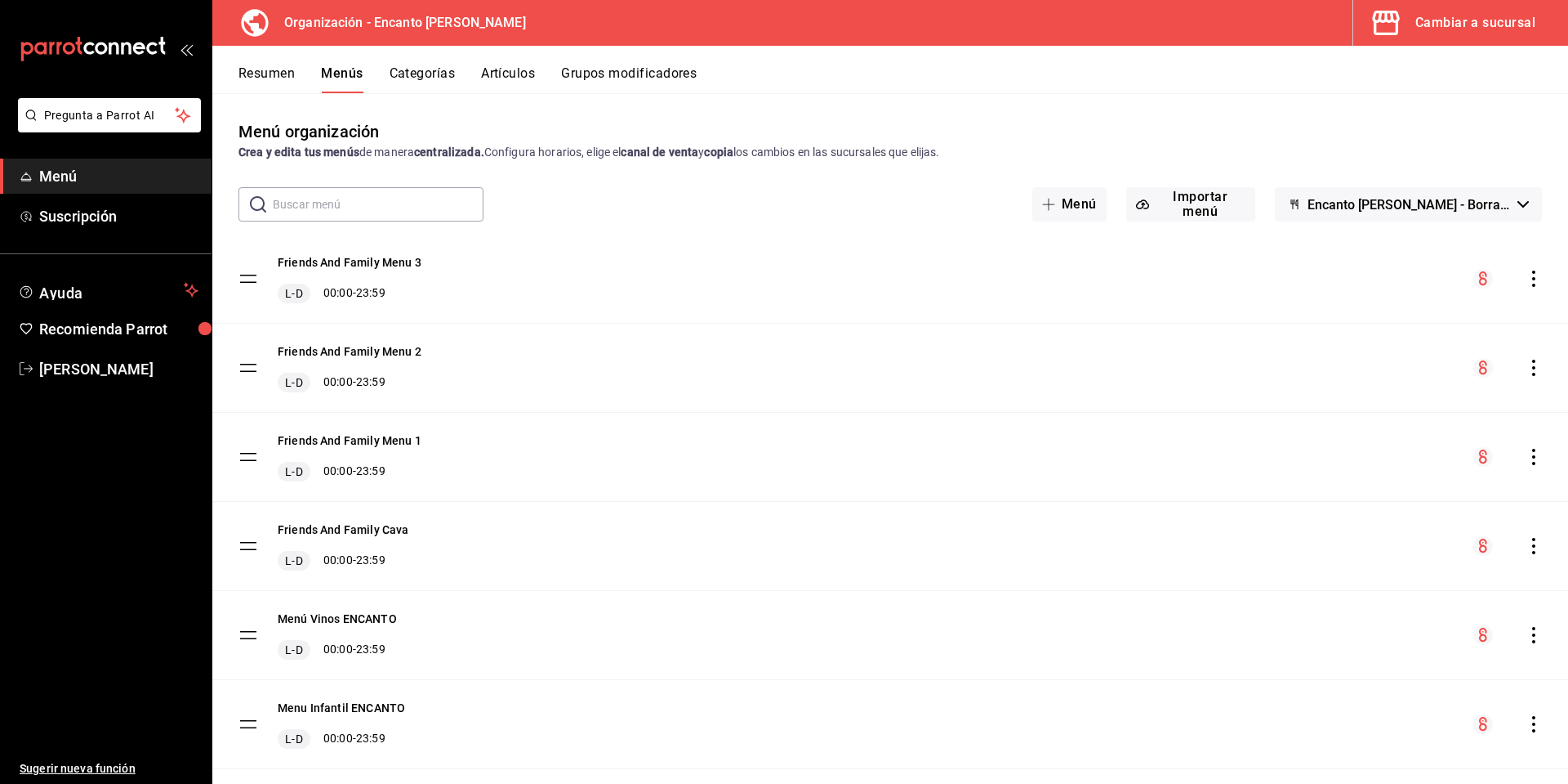
click at [1465, 19] on div "Cambiar a sucursal" at bounding box center [1475, 23] width 120 height 23
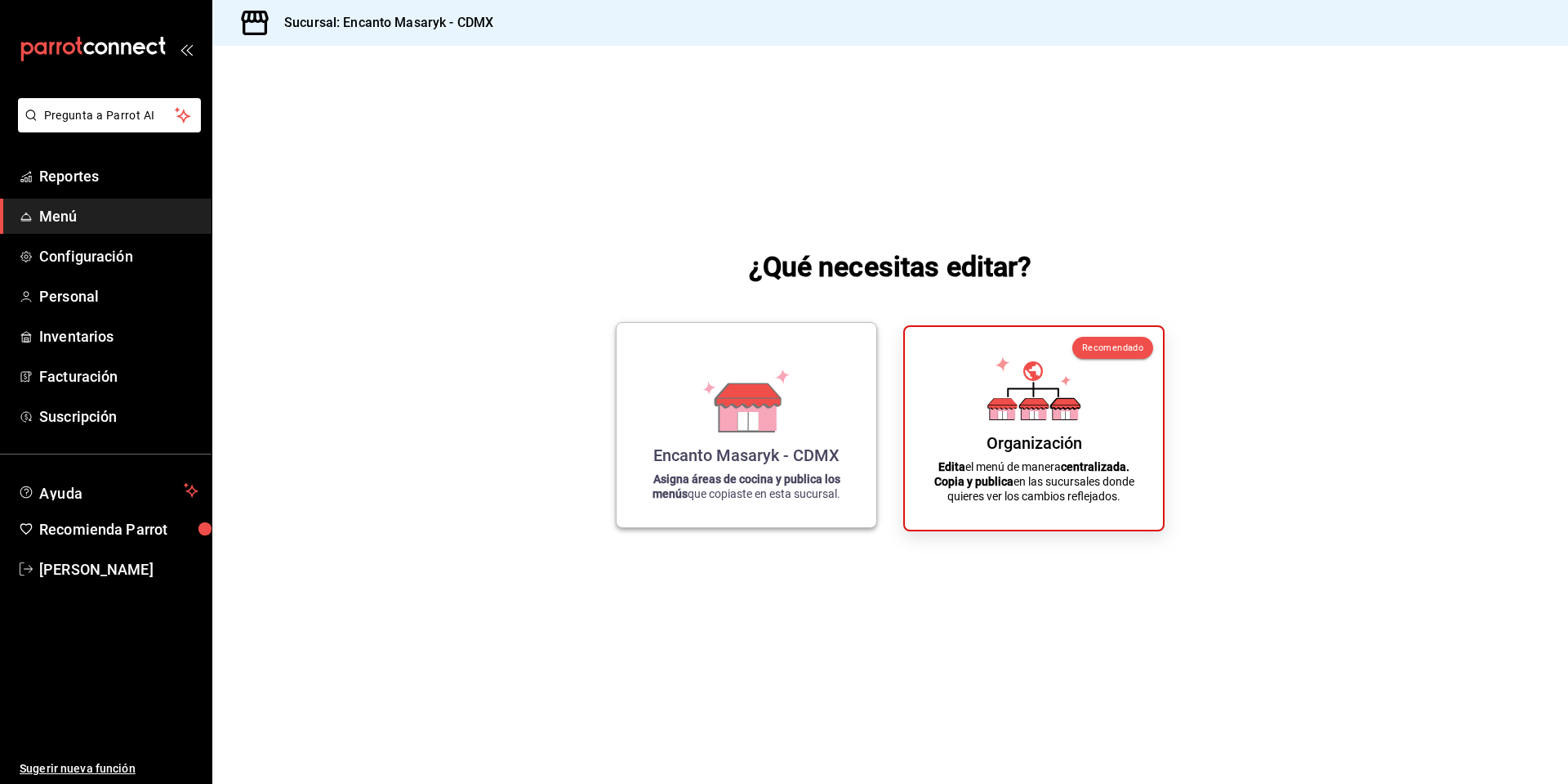
click at [718, 479] on strong "Asigna áreas de cocina y publica los menús" at bounding box center [746, 486] width 188 height 28
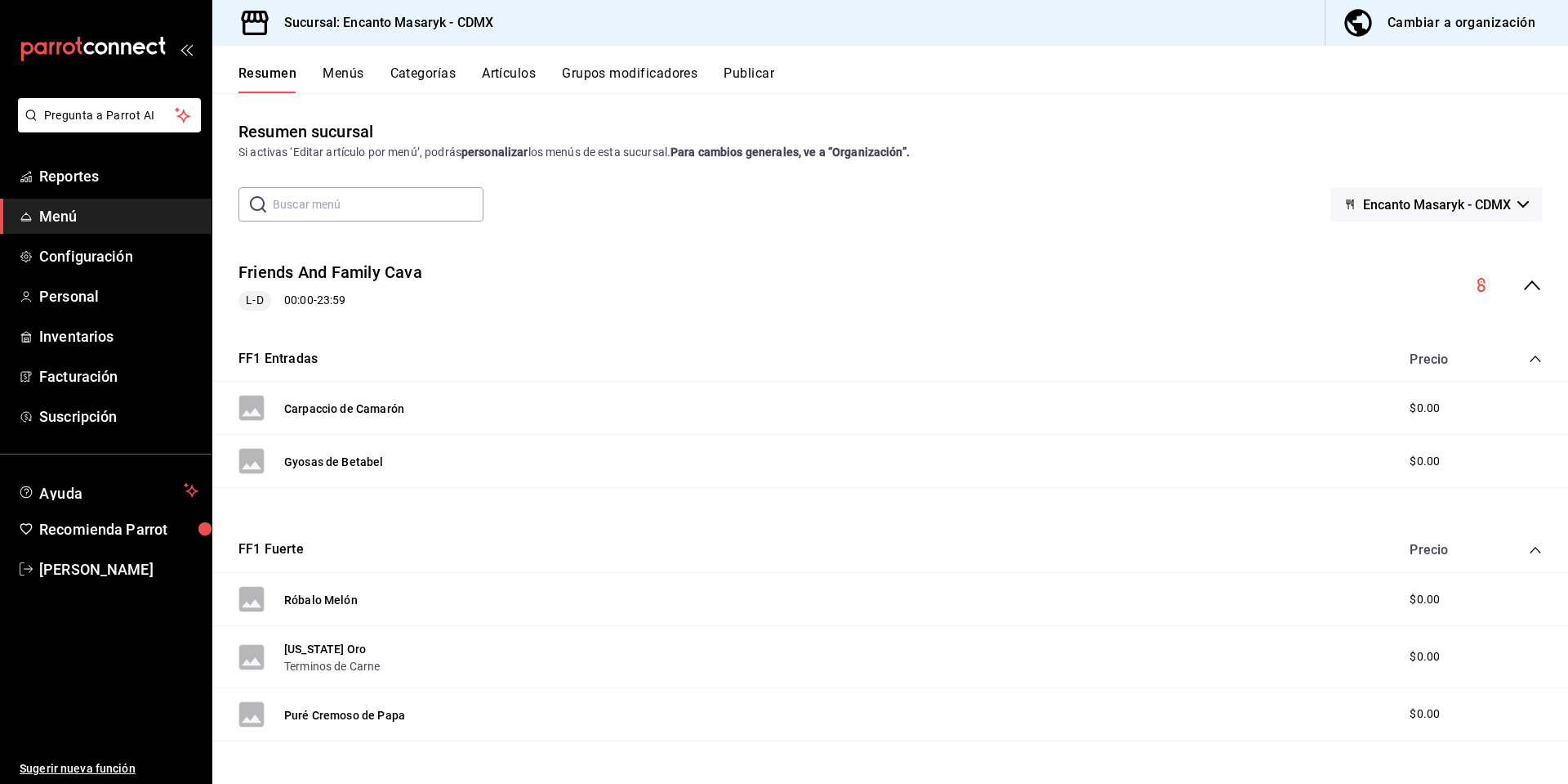
click at [331, 74] on button "Menús" at bounding box center [342, 79] width 41 height 28
